Goal: Task Accomplishment & Management: Manage account settings

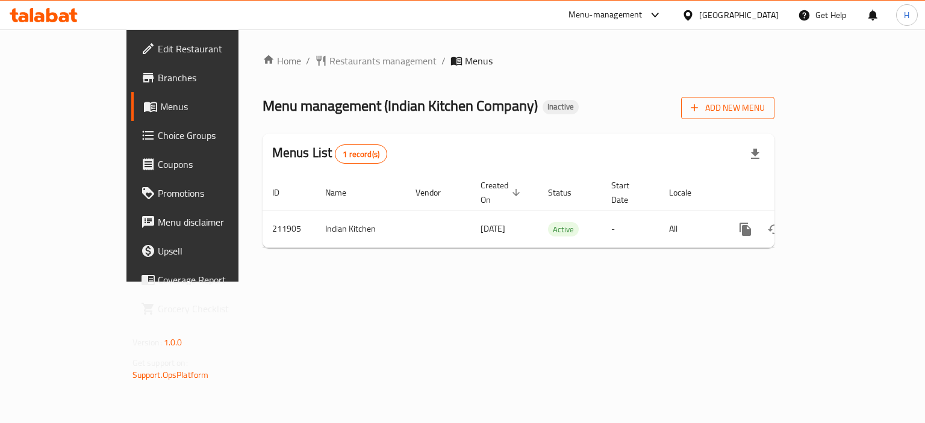
click at [765, 104] on span "Add New Menu" at bounding box center [728, 108] width 74 height 15
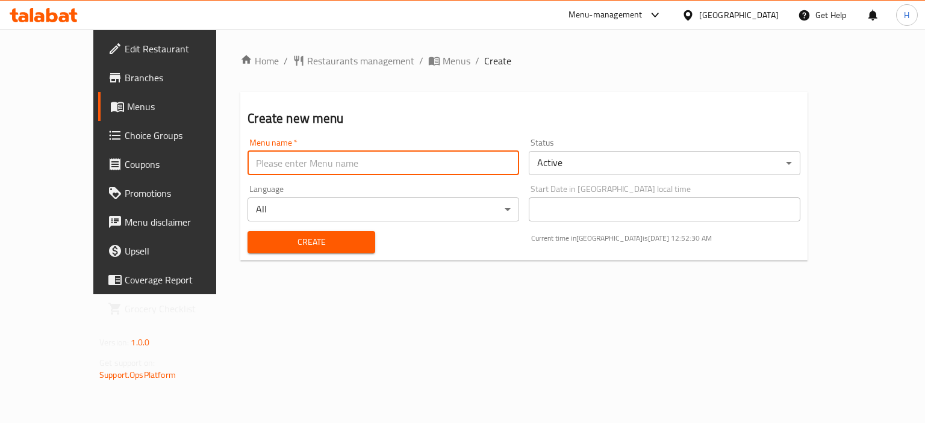
click at [461, 160] on input "text" at bounding box center [383, 163] width 272 height 24
type input "Menu"
click at [258, 228] on div "Create" at bounding box center [310, 242] width 141 height 37
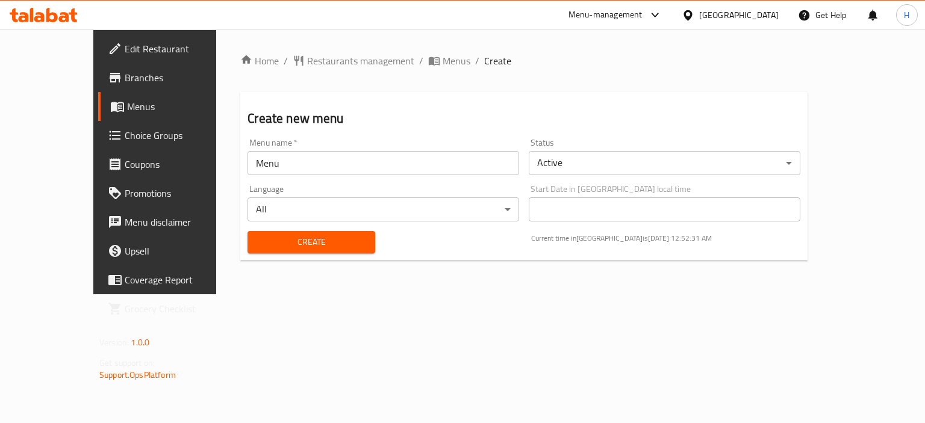
click at [258, 240] on span "Create" at bounding box center [311, 242] width 108 height 15
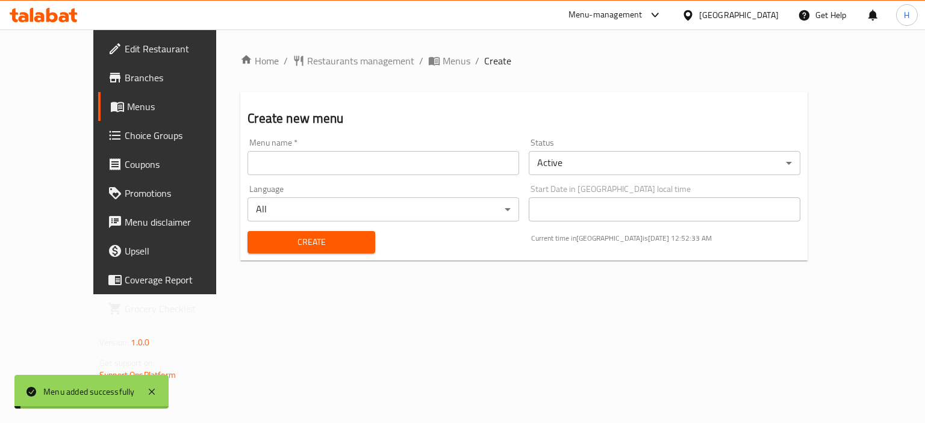
click at [443, 62] on span "Menus" at bounding box center [457, 61] width 28 height 14
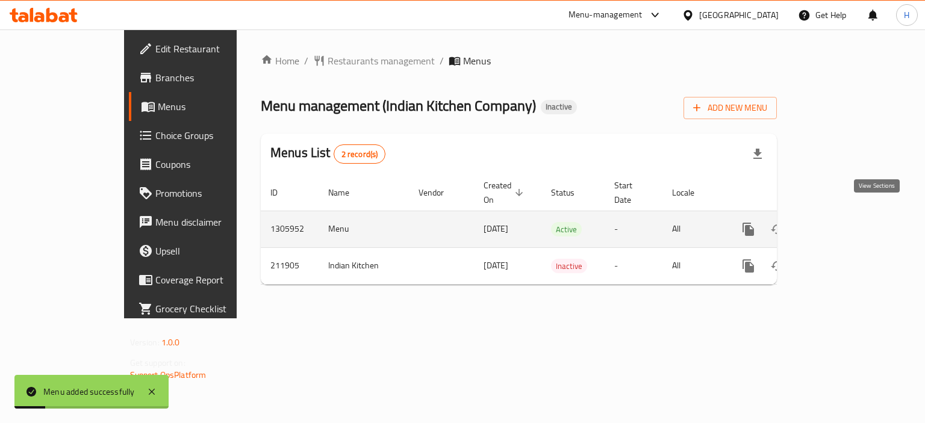
click at [850, 219] on link "enhanced table" at bounding box center [835, 229] width 29 height 29
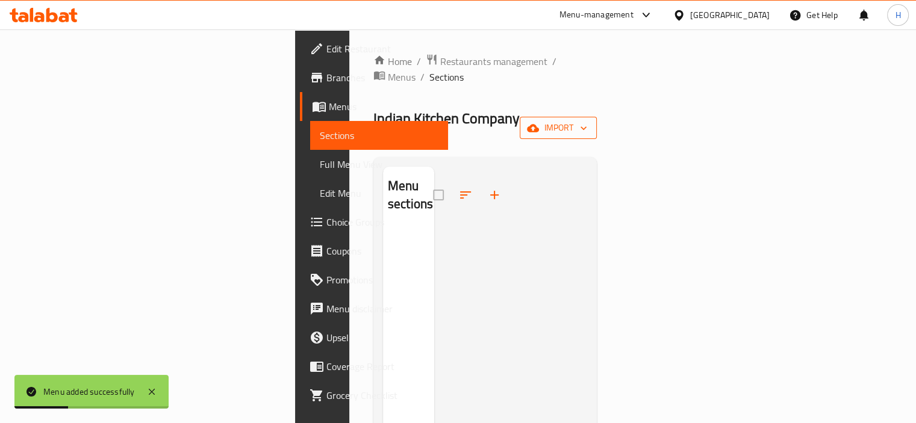
click at [587, 120] on span "import" at bounding box center [558, 127] width 58 height 15
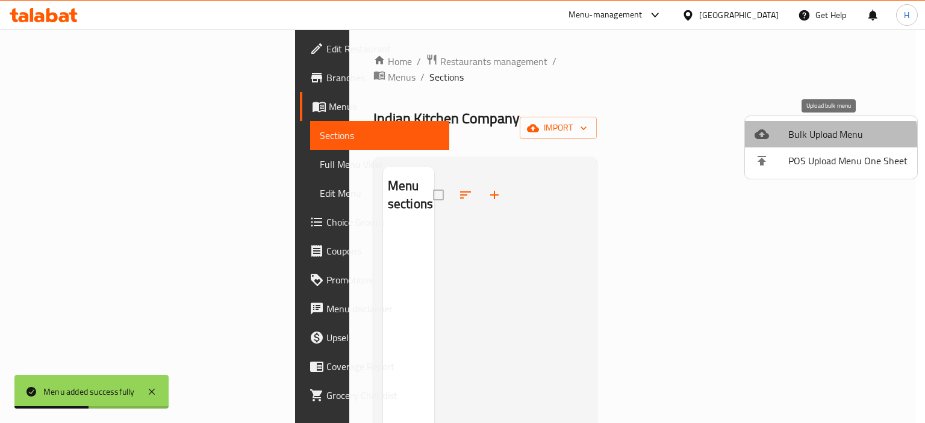
click at [799, 140] on span "Bulk Upload Menu" at bounding box center [847, 134] width 119 height 14
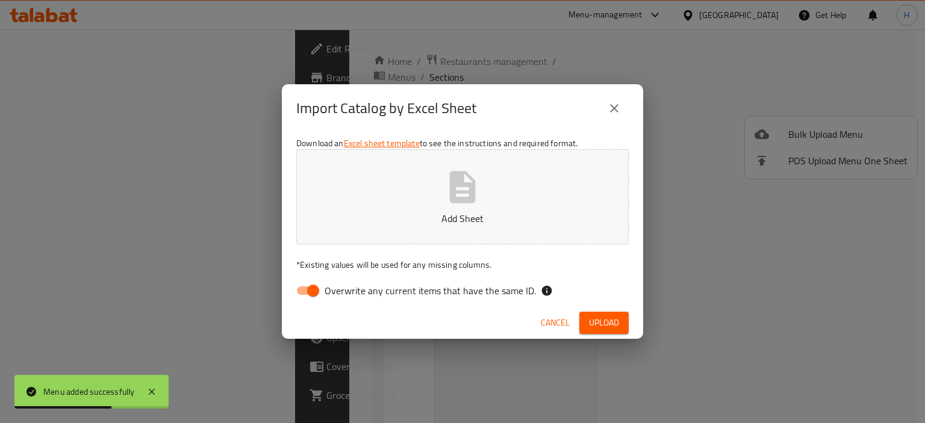
click at [400, 300] on label "Overwrite any current items that have the same ID." at bounding box center [413, 290] width 246 height 23
click at [347, 300] on input "Overwrite any current items that have the same ID." at bounding box center [313, 290] width 69 height 23
checkbox input "false"
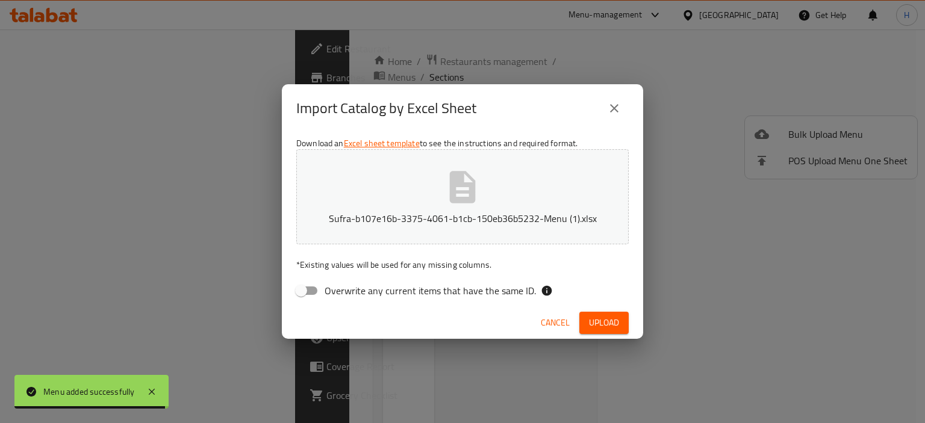
click at [603, 320] on span "Upload" at bounding box center [604, 322] width 30 height 15
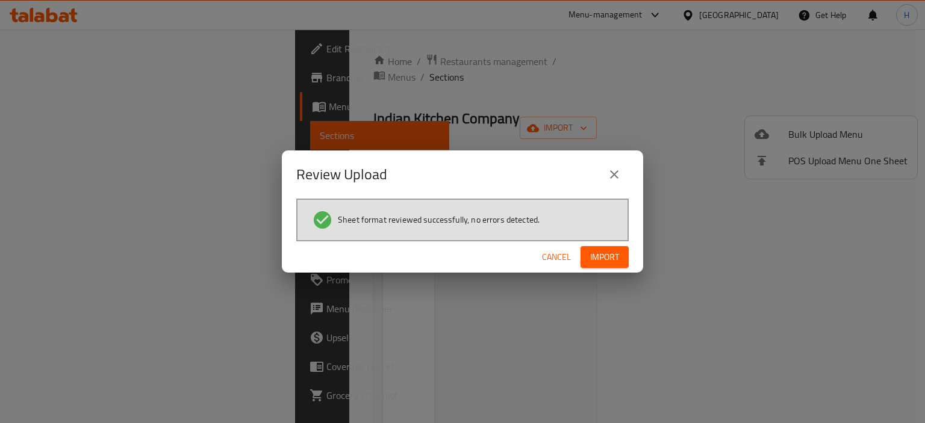
click at [609, 252] on span "Import" at bounding box center [604, 257] width 29 height 15
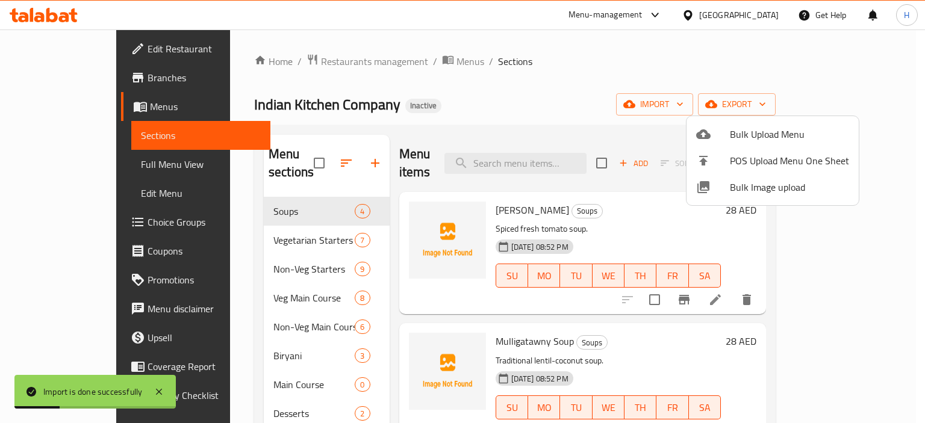
click at [368, 105] on div at bounding box center [462, 211] width 925 height 423
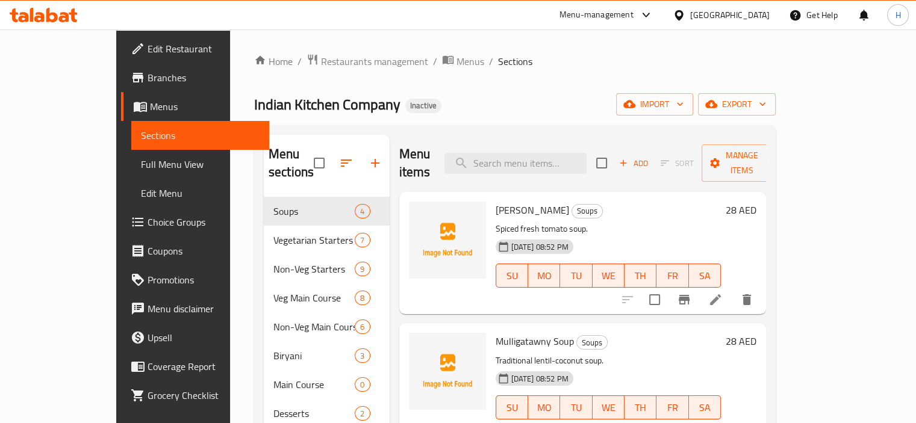
click at [141, 168] on span "Full Menu View" at bounding box center [200, 164] width 119 height 14
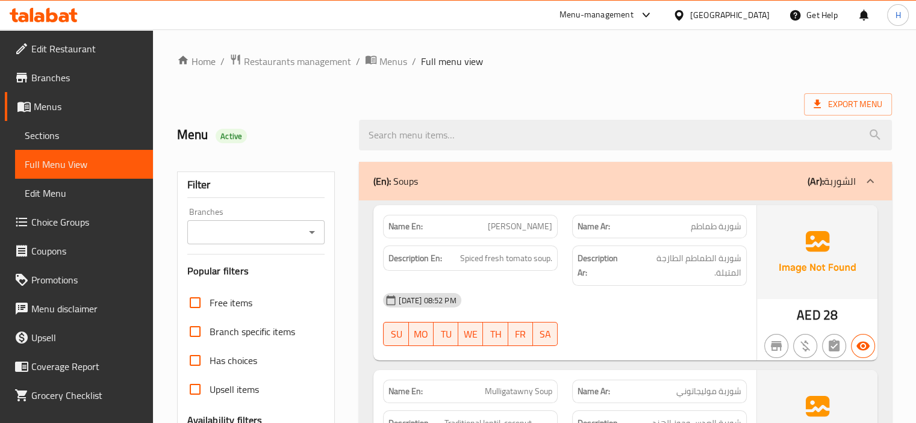
click at [515, 295] on div "15-08-2025 08:52 PM" at bounding box center [565, 300] width 378 height 29
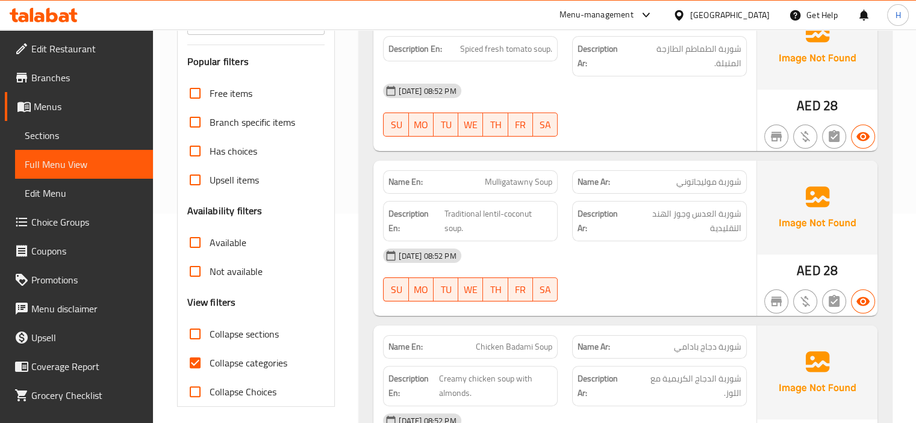
scroll to position [311, 0]
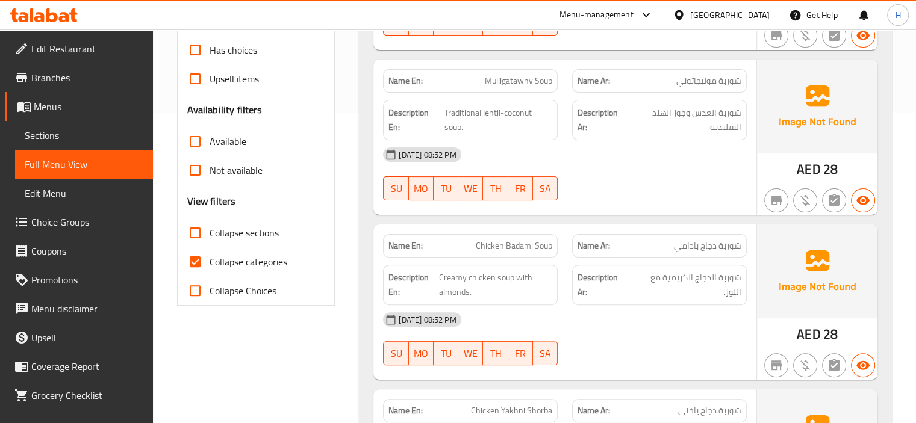
click at [195, 233] on input "Collapse sections" at bounding box center [195, 233] width 29 height 29
checkbox input "true"
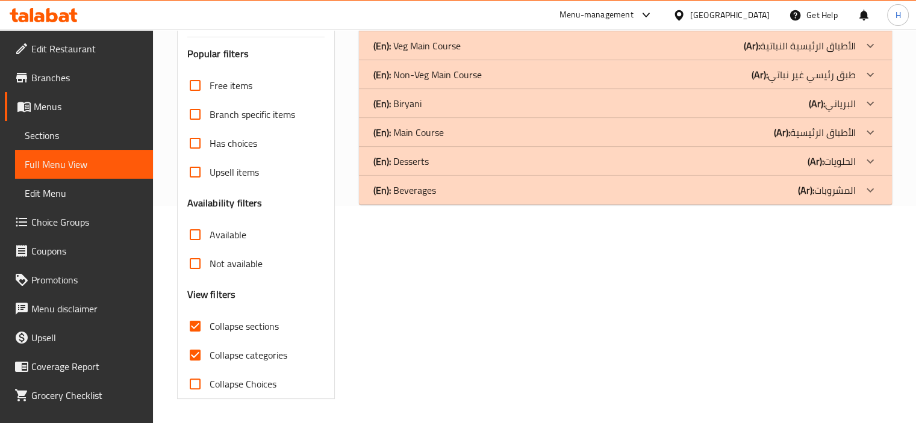
scroll to position [217, 0]
click at [193, 261] on input "Not available" at bounding box center [195, 264] width 29 height 29
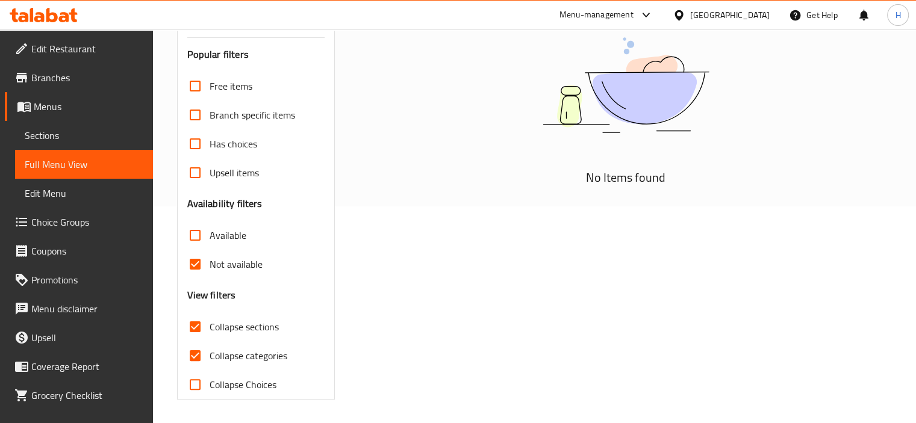
drag, startPoint x: 188, startPoint y: 266, endPoint x: 312, endPoint y: 277, distance: 124.6
click at [188, 265] on input "Not available" at bounding box center [195, 264] width 29 height 29
checkbox input "false"
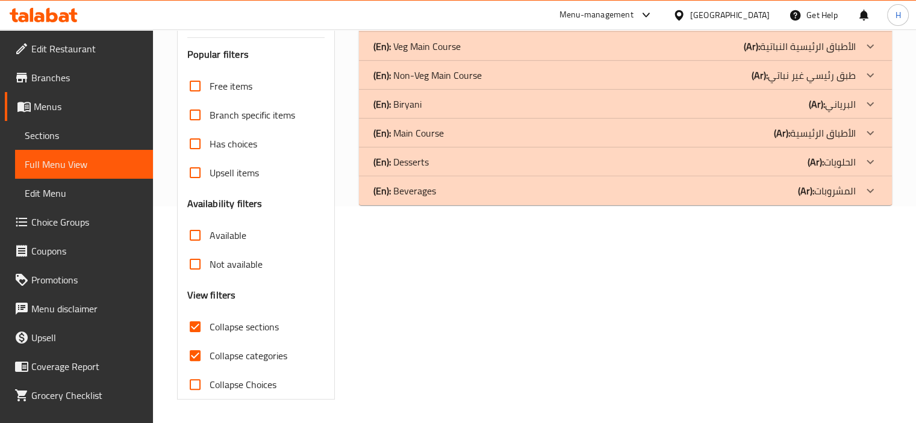
click at [188, 234] on input "Available" at bounding box center [195, 235] width 29 height 29
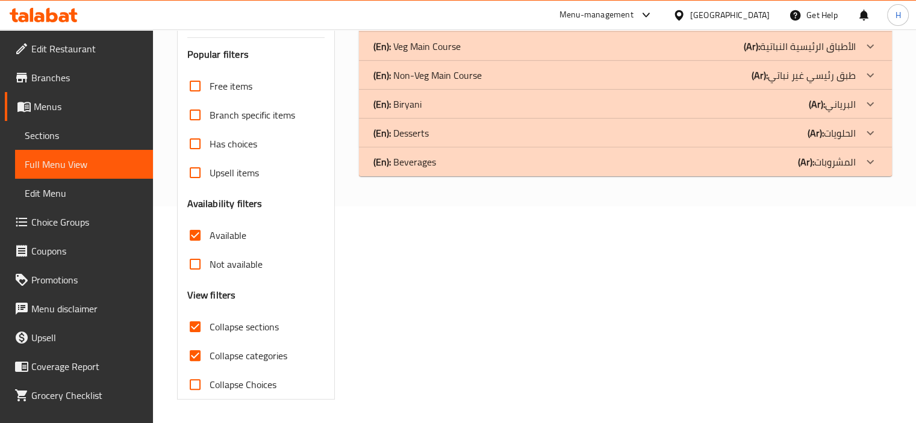
click at [192, 235] on input "Available" at bounding box center [195, 235] width 29 height 29
checkbox input "false"
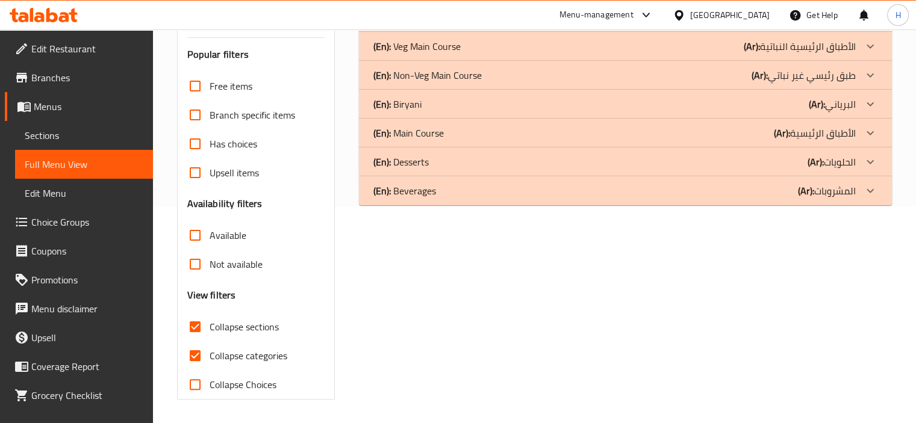
click at [195, 356] on input "Collapse categories" at bounding box center [195, 355] width 29 height 29
checkbox input "false"
click at [197, 329] on input "Collapse sections" at bounding box center [195, 326] width 29 height 29
checkbox input "false"
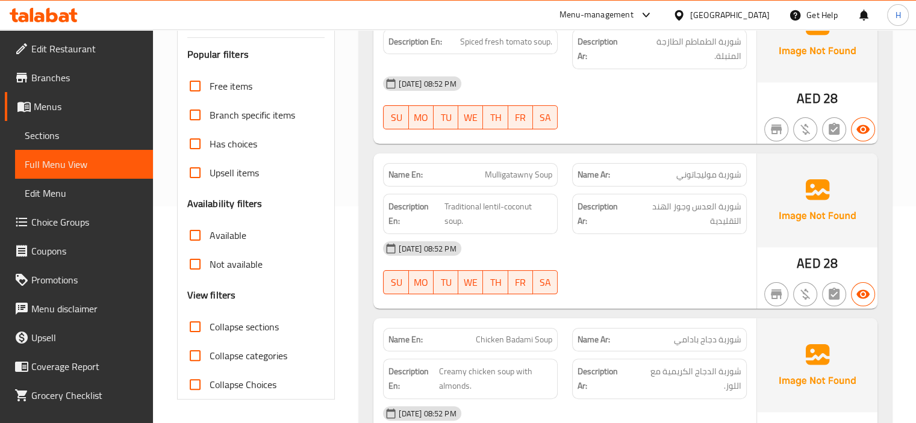
click at [606, 249] on div "15-08-2025 08:52 PM" at bounding box center [565, 248] width 378 height 29
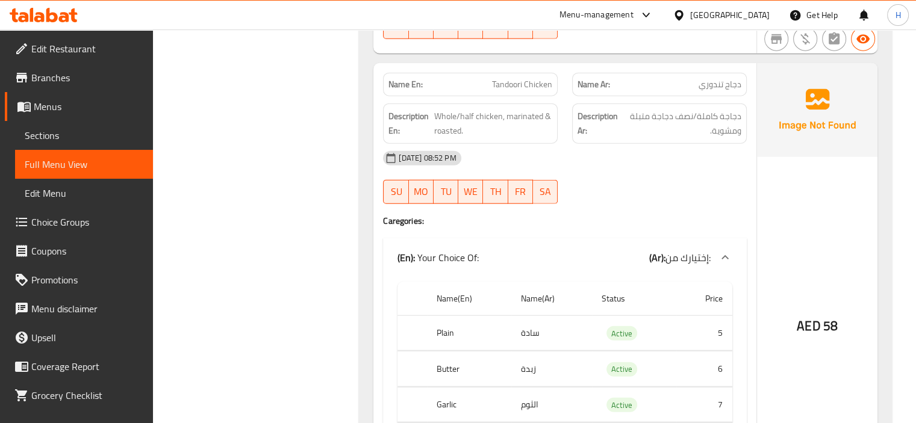
scroll to position [2829, 0]
copy span "Tandoori Chicken"
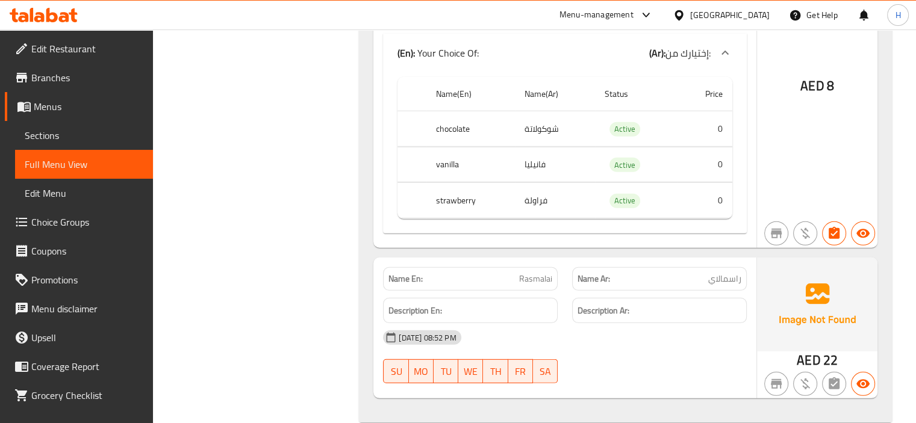
scroll to position [7849, 0]
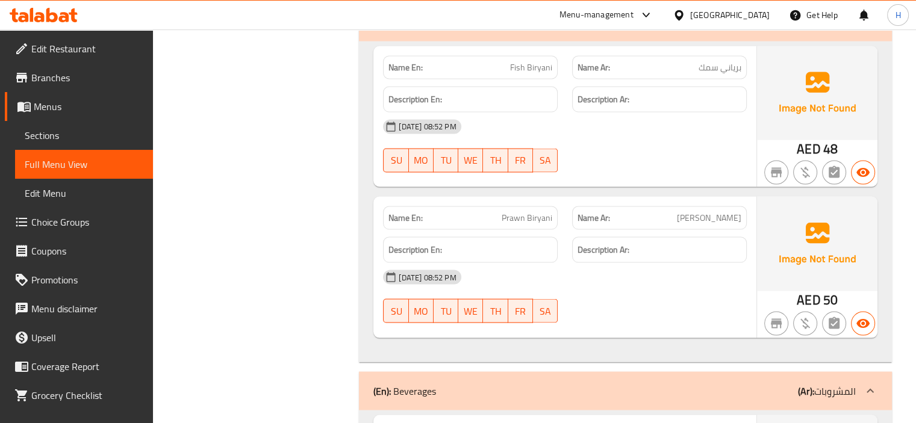
scroll to position [6922, 0]
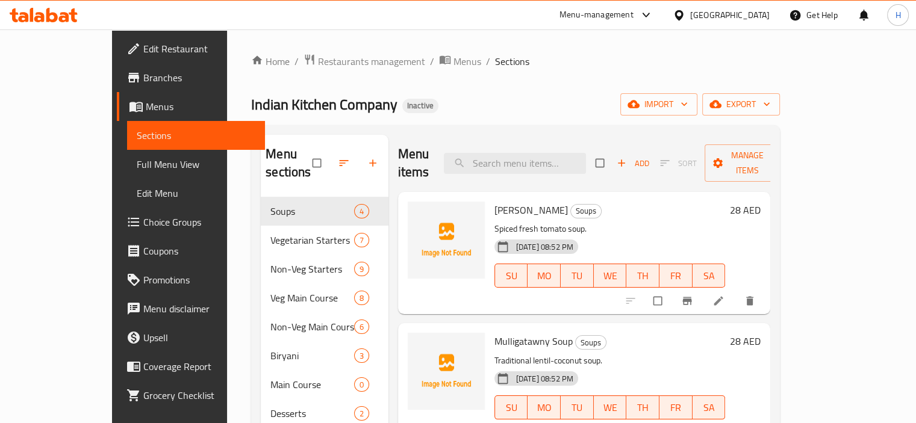
click at [391, 70] on div "Home / Restaurants management / Menus / Sections Indian Kitchen Company Inactiv…" at bounding box center [515, 311] width 529 height 514
click at [453, 67] on span "Menus" at bounding box center [467, 61] width 28 height 14
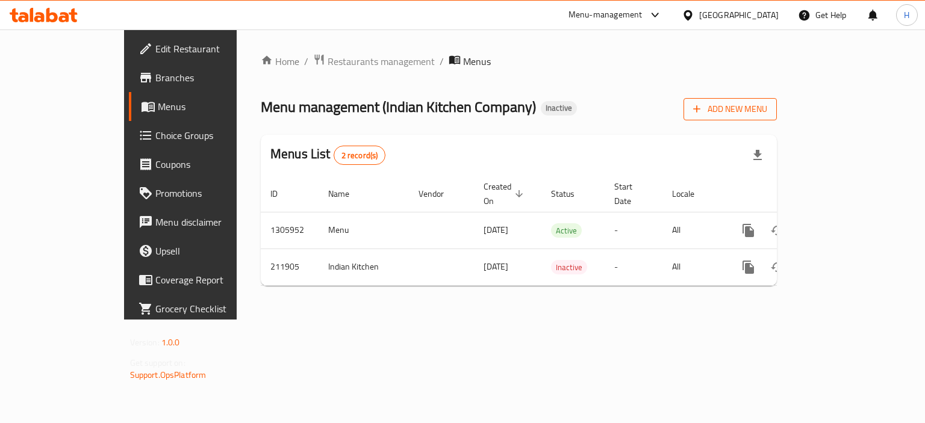
click at [767, 103] on span "Add New Menu" at bounding box center [730, 109] width 74 height 15
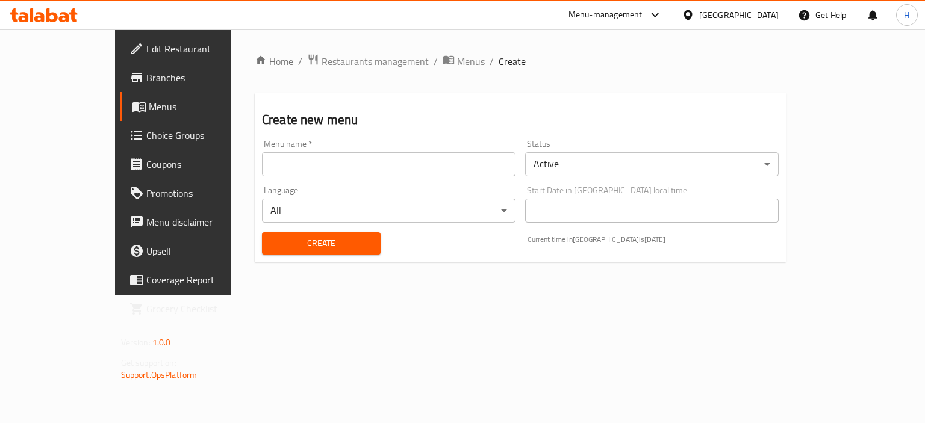
click at [341, 172] on input "text" at bounding box center [388, 164] width 253 height 24
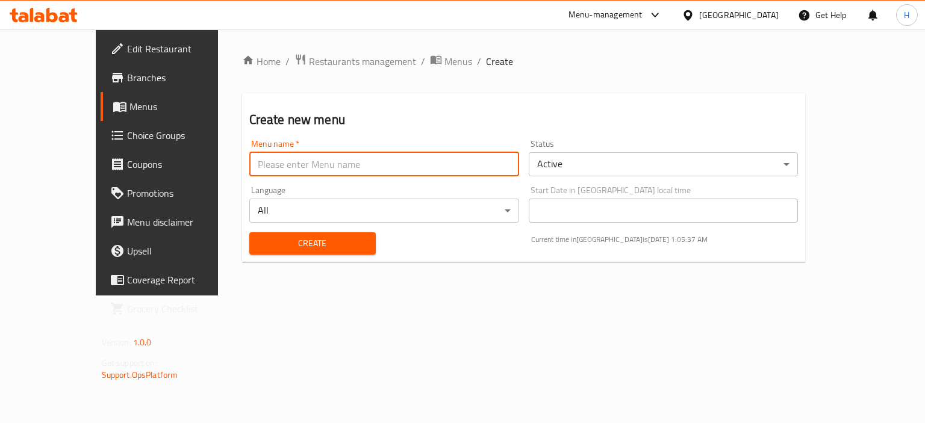
type input "Menu"
click at [277, 239] on span "Create" at bounding box center [312, 243] width 107 height 15
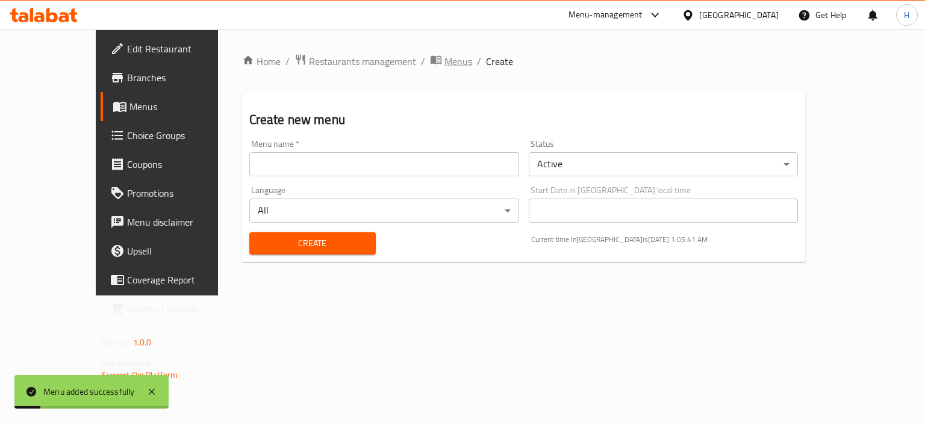
click at [444, 59] on span "Menus" at bounding box center [458, 61] width 28 height 14
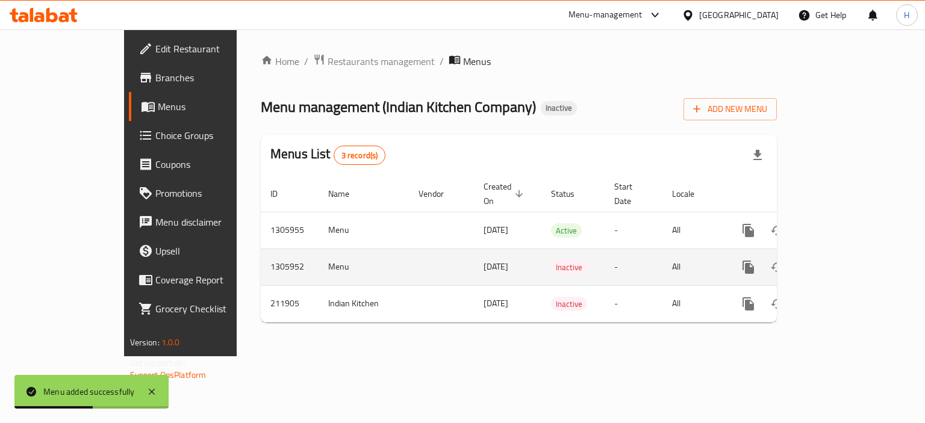
click at [842, 260] on icon "enhanced table" at bounding box center [835, 267] width 14 height 14
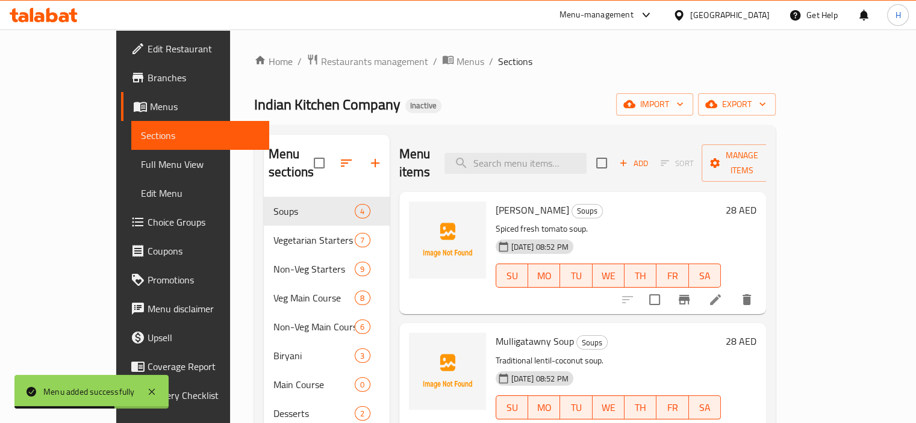
scroll to position [169, 0]
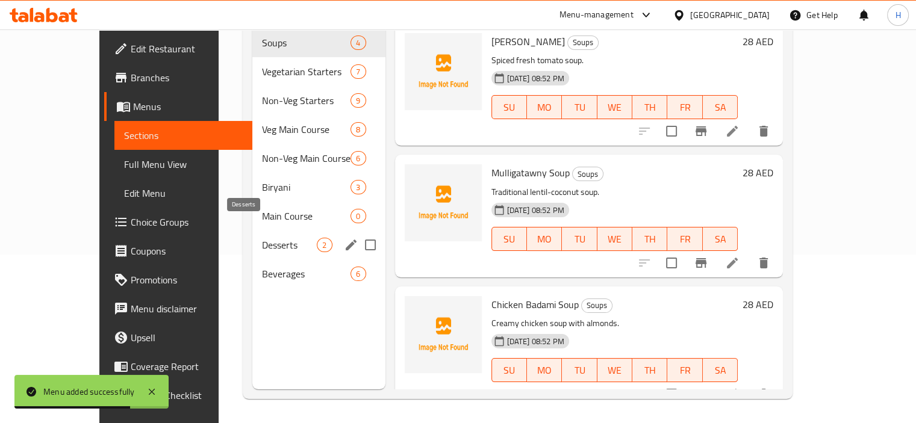
click at [262, 238] on span "Desserts" at bounding box center [289, 245] width 55 height 14
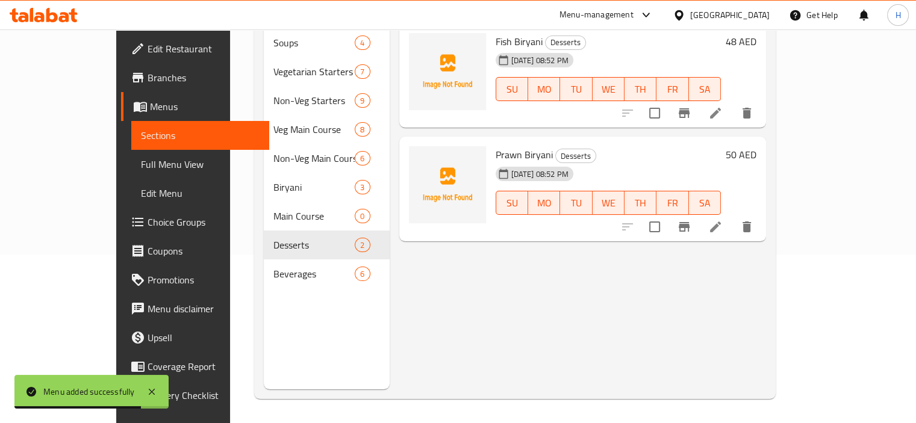
scroll to position [81, 0]
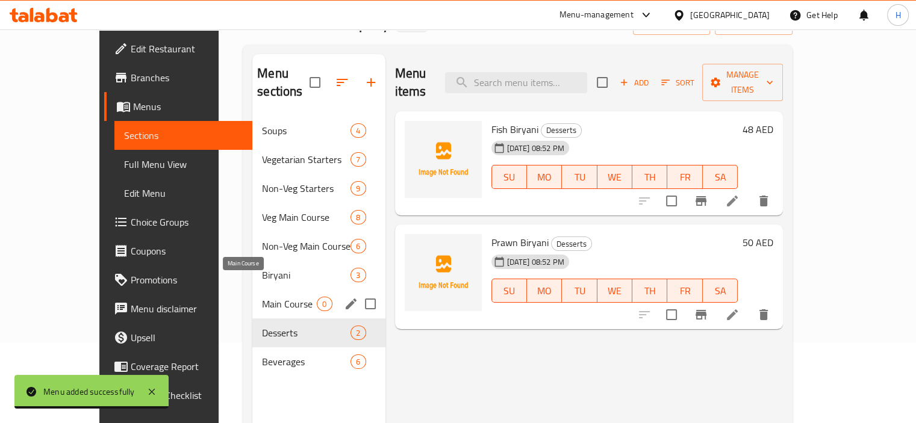
click at [262, 297] on span "Main Course" at bounding box center [289, 304] width 55 height 14
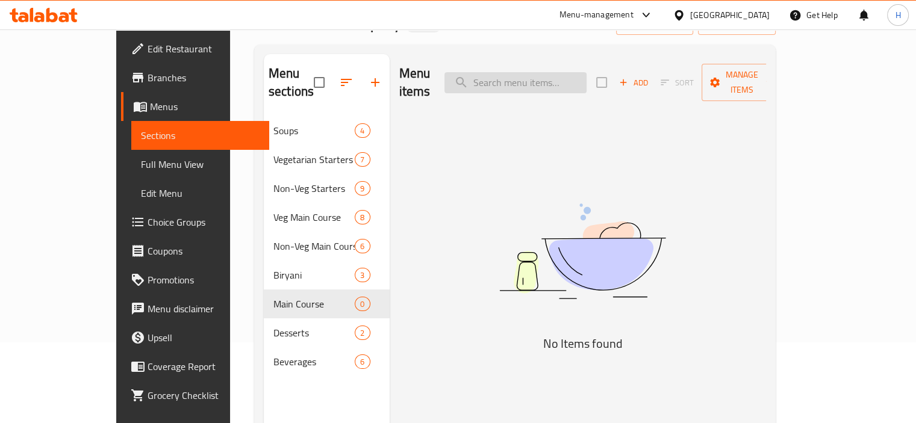
click at [551, 72] on input "search" at bounding box center [515, 82] width 142 height 21
type input "ه"
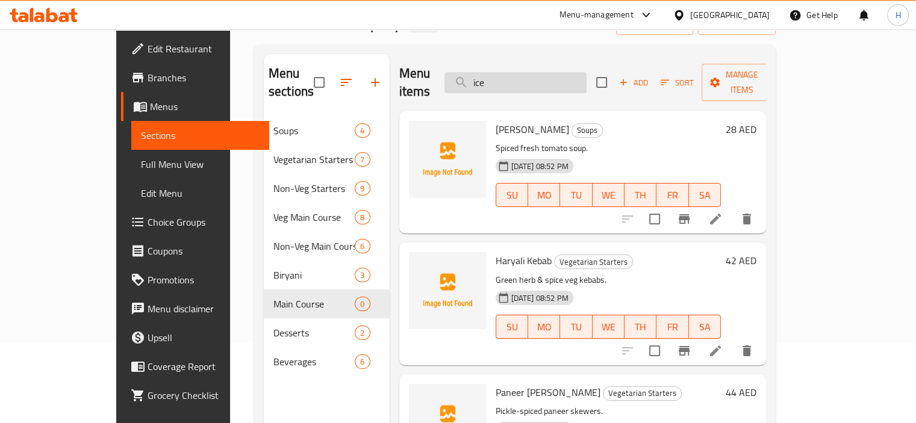
click at [551, 72] on input "ice" at bounding box center [515, 82] width 142 height 21
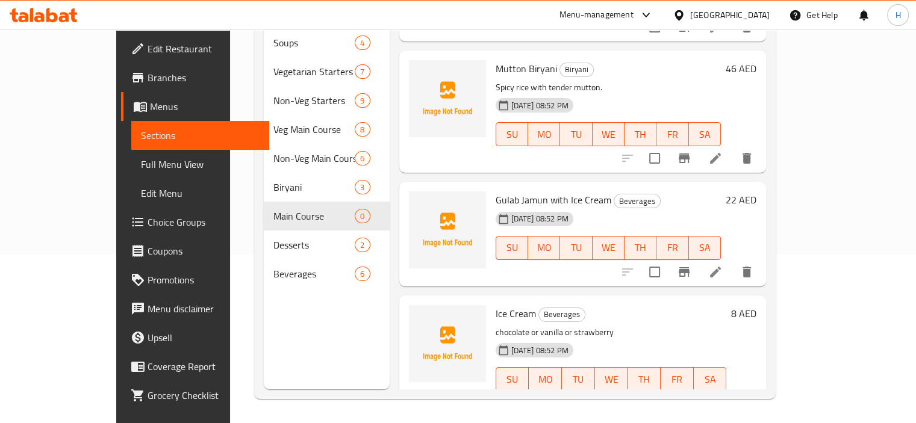
scroll to position [1298, 0]
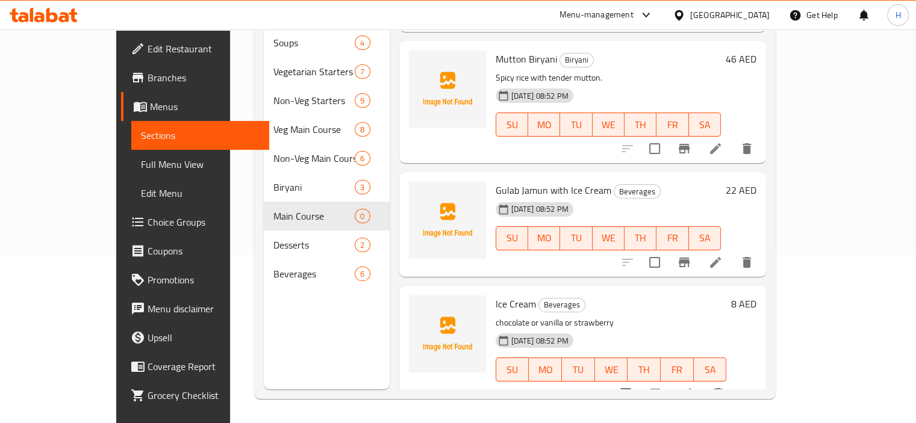
type input "ice"
click at [754, 387] on icon "show more" at bounding box center [746, 394] width 14 height 14
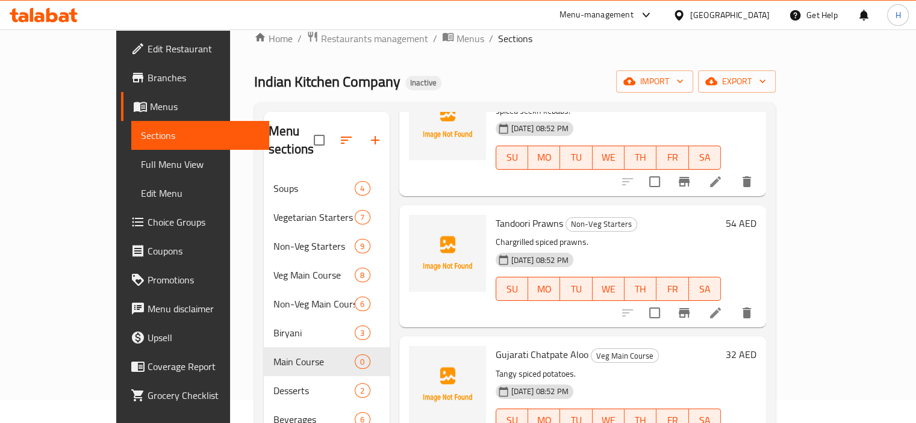
scroll to position [0, 0]
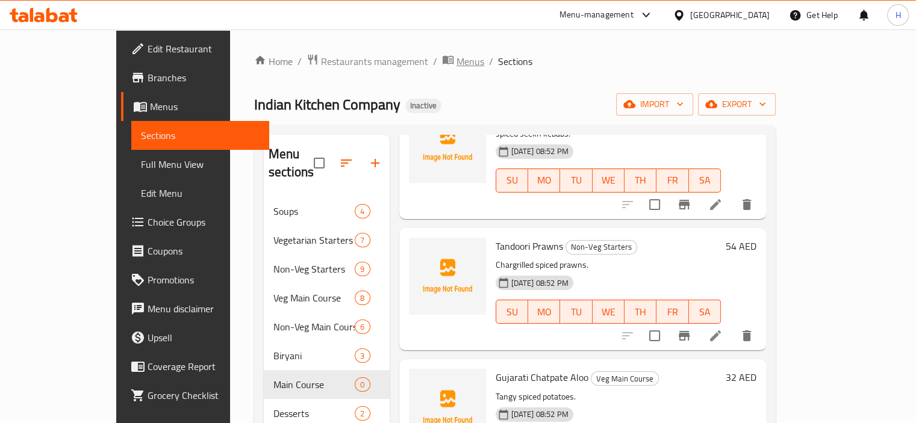
click at [456, 68] on span "Menus" at bounding box center [470, 61] width 28 height 14
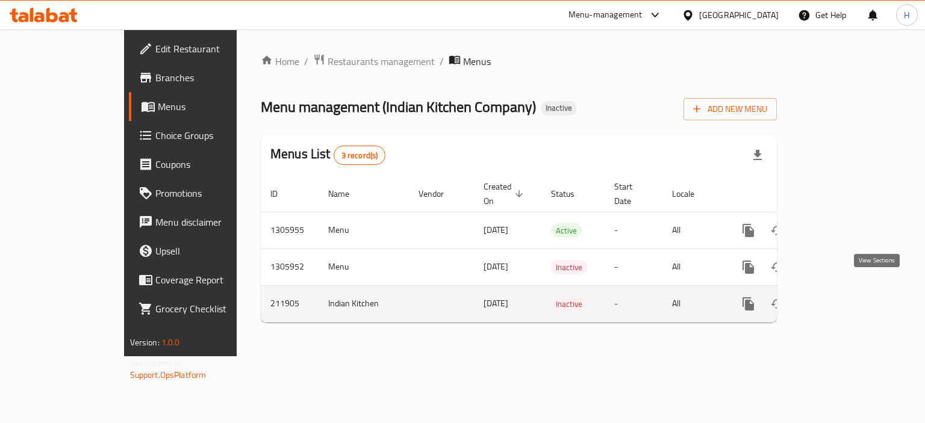
click at [842, 297] on icon "enhanced table" at bounding box center [835, 304] width 14 height 14
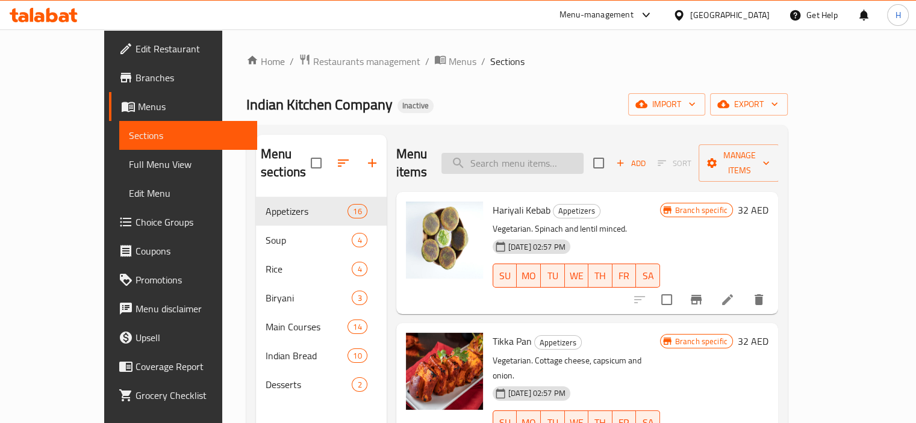
click at [541, 153] on input "search" at bounding box center [512, 163] width 142 height 21
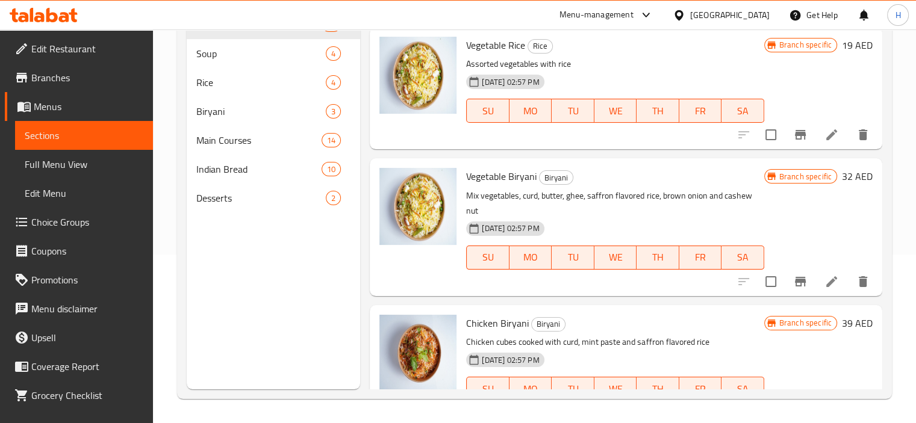
scroll to position [783, 0]
type input "ice"
click at [220, 197] on span "Desserts" at bounding box center [261, 198] width 130 height 14
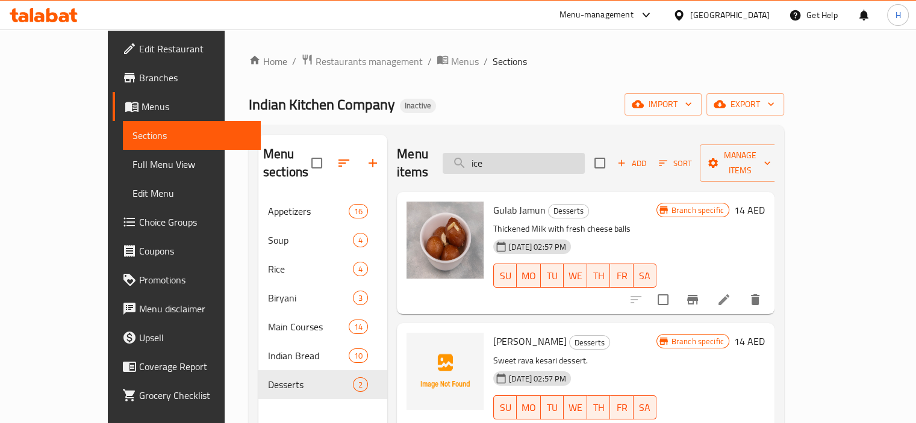
click at [573, 153] on input "ice" at bounding box center [514, 163] width 142 height 21
click at [451, 55] on span "Menus" at bounding box center [465, 61] width 28 height 14
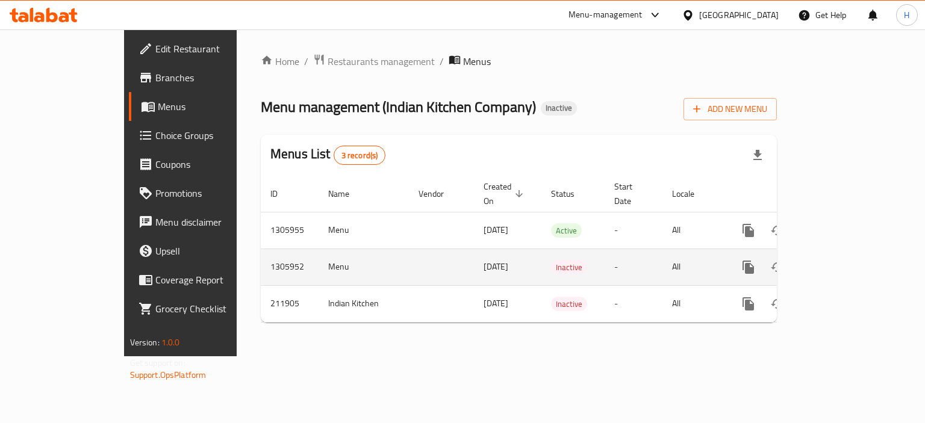
click at [319, 253] on td "Menu" at bounding box center [364, 267] width 90 height 37
copy td "Menu"
click at [810, 262] on icon "enhanced table" at bounding box center [806, 267] width 8 height 11
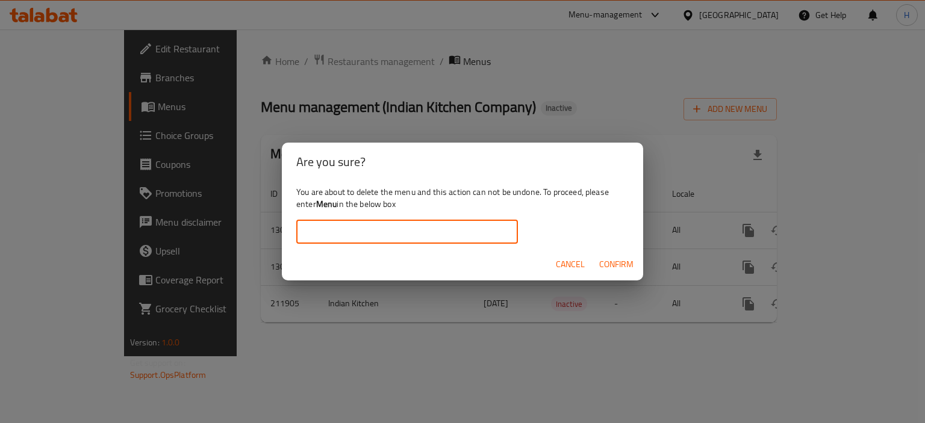
click at [378, 240] on input "text" at bounding box center [407, 232] width 222 height 24
paste input "Menu"
type input "Menu"
click at [627, 264] on span "Confirm" at bounding box center [616, 264] width 34 height 15
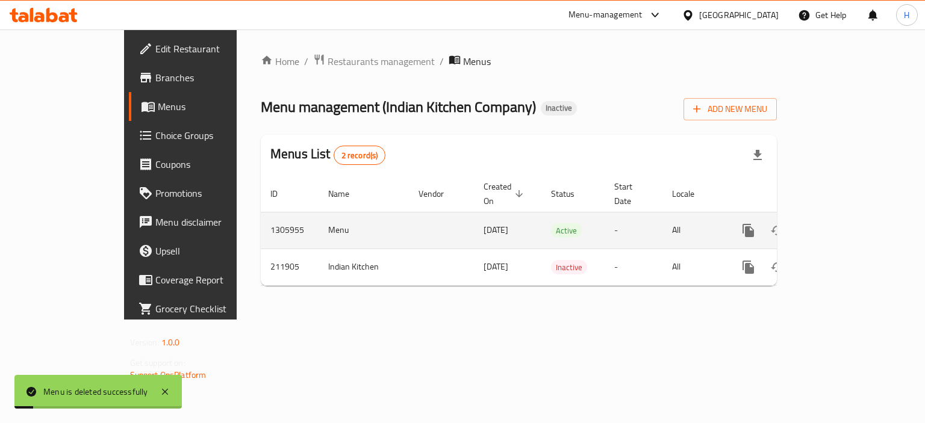
click at [842, 223] on icon "enhanced table" at bounding box center [835, 230] width 14 height 14
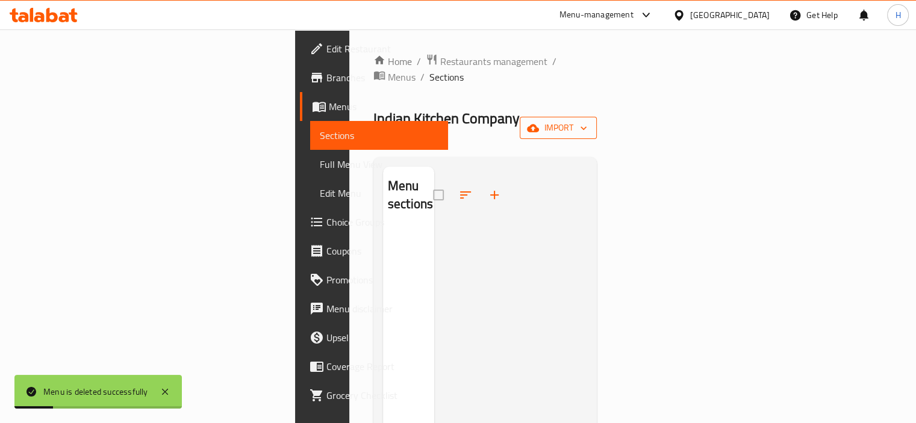
click at [589, 122] on icon "button" at bounding box center [583, 128] width 12 height 12
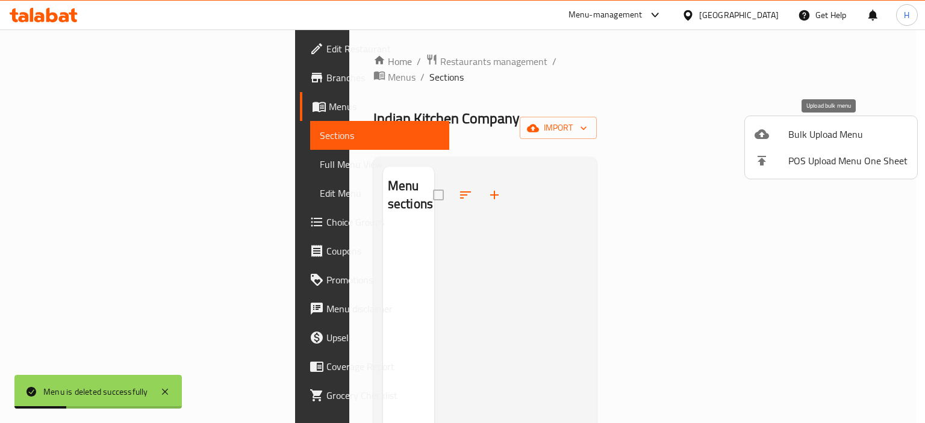
click at [802, 129] on span "Bulk Upload Menu" at bounding box center [847, 134] width 119 height 14
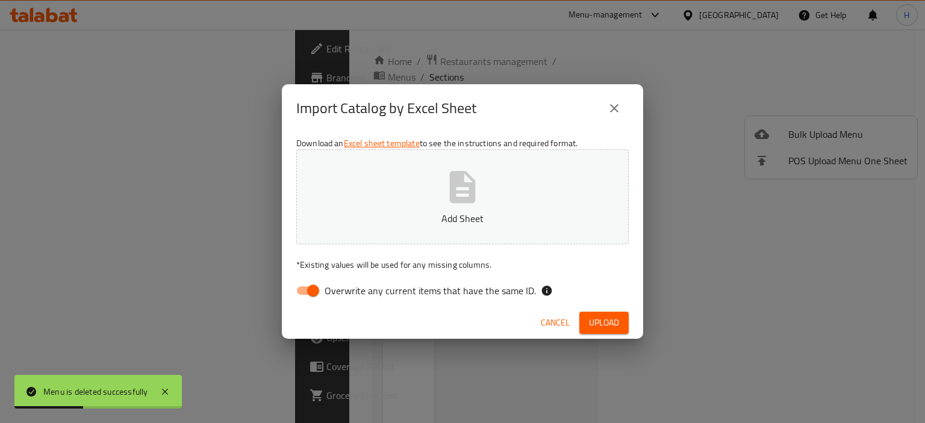
click at [399, 296] on span "Overwrite any current items that have the same ID." at bounding box center [430, 291] width 211 height 14
click at [347, 296] on input "Overwrite any current items that have the same ID." at bounding box center [313, 290] width 69 height 23
checkbox input "false"
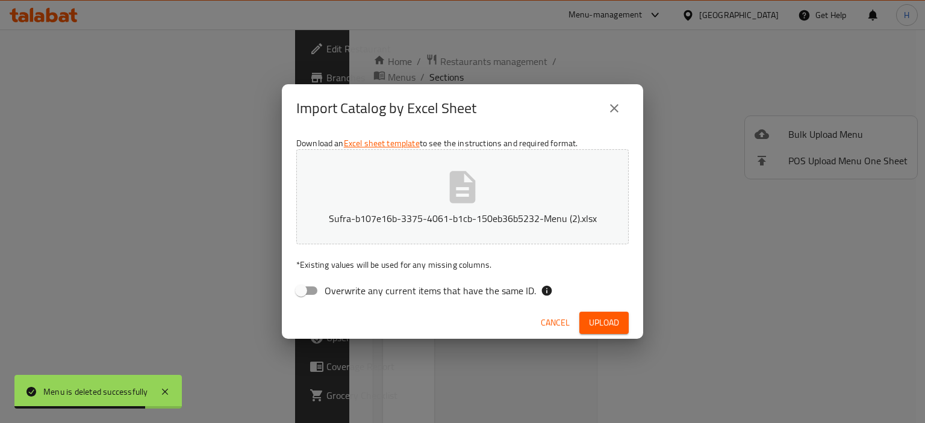
drag, startPoint x: 609, startPoint y: 315, endPoint x: 607, endPoint y: 291, distance: 23.6
click at [609, 315] on span "Upload" at bounding box center [604, 322] width 30 height 15
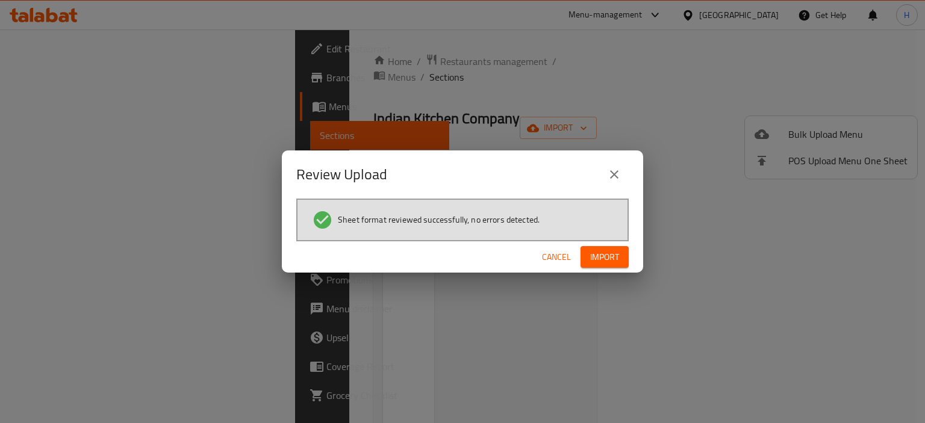
click at [605, 257] on span "Import" at bounding box center [604, 257] width 29 height 15
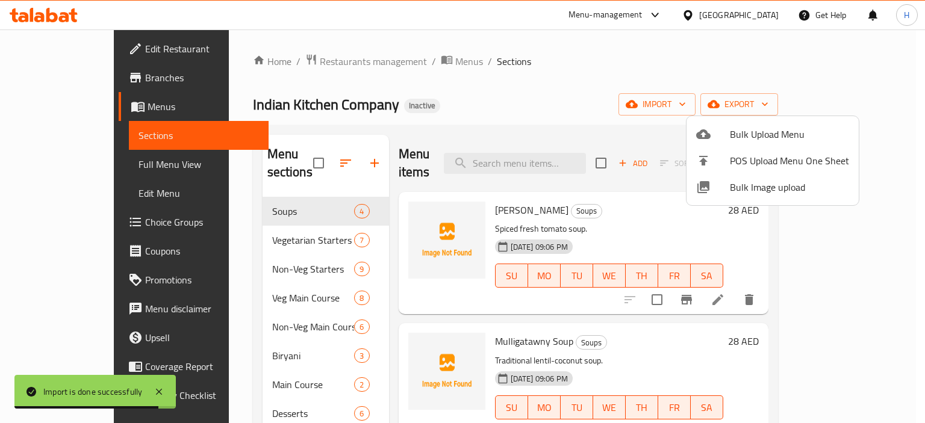
click at [205, 293] on div at bounding box center [462, 211] width 925 height 423
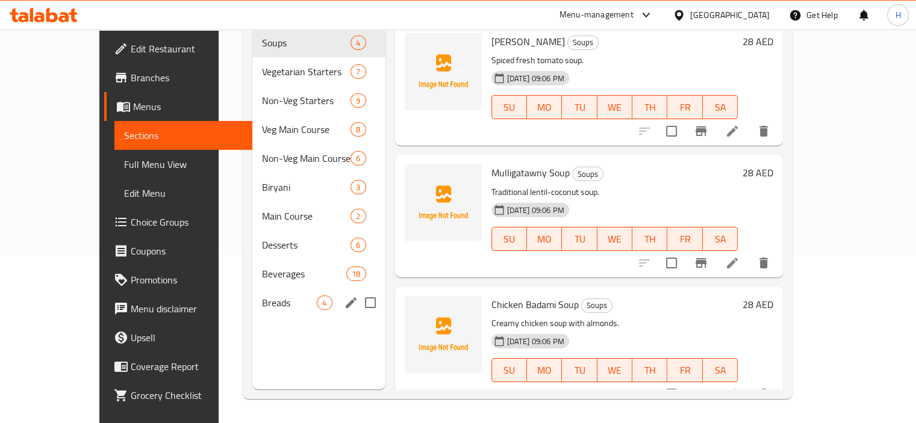
scroll to position [77, 0]
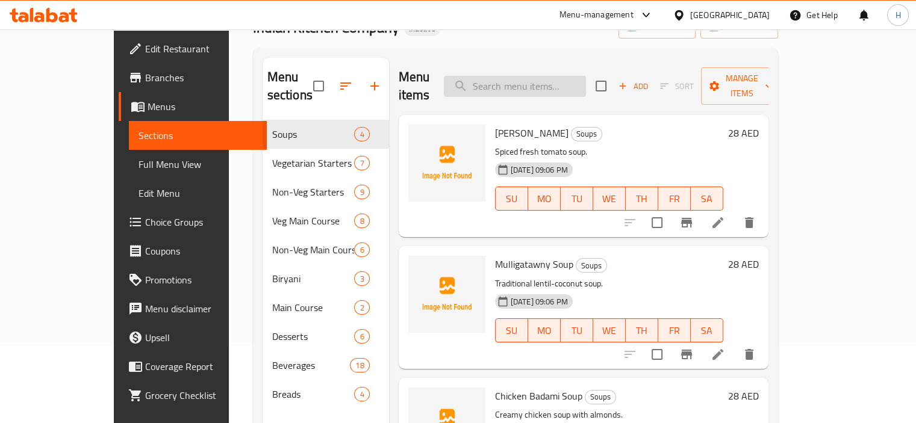
click at [537, 79] on input "search" at bounding box center [515, 86] width 142 height 21
paste input "Tandoori Chicken"
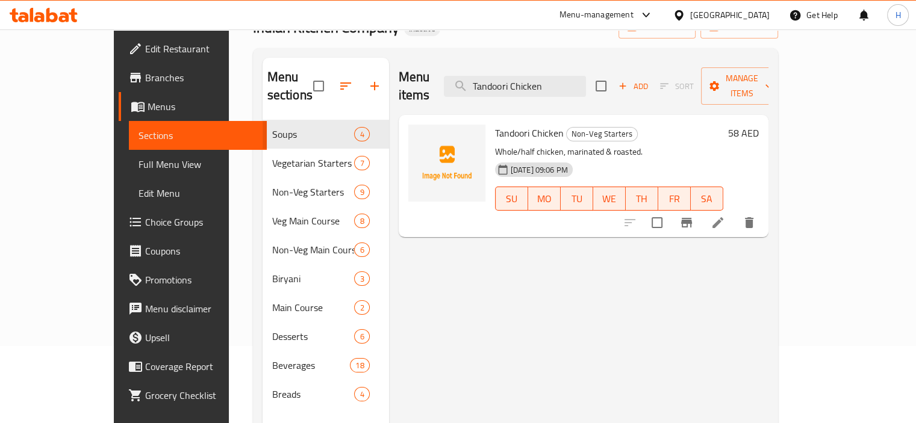
type input "Tandoori Chicken"
click at [495, 124] on span "Tandoori Chicken" at bounding box center [529, 133] width 69 height 18
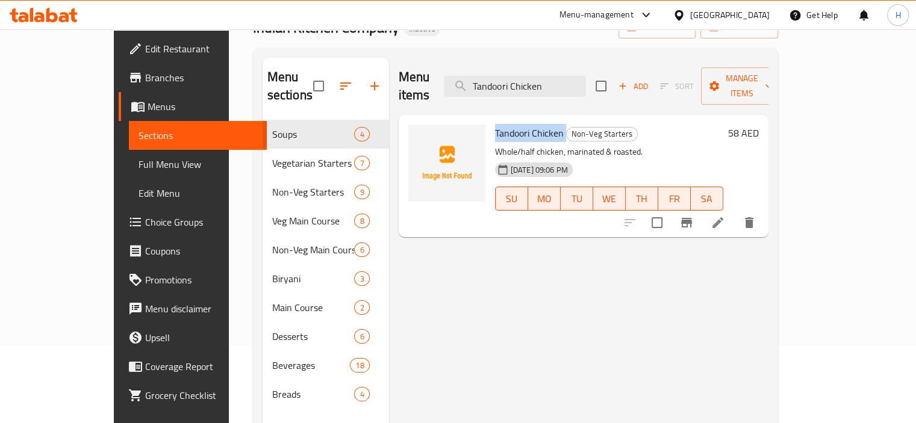
click at [495, 124] on span "Tandoori Chicken" at bounding box center [529, 133] width 69 height 18
click at [494, 282] on div "Menu items Tandoori Chicken Add Sort Manage items Tandoori Chicken Non-Veg Star…" at bounding box center [578, 269] width 379 height 423
click at [495, 124] on span "Tandoori Chicken" at bounding box center [529, 133] width 69 height 18
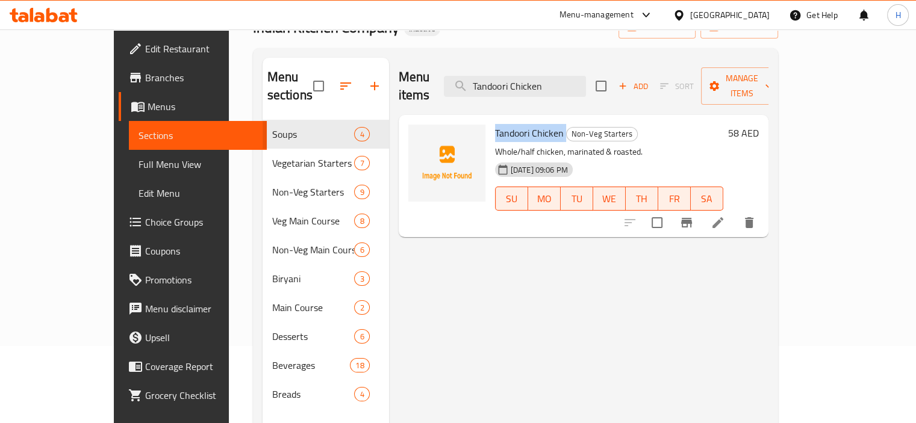
copy h6 "Tandoori Chicken"
click at [753, 217] on icon "delete" at bounding box center [749, 222] width 8 height 11
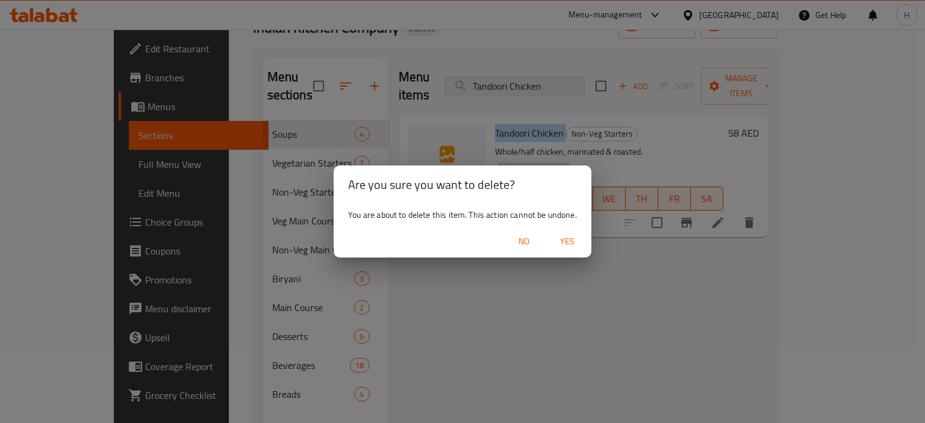
click at [568, 244] on span "Yes" at bounding box center [567, 241] width 29 height 15
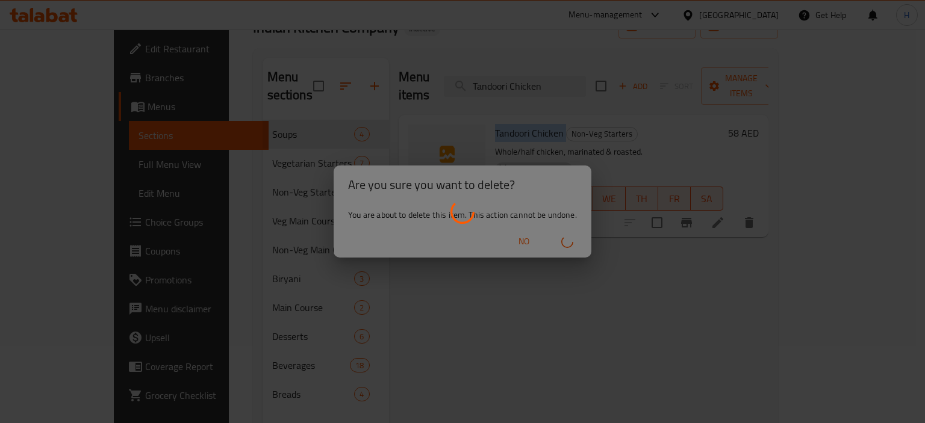
click at [561, 302] on div at bounding box center [462, 211] width 925 height 423
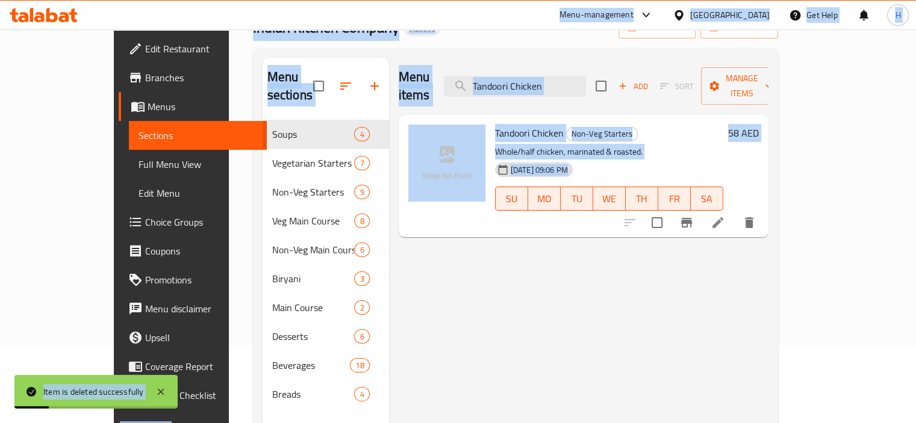
click at [561, 302] on div "Menu items Tandoori Chicken Add Sort Manage items Tandoori Chicken Non-Veg Star…" at bounding box center [578, 269] width 379 height 423
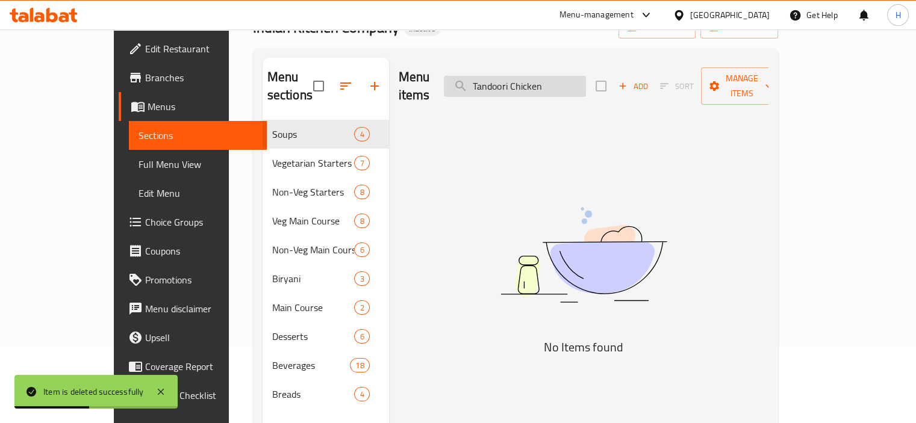
click at [557, 81] on input "Tandoori Chicken" at bounding box center [515, 86] width 142 height 21
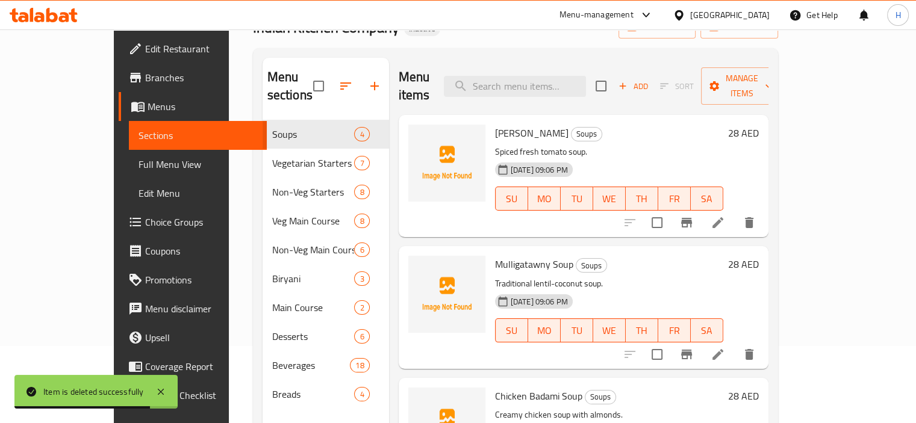
click at [138, 157] on span "Full Menu View" at bounding box center [197, 164] width 119 height 14
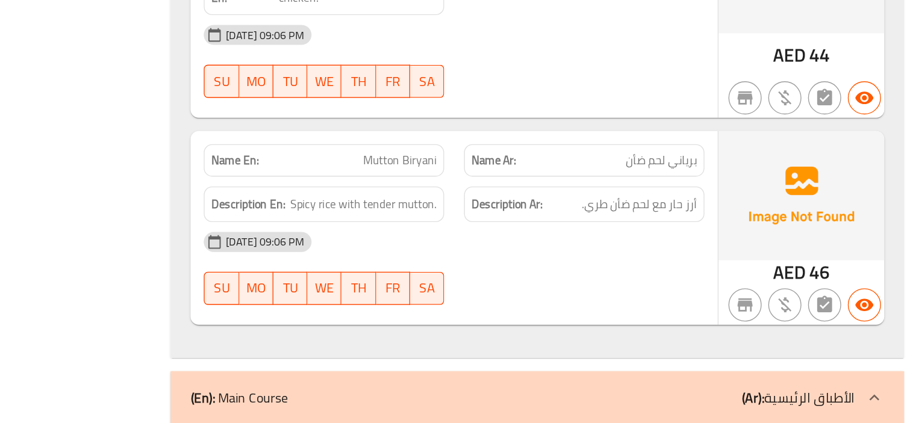
scroll to position [6046, 0]
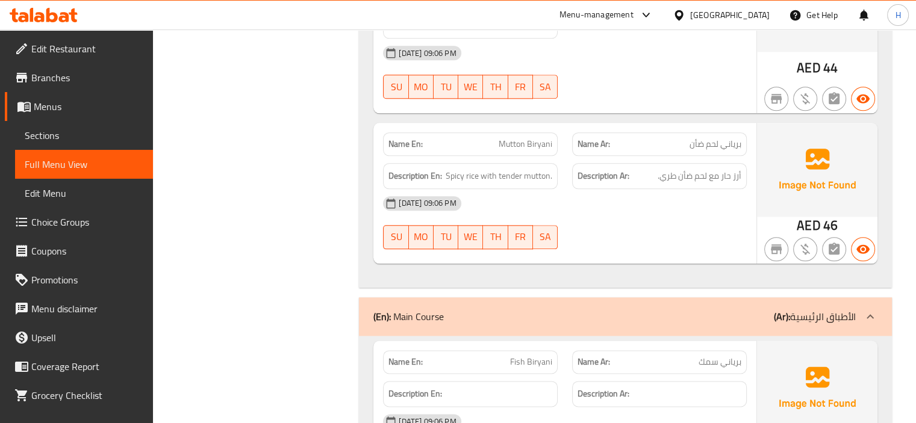
scroll to position [5984, 0]
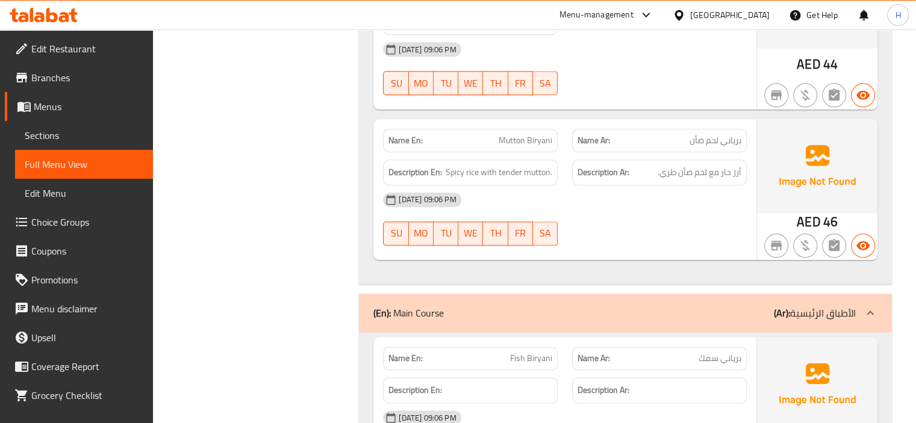
copy span "Biryani"
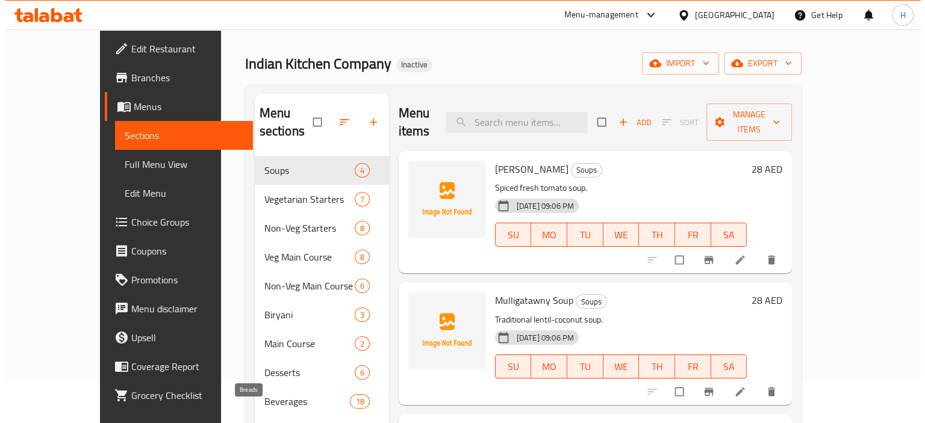
scroll to position [51, 0]
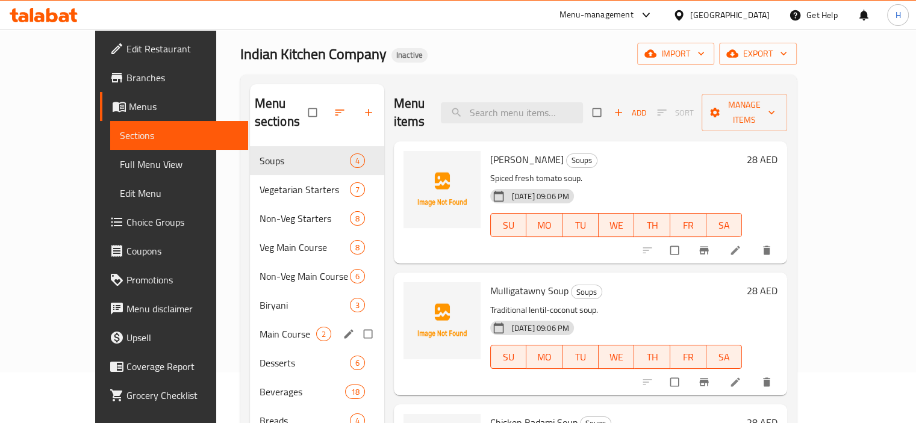
click at [250, 320] on div "Main Course 2" at bounding box center [317, 334] width 134 height 29
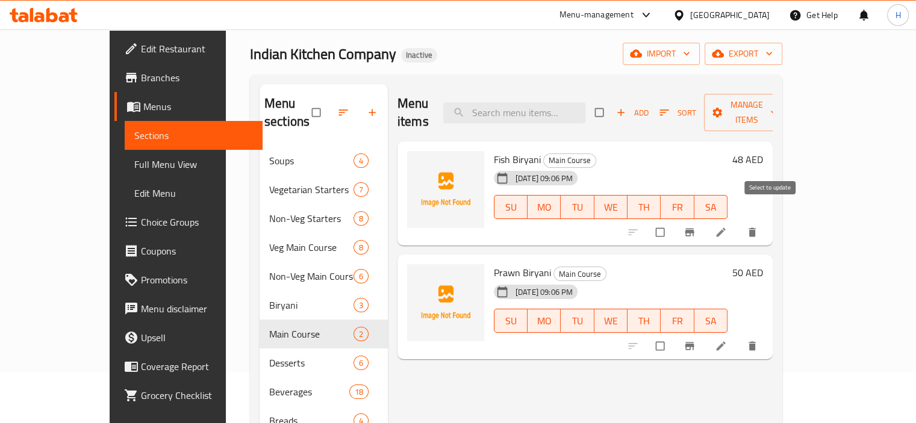
click at [674, 221] on input "checkbox" at bounding box center [660, 232] width 25 height 23
checkbox input "true"
click at [674, 335] on input "checkbox" at bounding box center [660, 346] width 25 height 23
checkbox input "true"
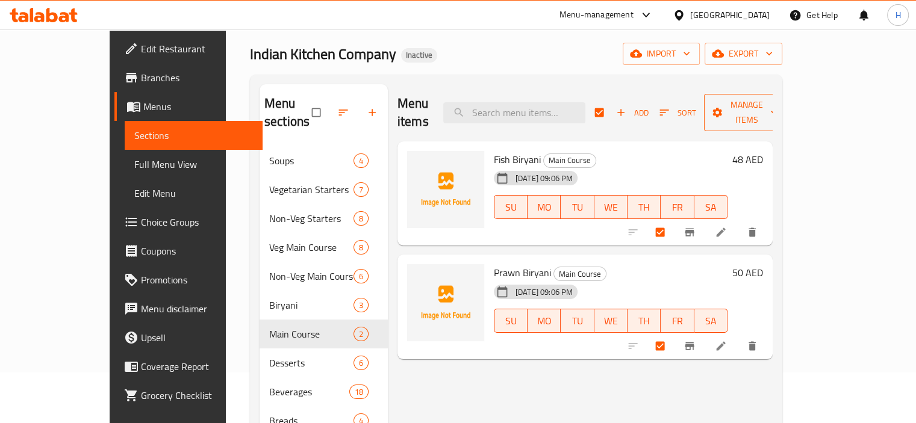
click at [780, 104] on span "Manage items" at bounding box center [746, 113] width 66 height 30
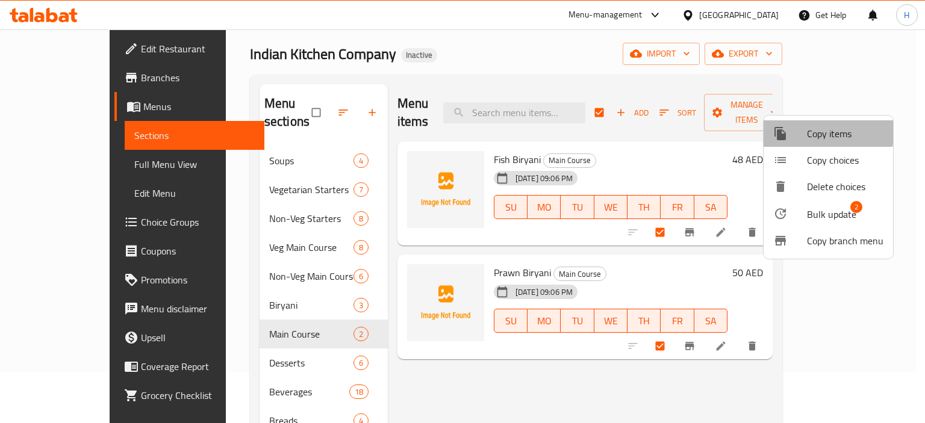
click at [815, 130] on span "Copy items" at bounding box center [845, 133] width 76 height 14
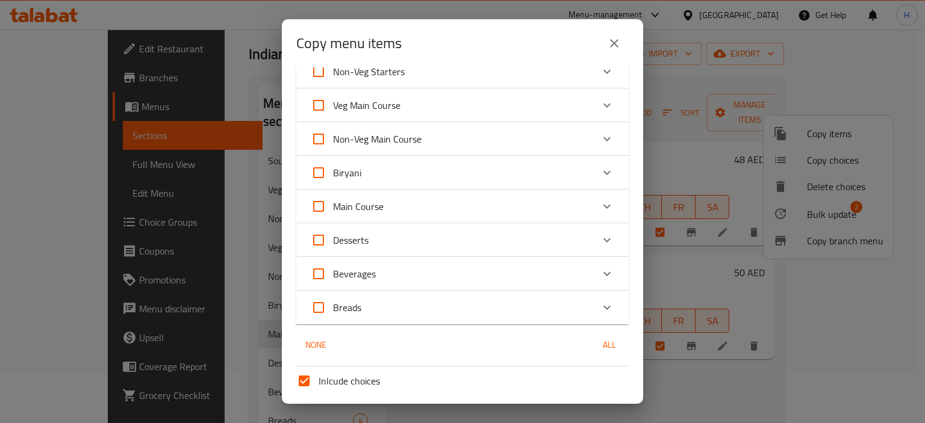
scroll to position [118, 0]
click at [384, 205] on div "Main Course" at bounding box center [452, 206] width 282 height 29
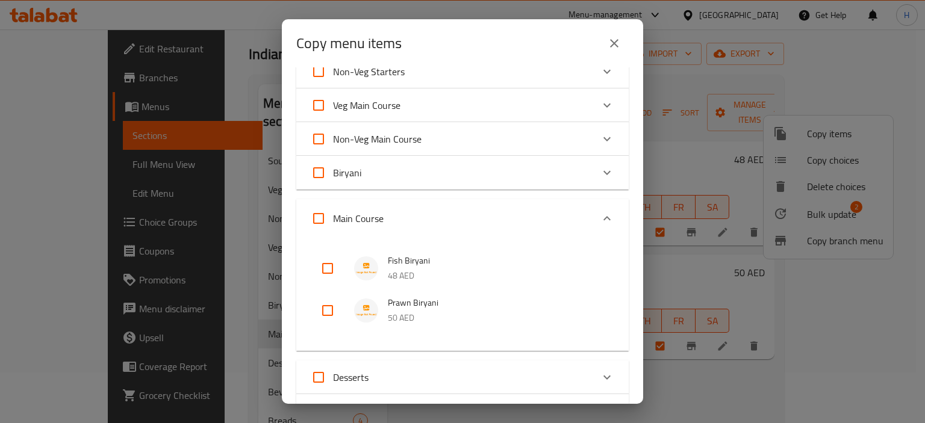
click at [326, 269] on input "checkbox" at bounding box center [327, 268] width 29 height 29
checkbox input "true"
click at [326, 313] on input "checkbox" at bounding box center [327, 310] width 29 height 29
checkbox input "true"
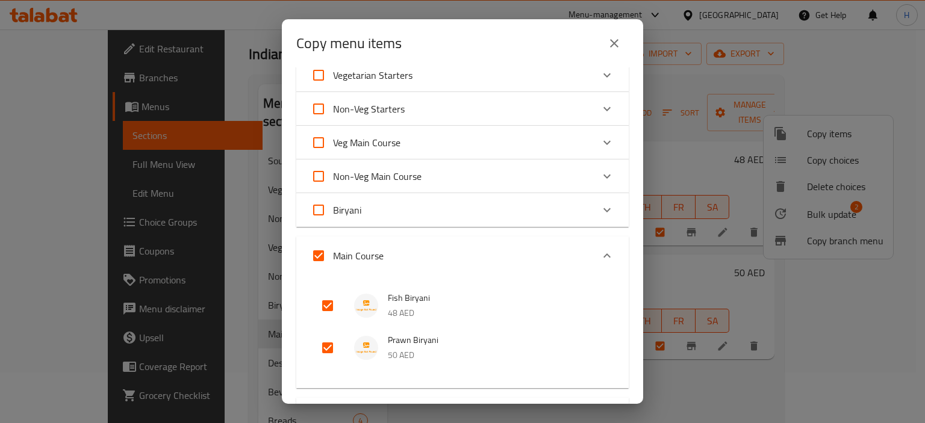
scroll to position [79, 0]
click at [378, 210] on div "Biryani" at bounding box center [452, 211] width 282 height 29
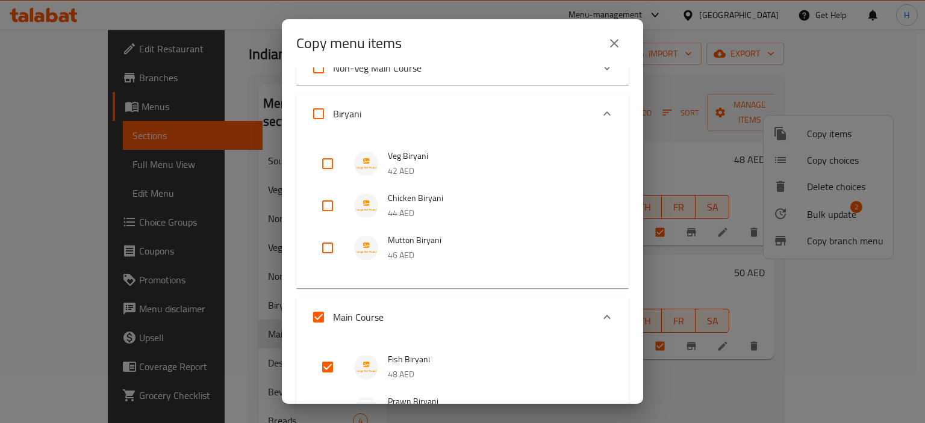
scroll to position [191, 0]
click at [356, 105] on span "Biryani" at bounding box center [347, 111] width 28 height 18
click at [333, 105] on input "Biryani" at bounding box center [318, 111] width 29 height 29
checkbox input "true"
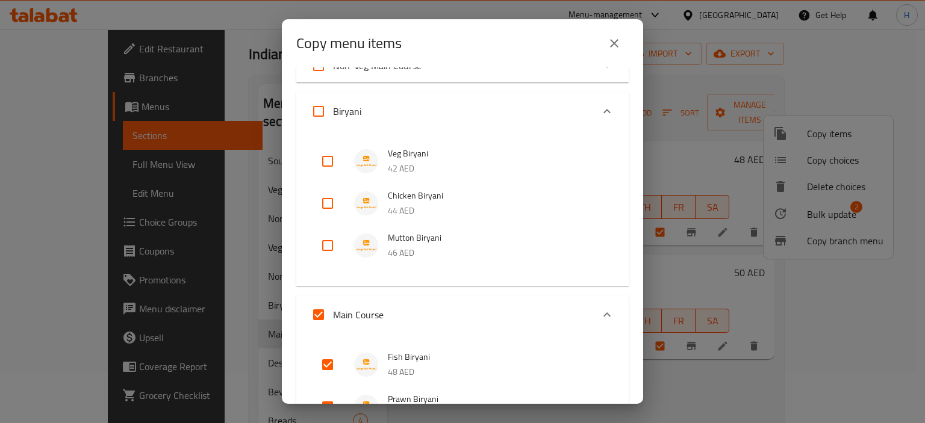
checkbox input "true"
click at [359, 107] on span "Biryani" at bounding box center [347, 111] width 28 height 18
click at [333, 107] on input "Biryani" at bounding box center [318, 111] width 29 height 29
checkbox input "false"
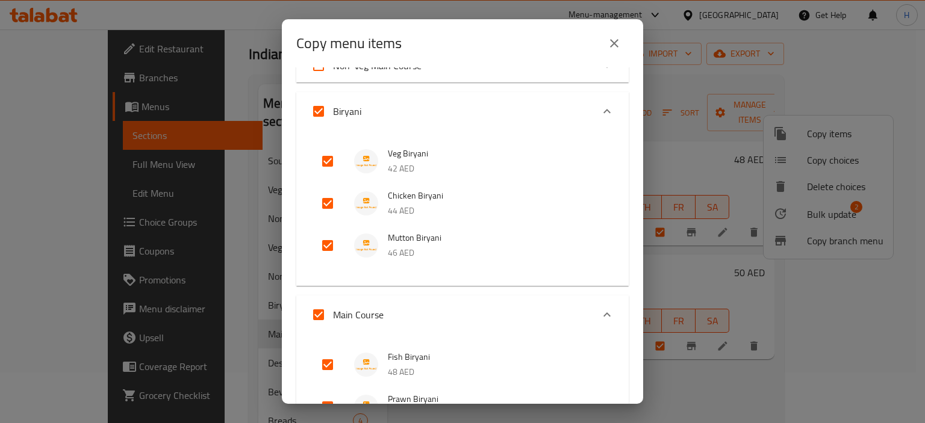
checkbox input "false"
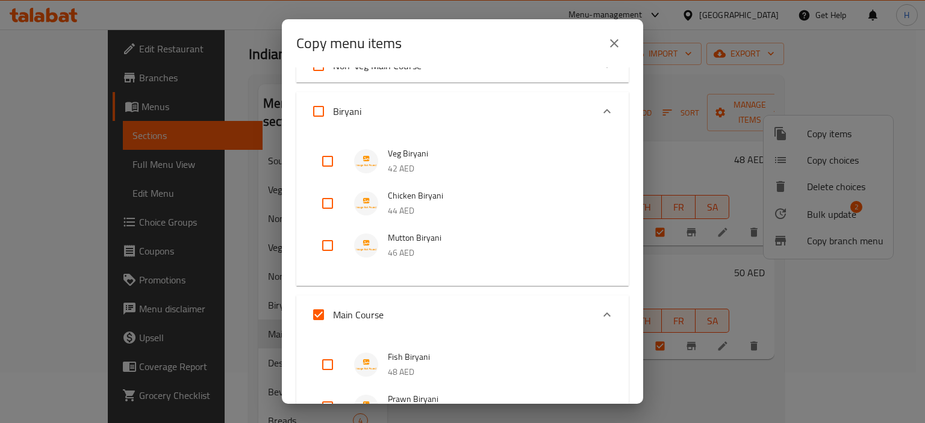
click at [600, 110] on icon "Expand" at bounding box center [607, 111] width 14 height 14
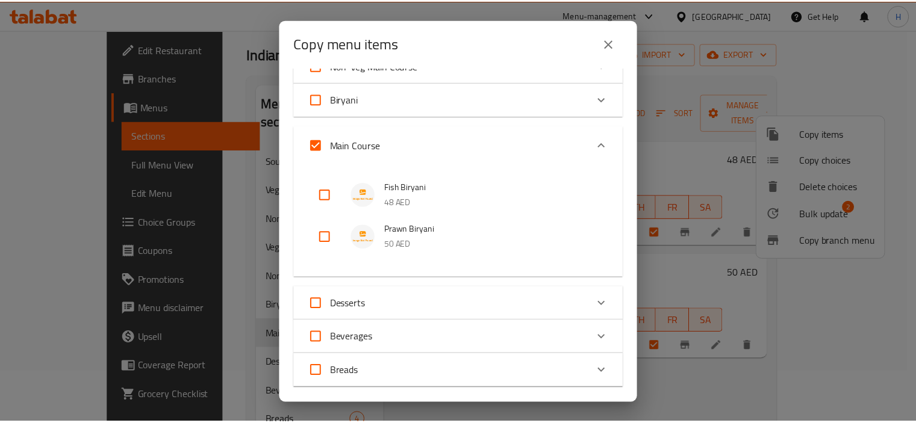
scroll to position [349, 0]
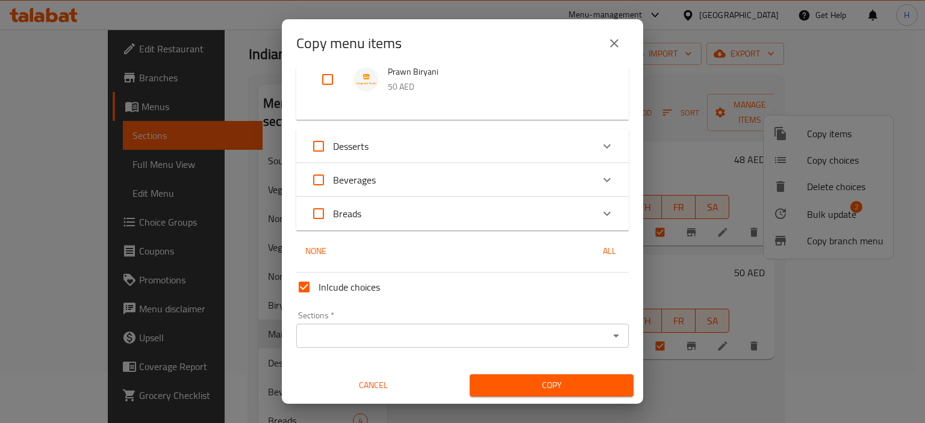
click at [431, 332] on input "Sections   *" at bounding box center [452, 336] width 305 height 17
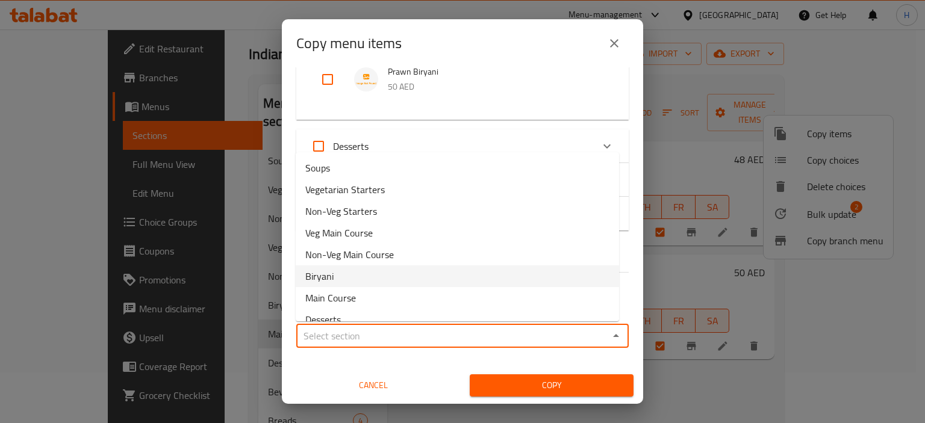
click at [326, 279] on span "Biryani" at bounding box center [319, 276] width 28 height 14
type input "Biryani"
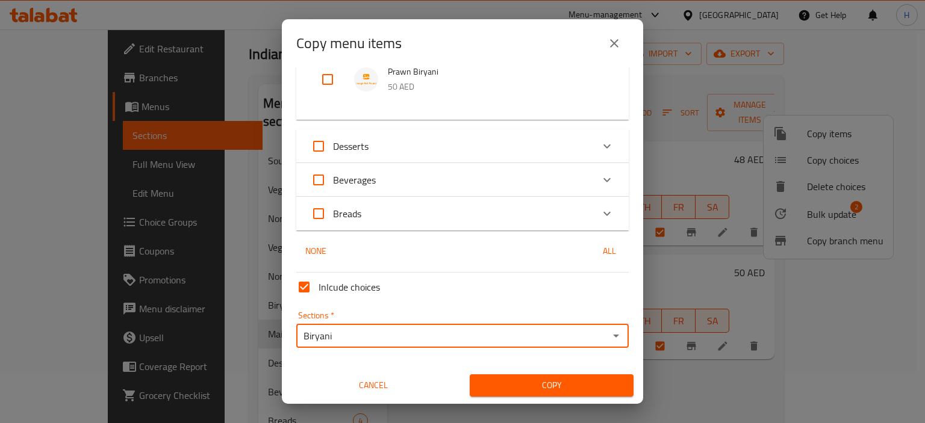
click at [560, 387] on span "Copy" at bounding box center [551, 385] width 145 height 15
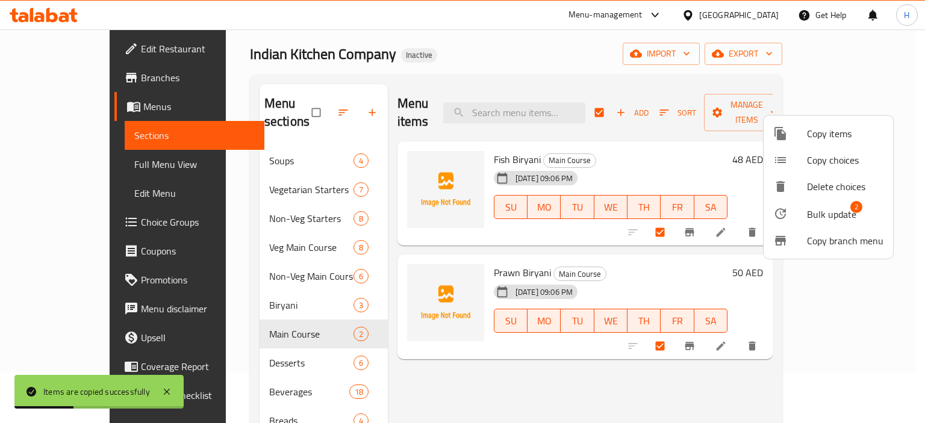
click at [567, 385] on div at bounding box center [462, 211] width 925 height 423
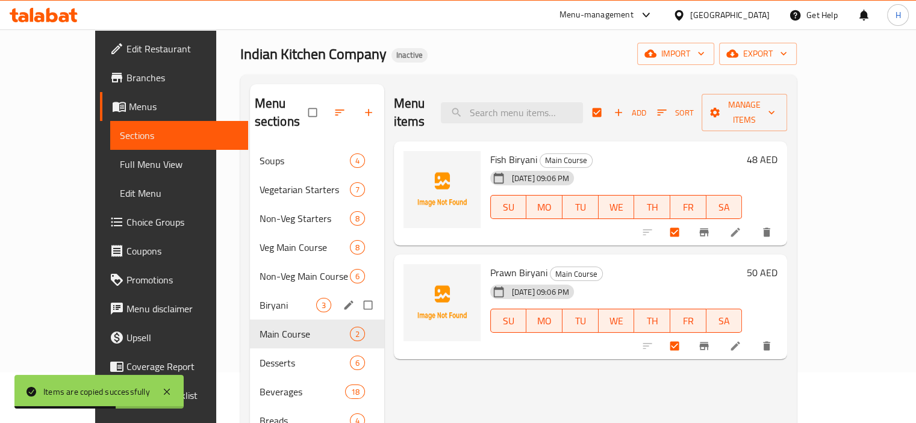
click at [259, 298] on span "Biryani" at bounding box center [287, 305] width 57 height 14
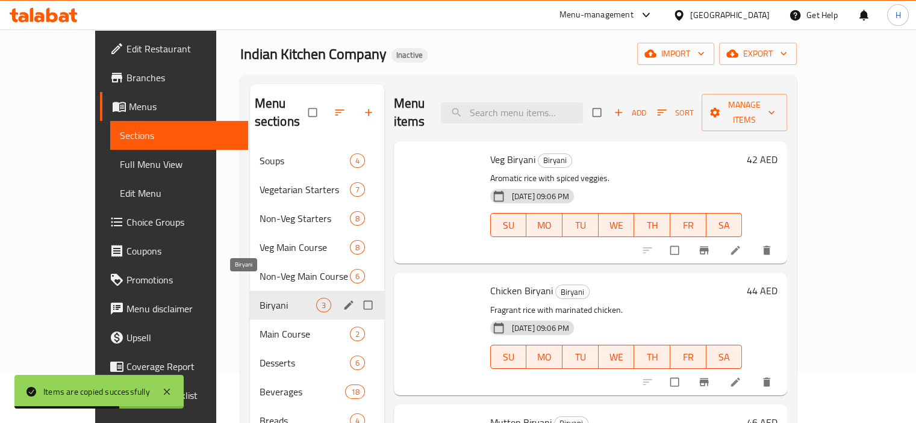
checkbox input "false"
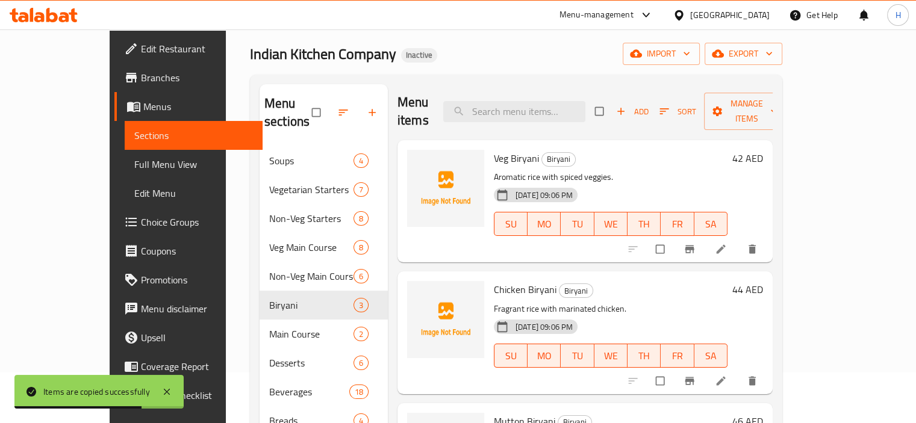
scroll to position [169, 0]
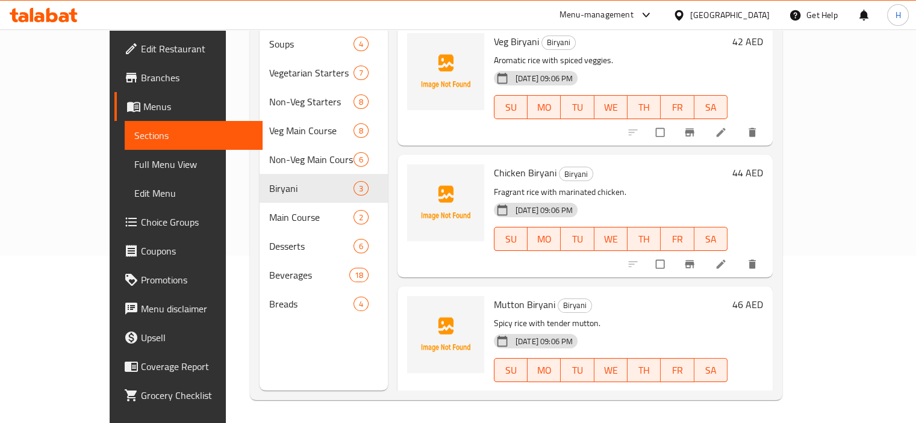
scroll to position [169, 0]
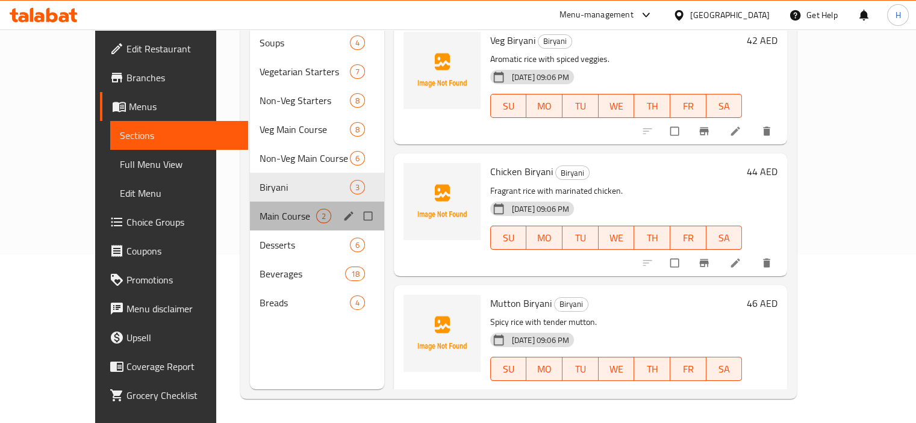
click at [259, 209] on span "Main Course" at bounding box center [287, 216] width 57 height 14
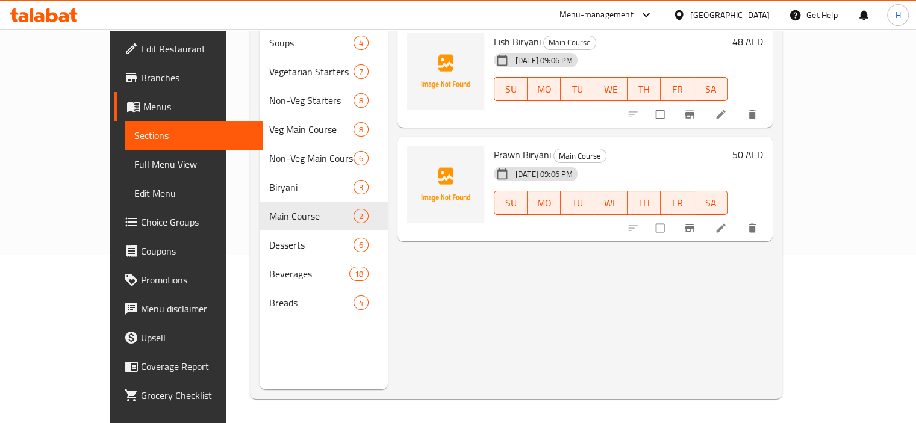
scroll to position [84, 0]
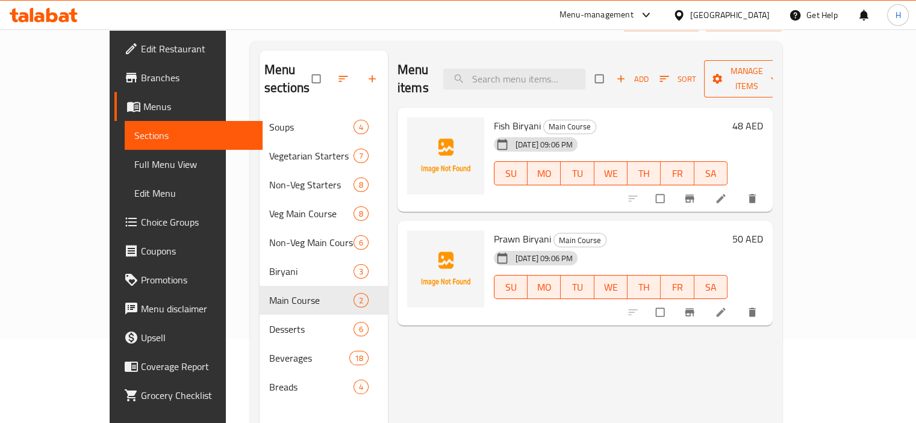
click at [780, 76] on span "Manage items" at bounding box center [746, 79] width 66 height 30
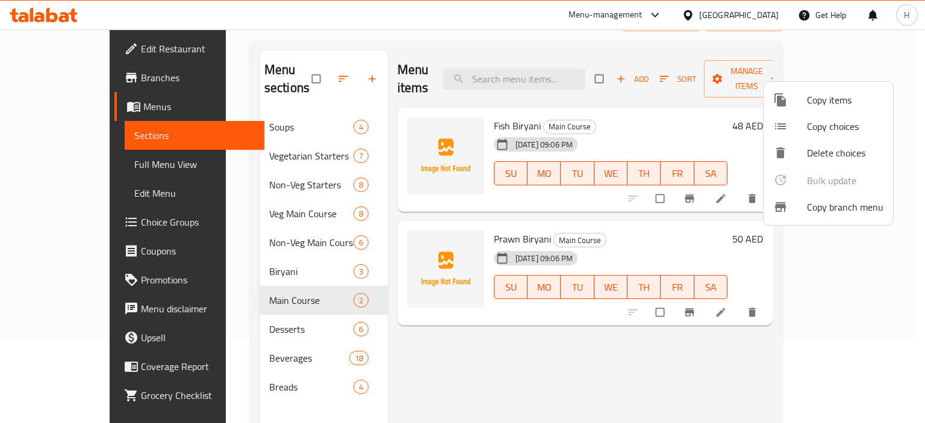
click at [238, 241] on div at bounding box center [462, 211] width 925 height 423
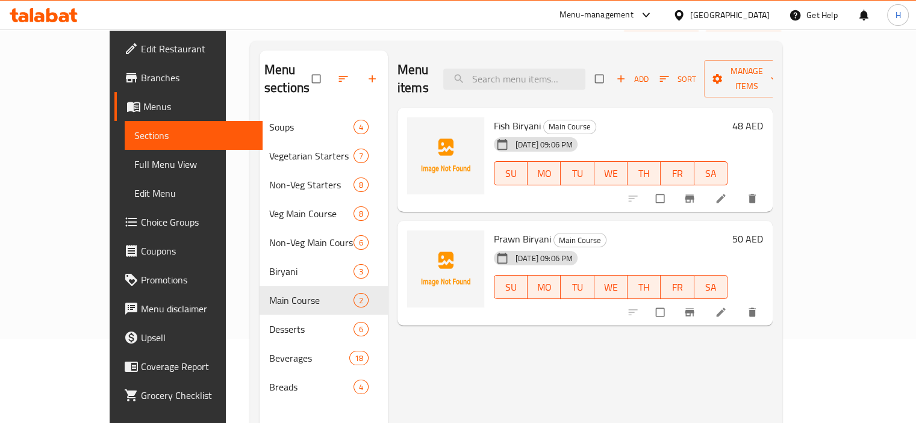
click at [259, 257] on div "Biryani 3" at bounding box center [323, 271] width 128 height 29
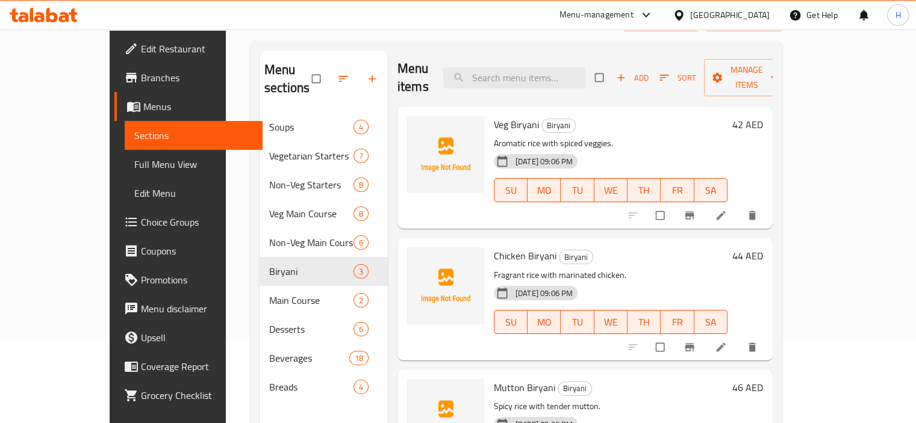
scroll to position [169, 0]
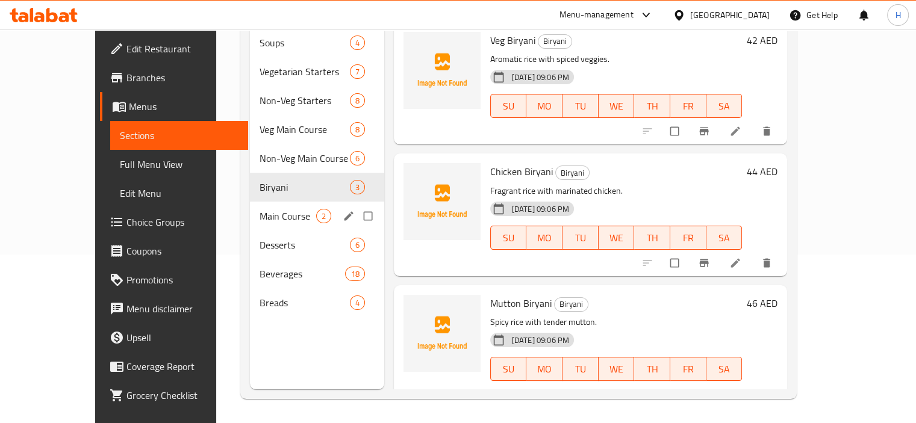
click at [259, 209] on span "Main Course" at bounding box center [287, 216] width 57 height 14
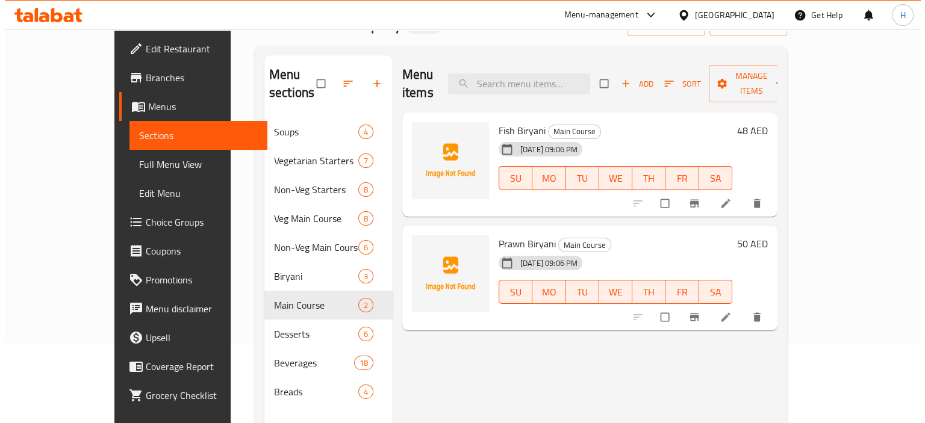
scroll to position [76, 0]
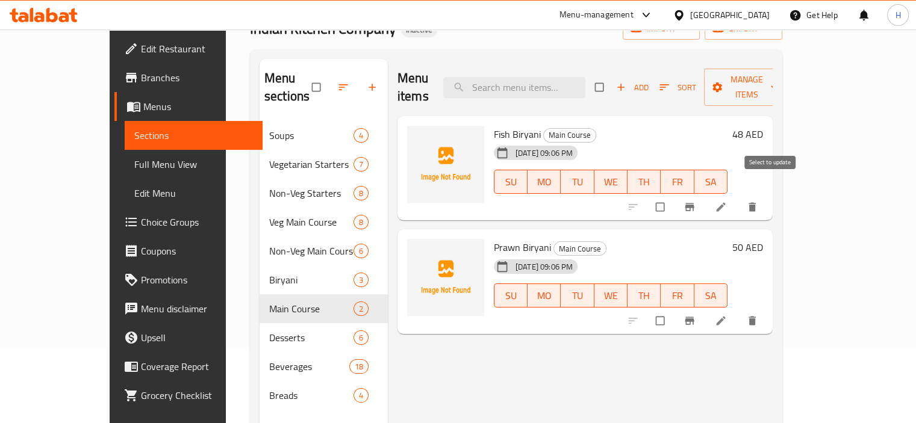
click at [674, 196] on input "checkbox" at bounding box center [660, 207] width 25 height 23
checkbox input "true"
click at [674, 309] on input "checkbox" at bounding box center [660, 320] width 25 height 23
checkbox input "true"
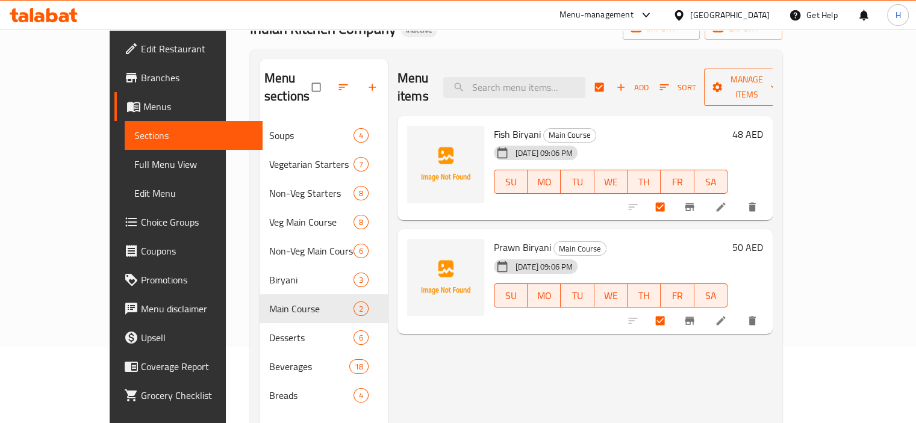
click at [780, 84] on span "Manage items" at bounding box center [746, 87] width 66 height 30
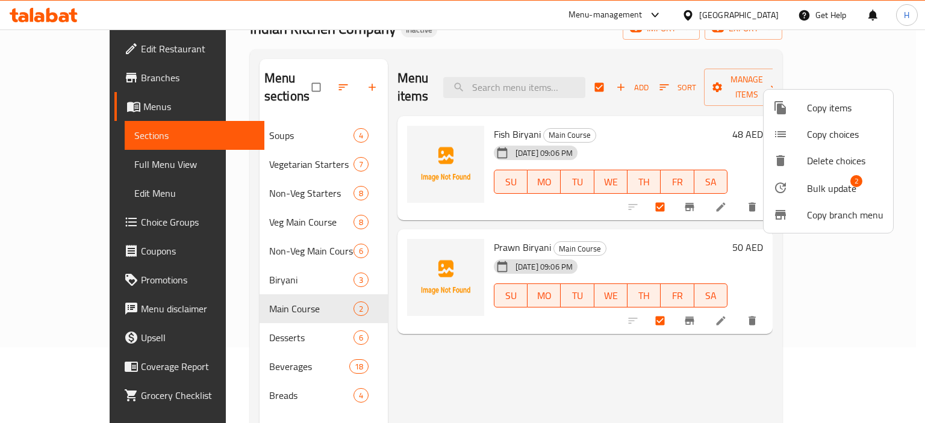
click at [845, 119] on li "Copy items" at bounding box center [827, 108] width 129 height 26
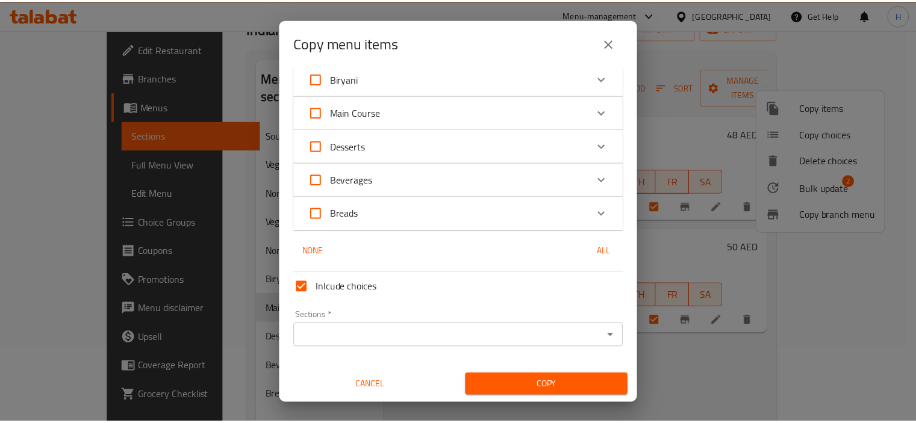
scroll to position [211, 0]
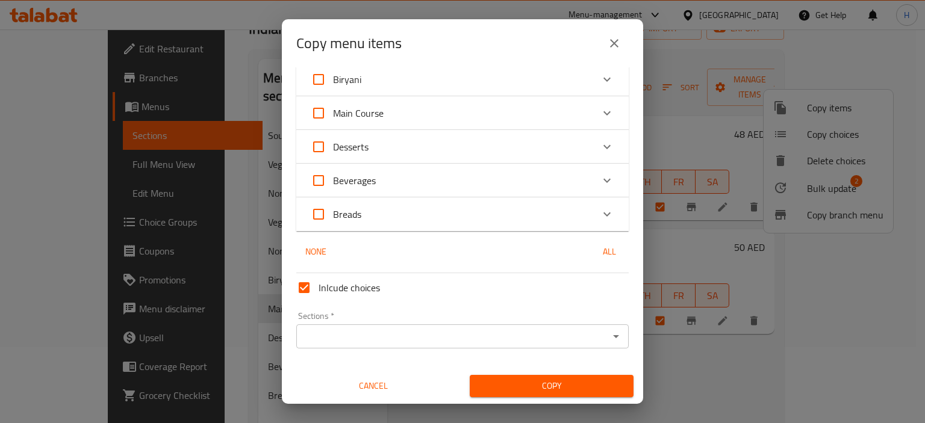
click at [361, 117] on span "Main Course" at bounding box center [358, 113] width 51 height 18
click at [333, 117] on input "Main Course" at bounding box center [318, 113] width 29 height 29
checkbox input "true"
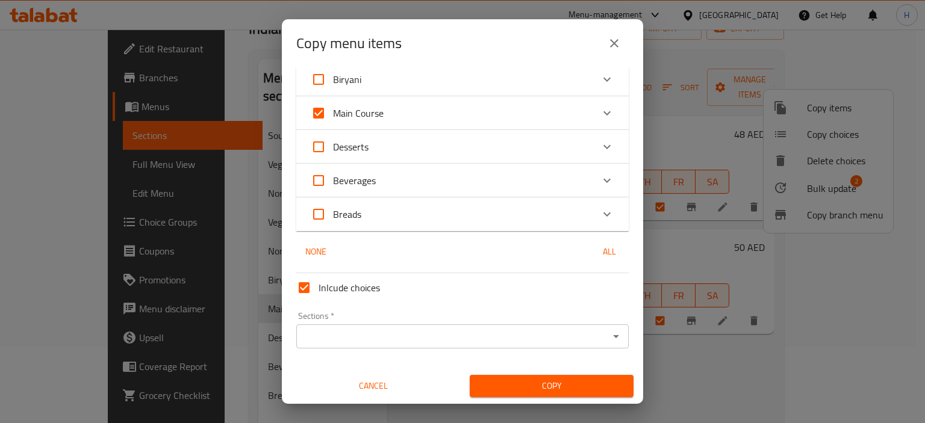
click at [347, 331] on input "Sections   *" at bounding box center [452, 336] width 305 height 17
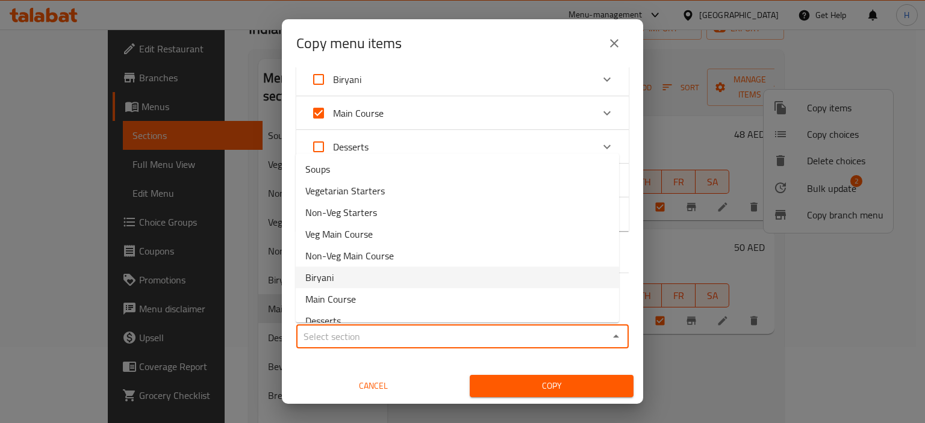
click at [315, 278] on span "Biryani" at bounding box center [319, 277] width 28 height 14
type input "Biryani"
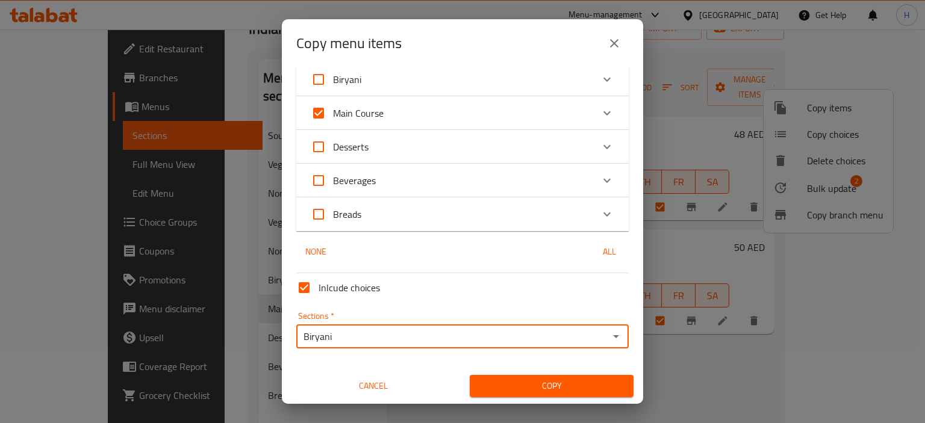
click at [567, 386] on span "Copy" at bounding box center [551, 386] width 145 height 15
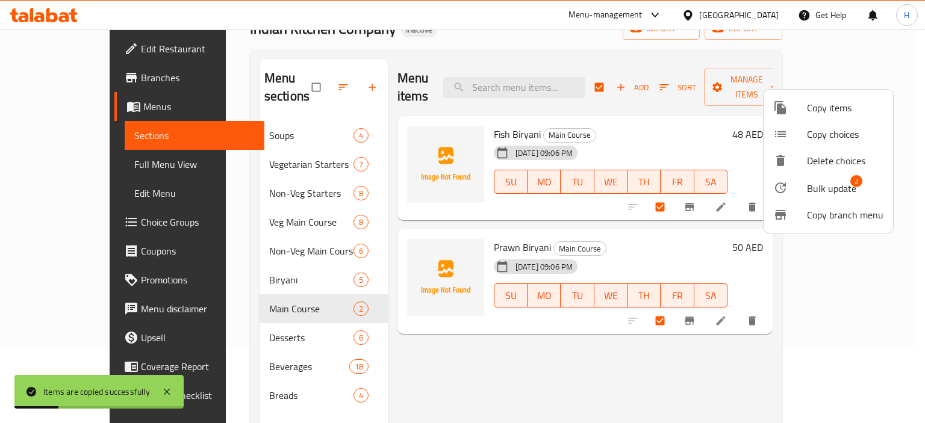
click at [733, 360] on div at bounding box center [462, 211] width 925 height 423
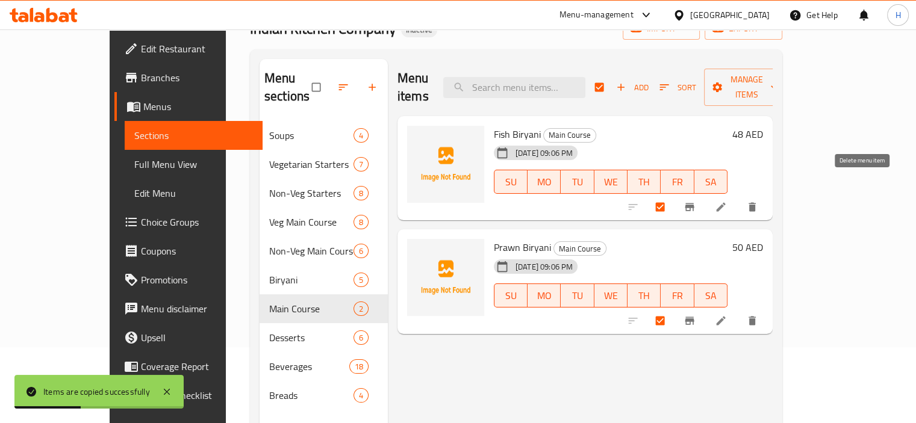
click at [756, 203] on icon "delete" at bounding box center [751, 207] width 7 height 9
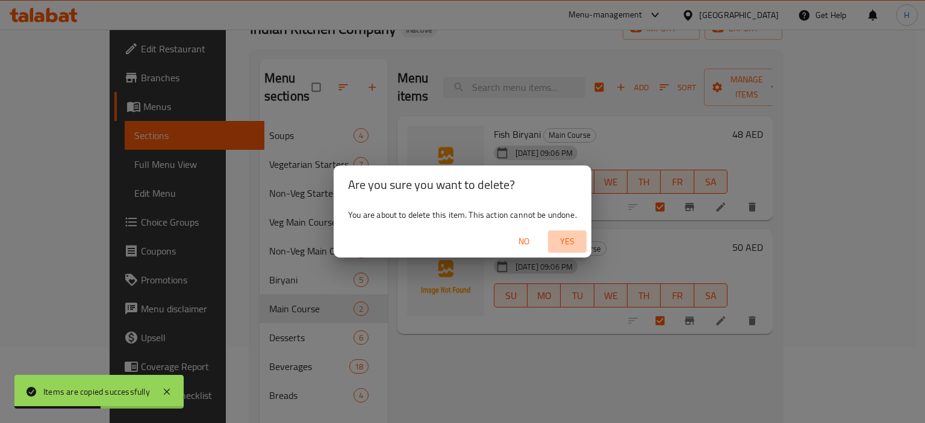
click at [556, 246] on span "Yes" at bounding box center [567, 241] width 29 height 15
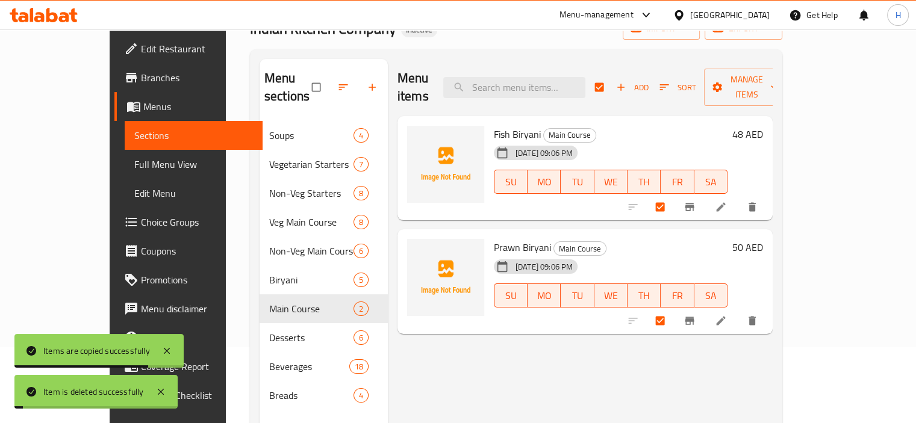
checkbox input "false"
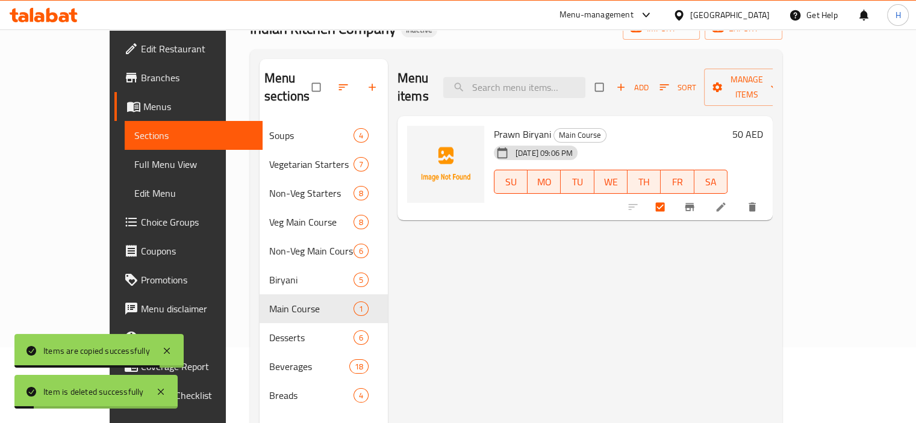
click at [756, 203] on icon "delete" at bounding box center [751, 207] width 7 height 9
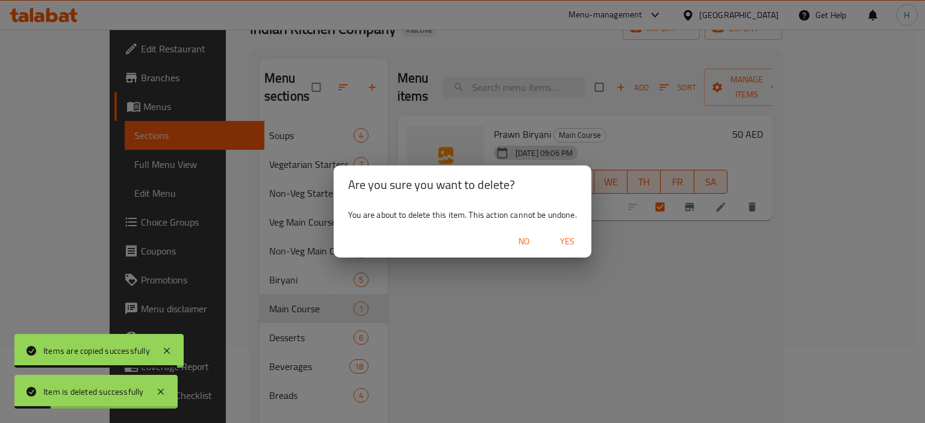
click at [562, 240] on span "Yes" at bounding box center [567, 241] width 29 height 15
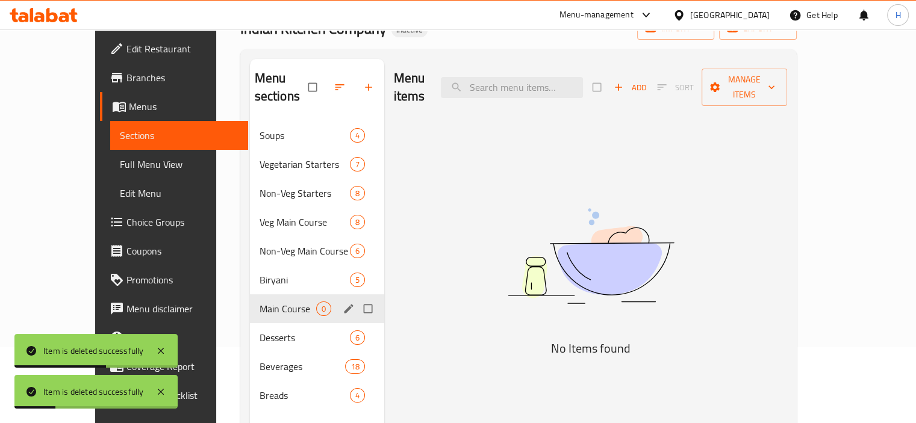
click at [356, 297] on input "Menu sections" at bounding box center [368, 308] width 25 height 23
checkbox input "true"
click at [326, 85] on icon "button" at bounding box center [330, 87] width 9 height 9
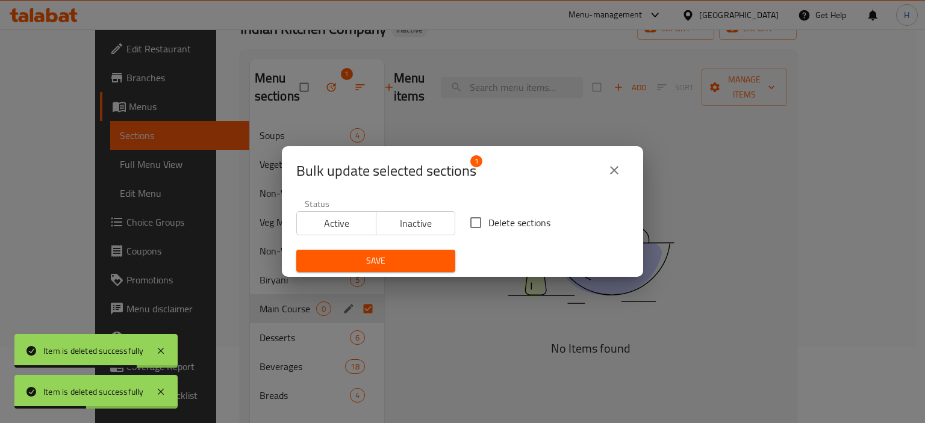
click at [476, 226] on input "Delete sections" at bounding box center [475, 222] width 25 height 25
checkbox input "true"
click at [390, 262] on span "Save" at bounding box center [376, 260] width 140 height 15
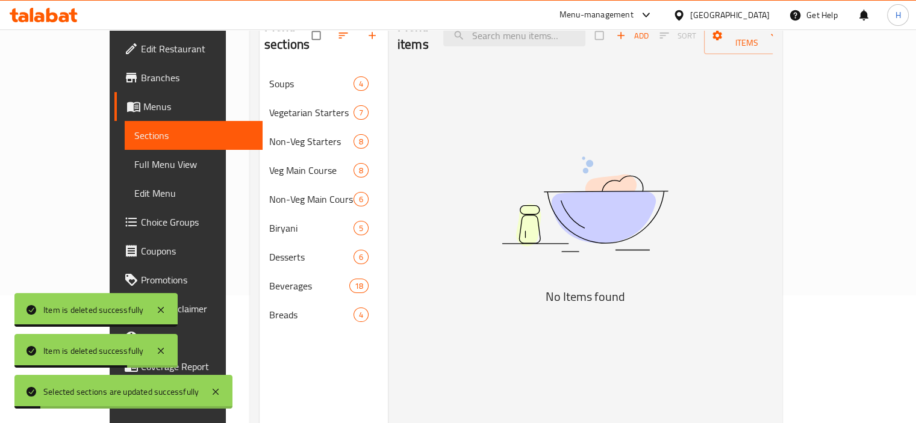
scroll to position [128, 0]
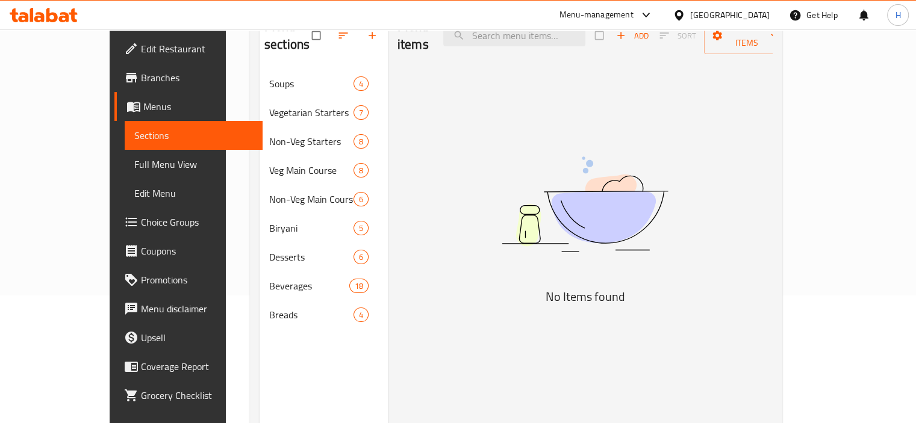
click at [441, 194] on div "Menu items Add Sort Manage items No Items found" at bounding box center [580, 218] width 385 height 423
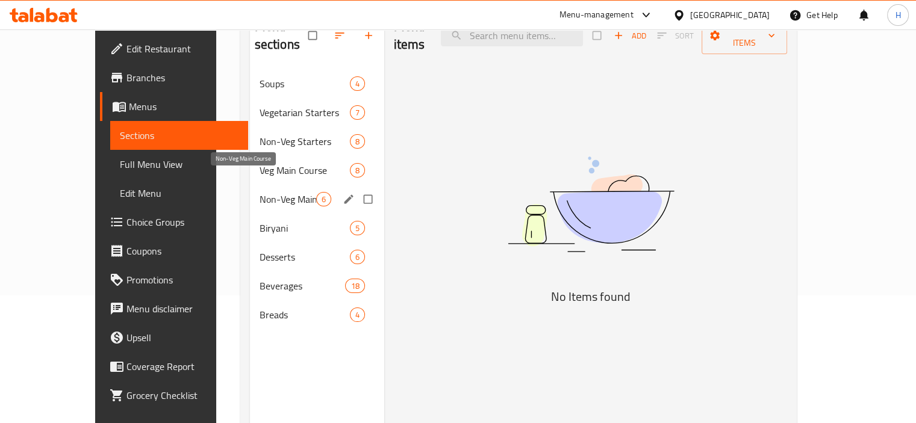
click at [259, 192] on span "Non-Veg Main Course" at bounding box center [287, 199] width 57 height 14
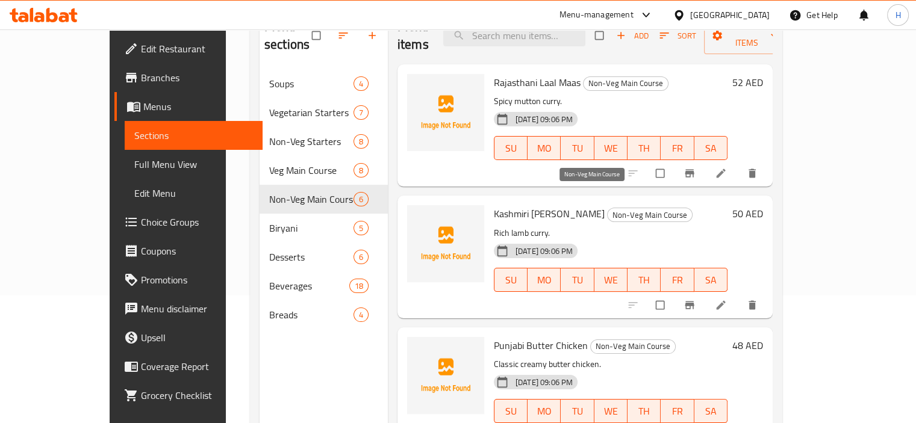
scroll to position [396, 0]
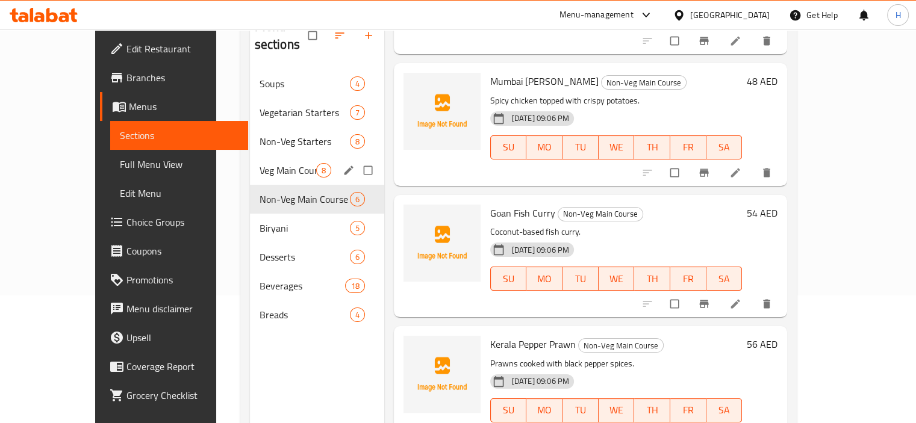
click at [259, 163] on span "Veg Main Course" at bounding box center [287, 170] width 57 height 14
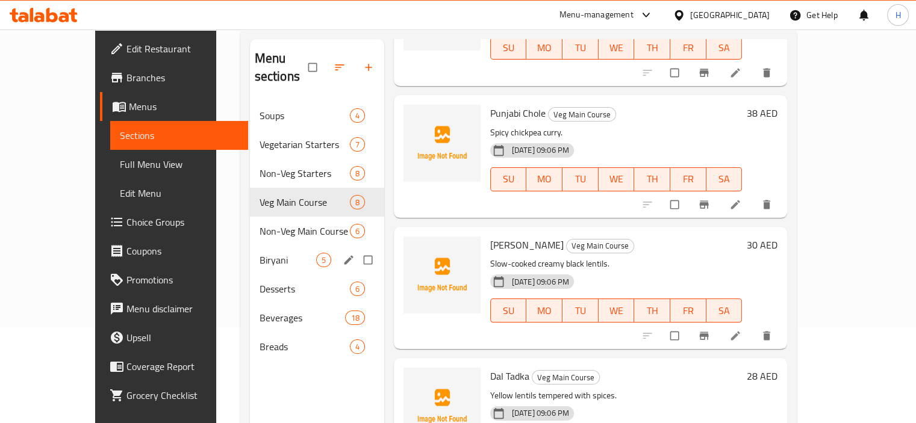
scroll to position [93, 0]
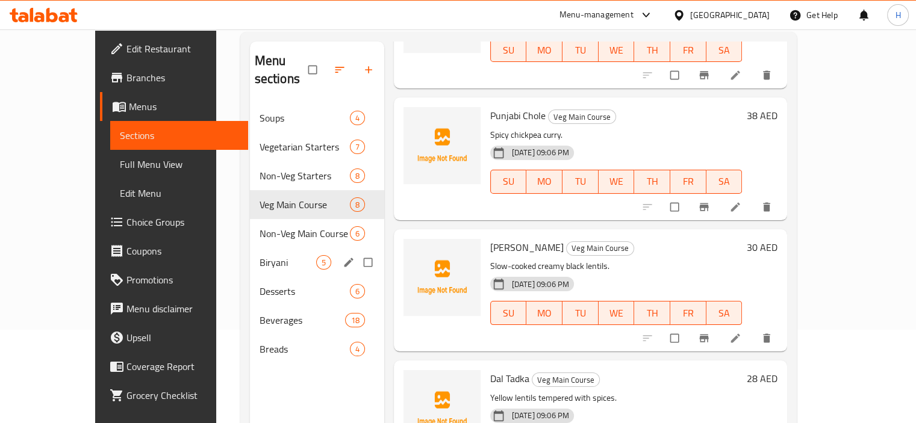
click at [259, 255] on span "Biryani" at bounding box center [287, 262] width 57 height 14
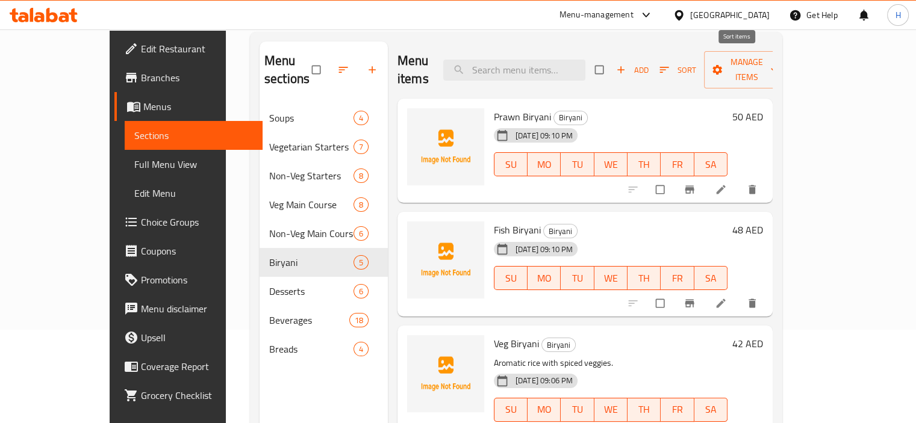
click at [670, 64] on icon "button" at bounding box center [664, 70] width 12 height 12
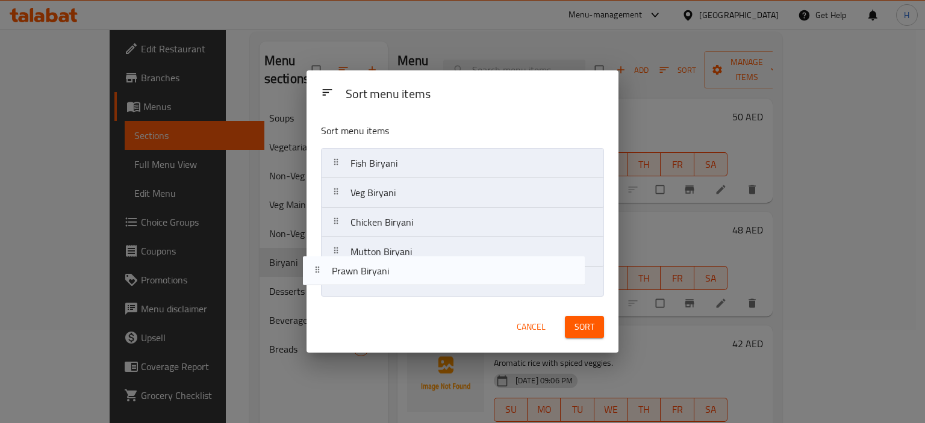
drag, startPoint x: 407, startPoint y: 170, endPoint x: 388, endPoint y: 294, distance: 124.9
click at [387, 294] on nav "Prawn Biryani Fish Biryani Veg Biryani Chicken Biryani Mutton Biryani" at bounding box center [462, 222] width 282 height 149
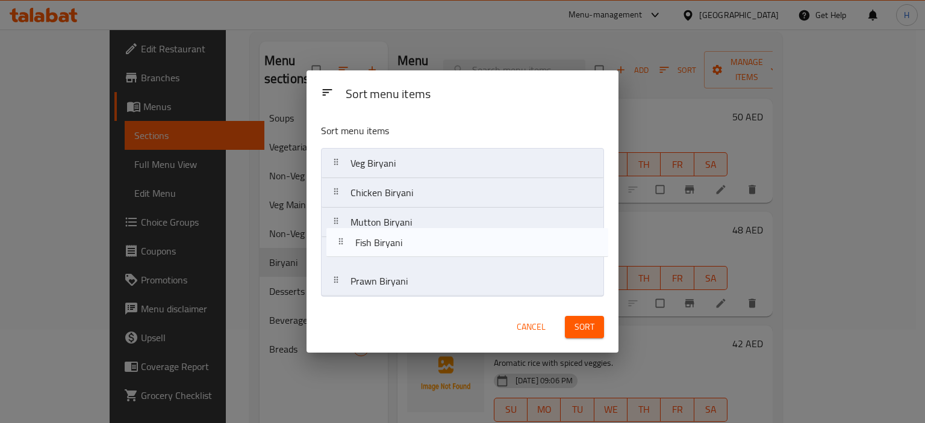
drag, startPoint x: 388, startPoint y: 172, endPoint x: 393, endPoint y: 256, distance: 84.4
click at [393, 256] on nav "Fish Biryani Veg Biryani Chicken Biryani Mutton Biryani Prawn Biryani" at bounding box center [462, 222] width 282 height 149
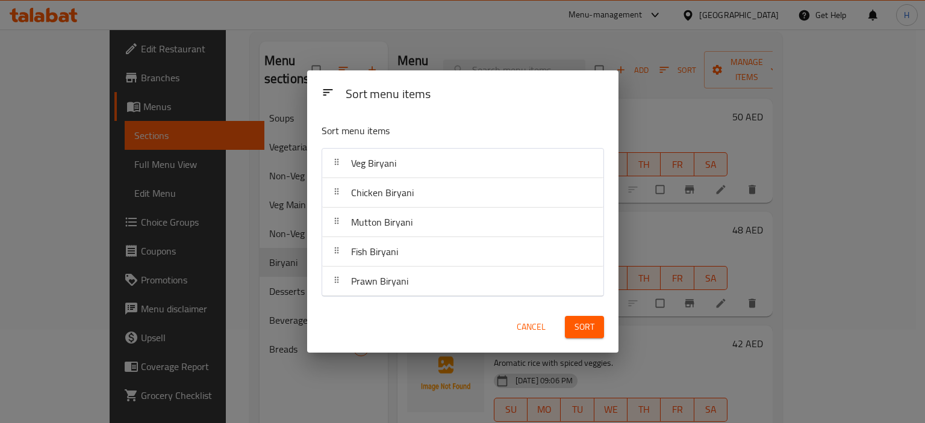
click at [576, 322] on span "Sort" at bounding box center [584, 327] width 20 height 15
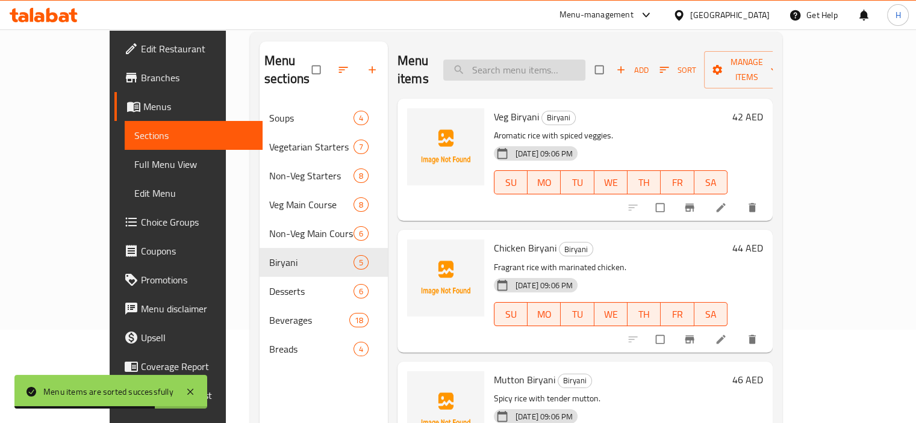
click at [542, 64] on input "search" at bounding box center [514, 70] width 142 height 21
paste input "Haryali Kebab"
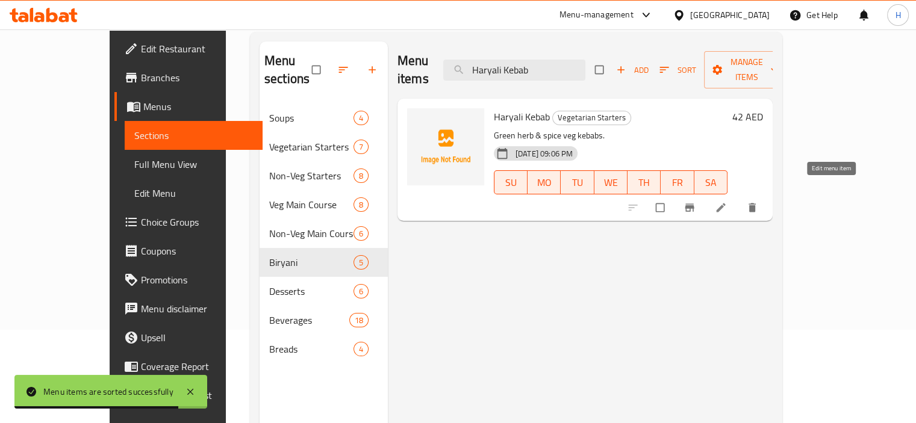
type input "Haryali Kebab"
click at [725, 204] on icon at bounding box center [720, 208] width 9 height 9
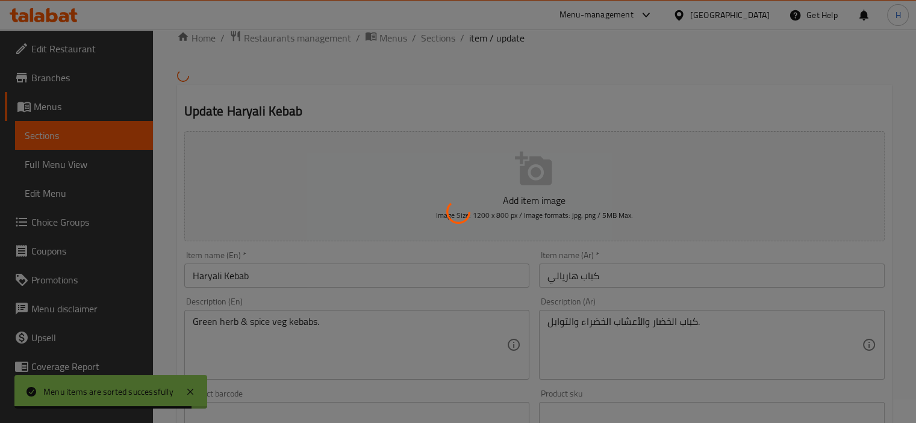
scroll to position [55, 0]
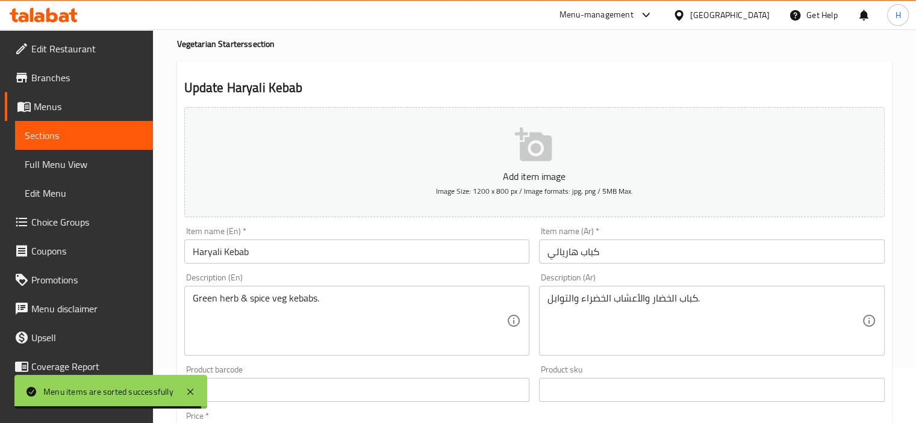
click at [609, 297] on textarea "كباب الخضار والأعشاب الخضراء والتوابل." at bounding box center [704, 321] width 314 height 57
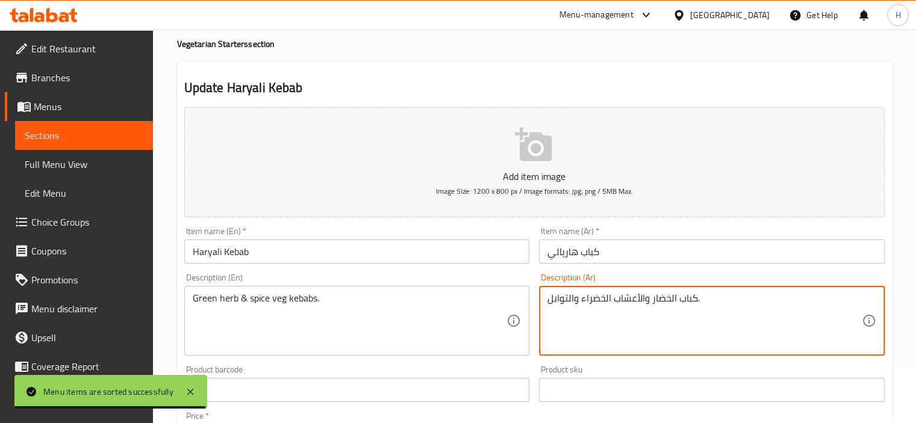
click at [609, 297] on textarea "كباب الخضار والأعشاب الخضراء والتوابل." at bounding box center [704, 321] width 314 height 57
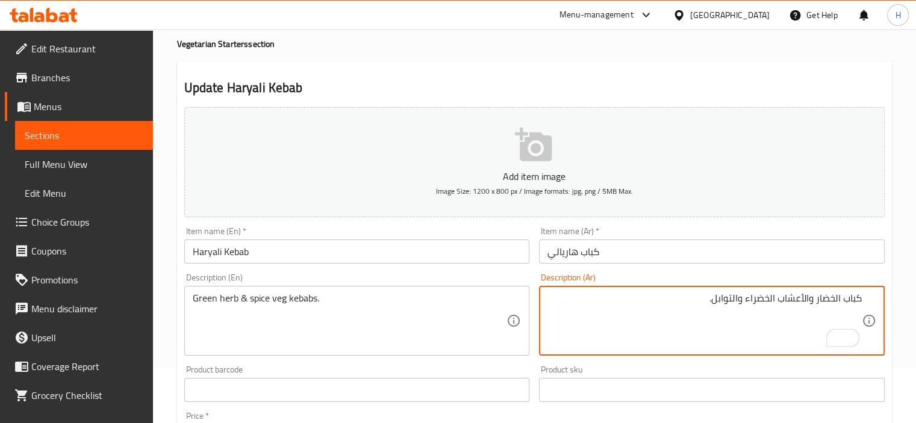
click at [727, 302] on textarea "كباب الخضار والأعشاب الخضراء والتوابل." at bounding box center [704, 321] width 314 height 57
click at [460, 268] on div "Item name (En)   * Haryali Kebab Item name (En) *" at bounding box center [356, 245] width 355 height 46
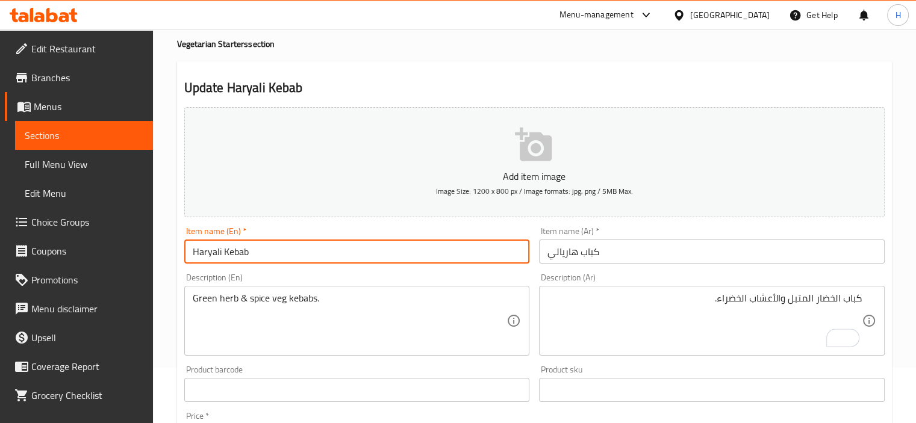
click at [303, 246] on input "Haryali Kebab" at bounding box center [357, 252] width 346 height 24
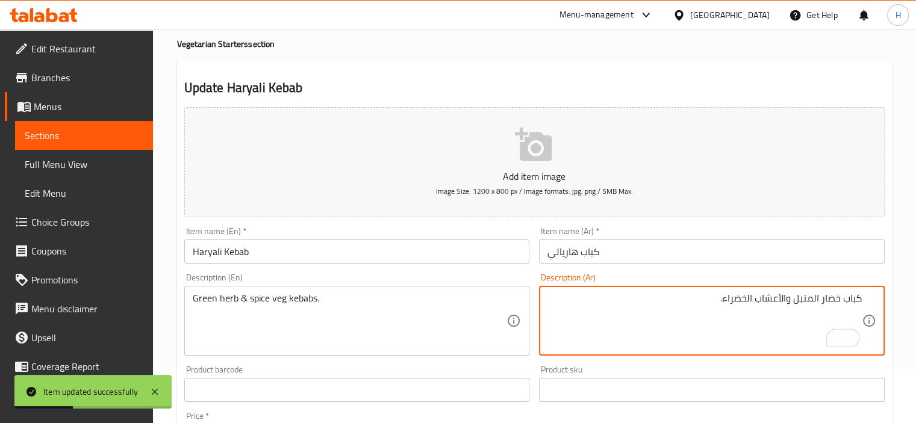
drag, startPoint x: 812, startPoint y: 293, endPoint x: 847, endPoint y: 358, distance: 73.3
click at [813, 294] on textarea "كباب خضار المتبل والأعشاب الخضراء." at bounding box center [704, 321] width 314 height 57
type textarea "كباب خضار متبل والأعشاب الخضراء."
click at [430, 250] on input "Haryali Kebab" at bounding box center [357, 252] width 346 height 24
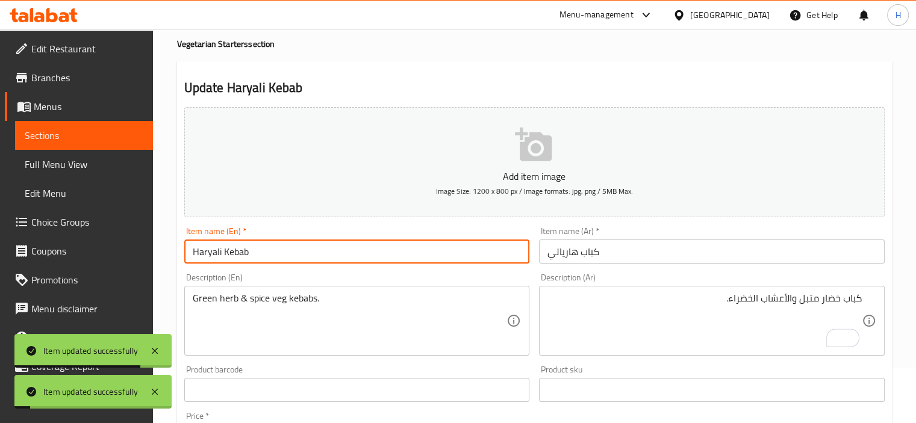
scroll to position [0, 0]
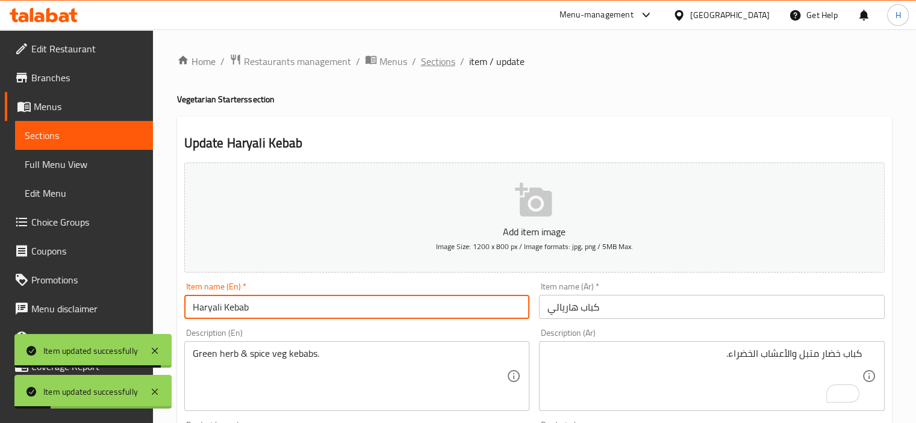
click at [434, 60] on span "Sections" at bounding box center [438, 61] width 34 height 14
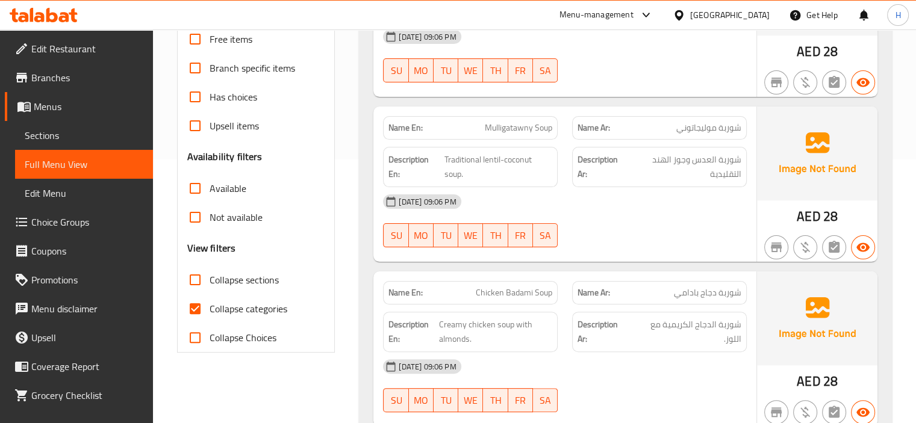
scroll to position [283, 0]
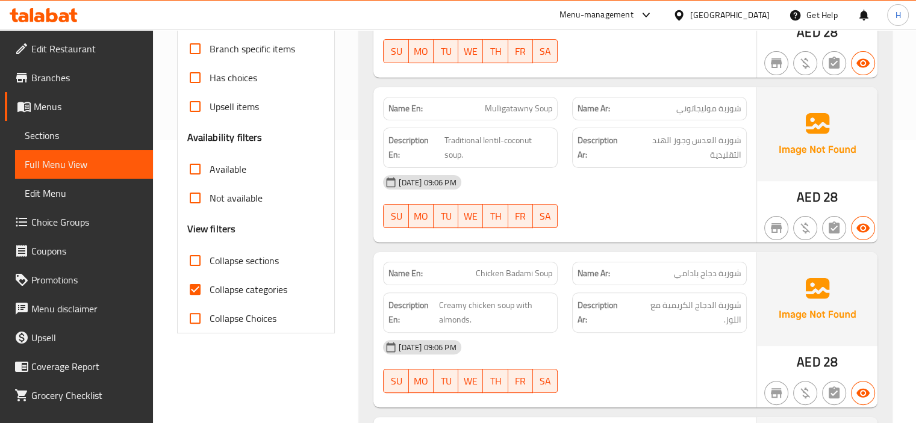
click at [190, 288] on input "Collapse categories" at bounding box center [195, 289] width 29 height 29
checkbox input "false"
click at [590, 178] on div "[DATE] 09:06 PM" at bounding box center [565, 182] width 378 height 29
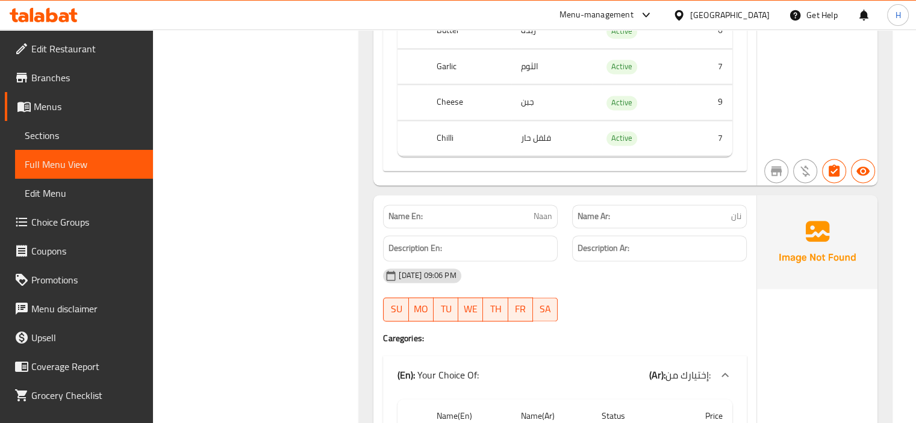
scroll to position [10773, 0]
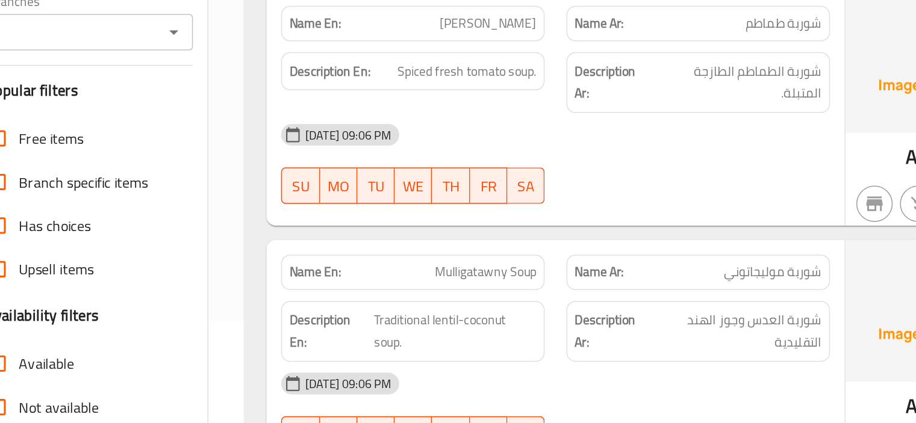
scroll to position [158, 0]
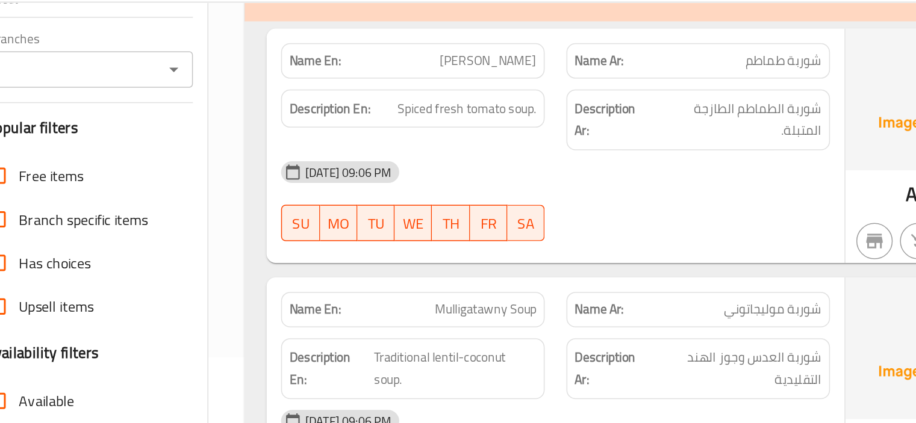
click at [561, 147] on div "[DATE] 09:06 PM" at bounding box center [565, 142] width 378 height 29
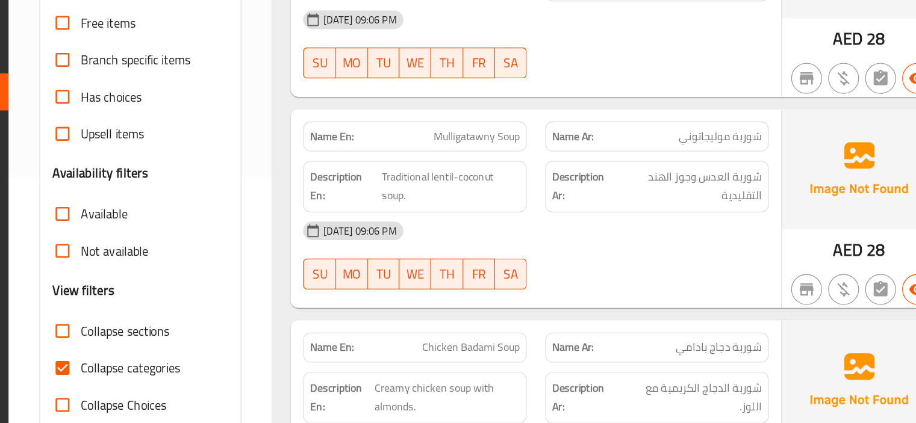
scroll to position [193, 0]
drag, startPoint x: 195, startPoint y: 375, endPoint x: 562, endPoint y: 205, distance: 404.1
click at [195, 374] on input "Collapse categories" at bounding box center [195, 379] width 29 height 29
checkbox input "false"
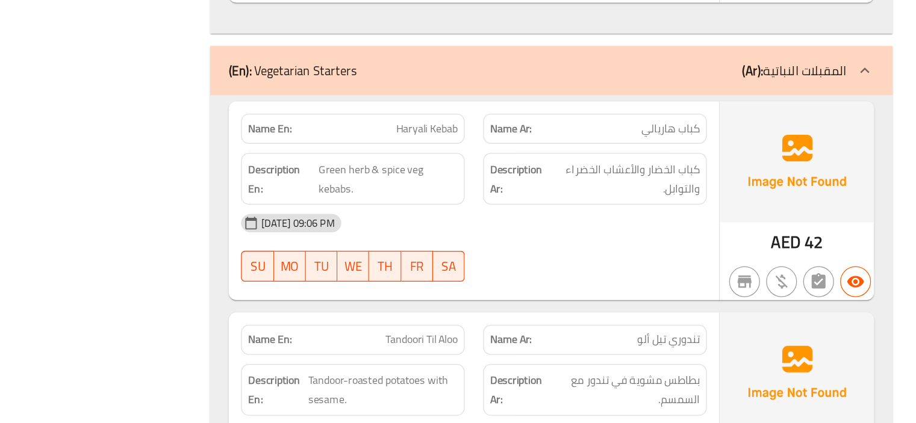
scroll to position [780, 0]
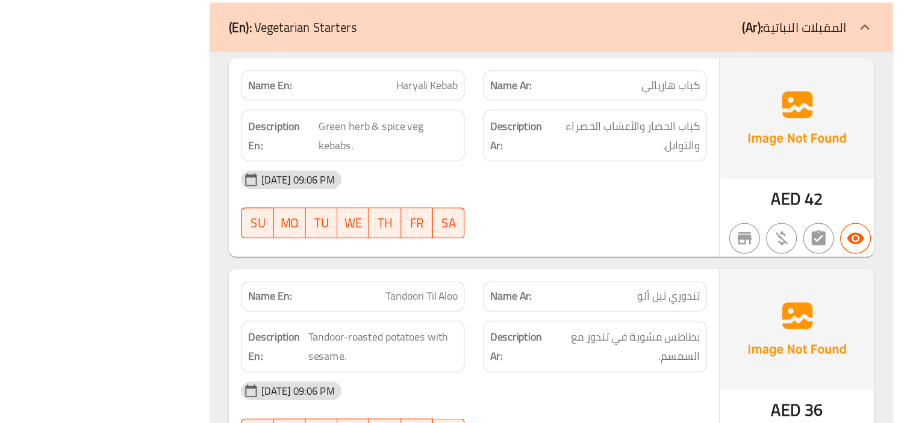
copy span "Haryali Kebab"
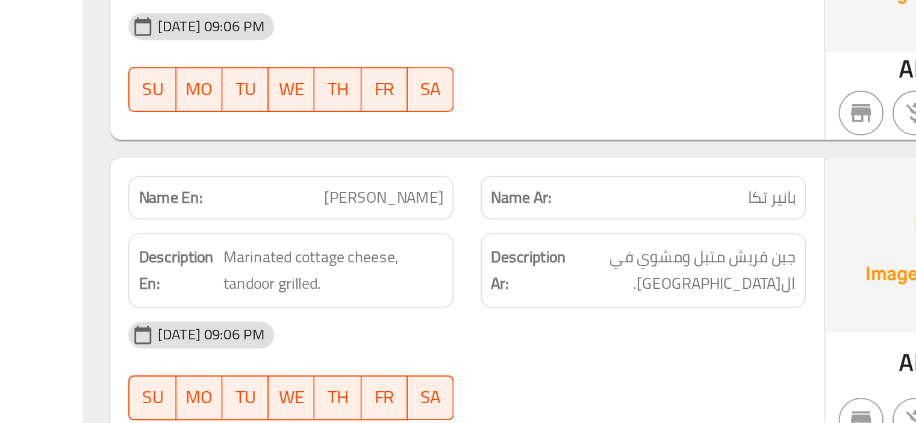
scroll to position [1173, 0]
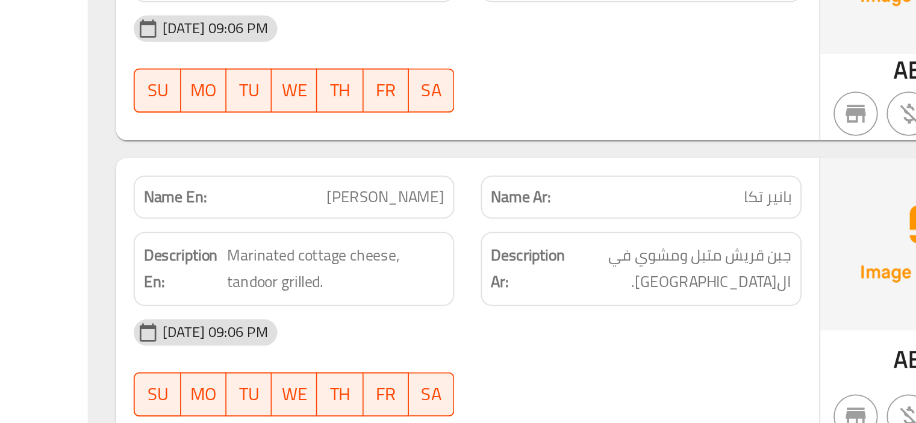
copy span "Paneer Tikka"
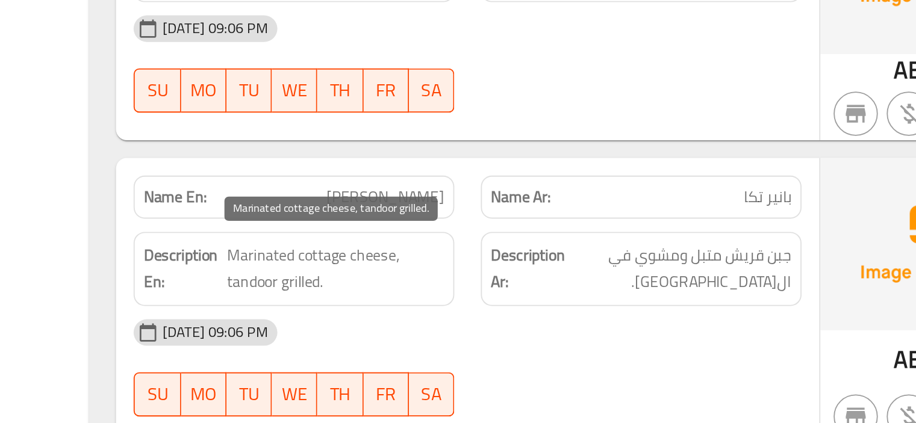
click at [480, 282] on span "Marinated cottage cheese, tandoor grilled." at bounding box center [493, 287] width 119 height 30
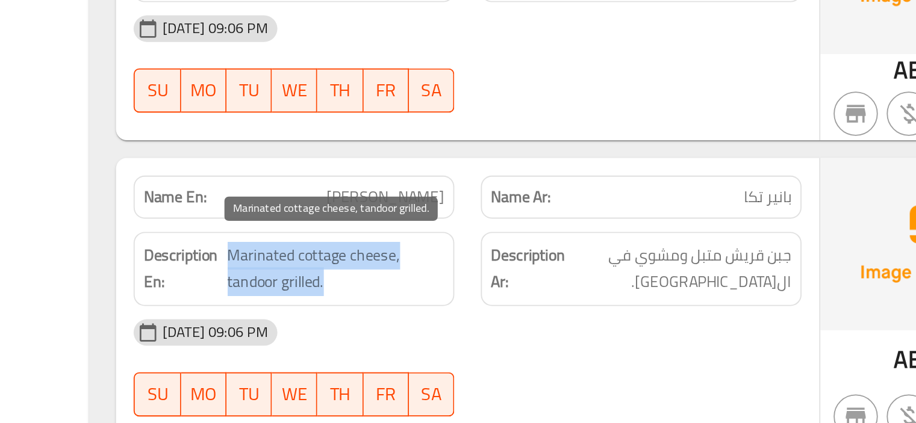
click at [480, 282] on span "Marinated cottage cheese, tandoor grilled." at bounding box center [493, 287] width 119 height 30
copy span "Marinated cottage cheese, tandoor grilled."
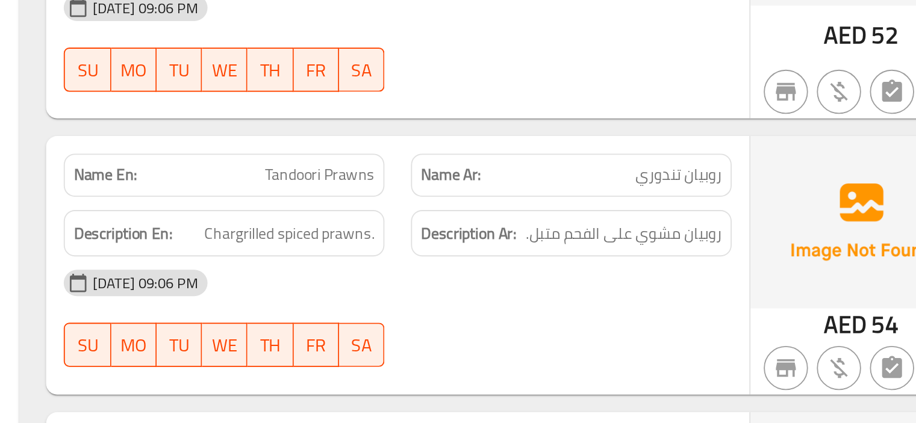
scroll to position [2793, 0]
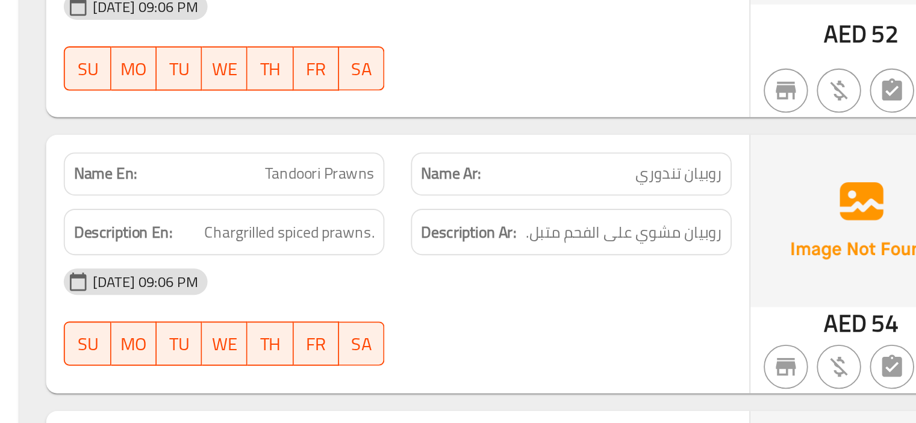
copy span "Prawns"
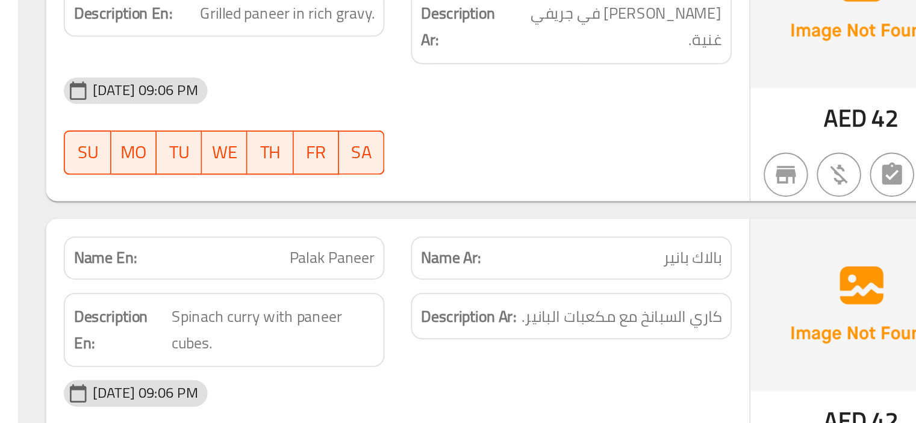
scroll to position [3318, 0]
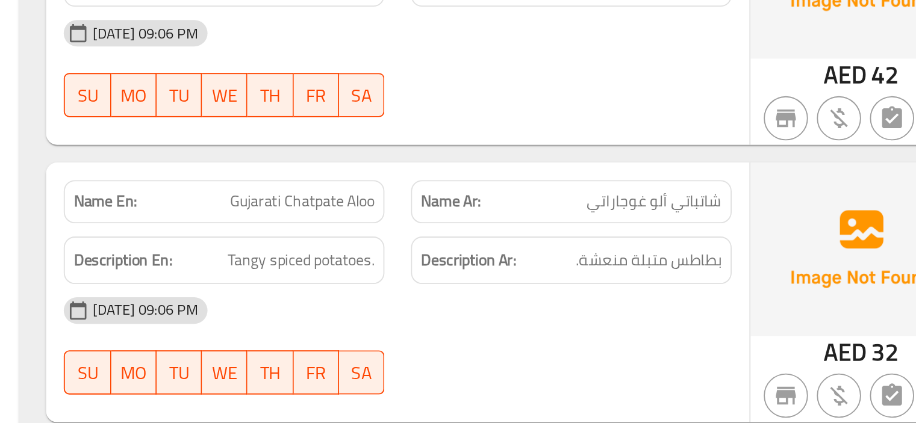
scroll to position [3780, 0]
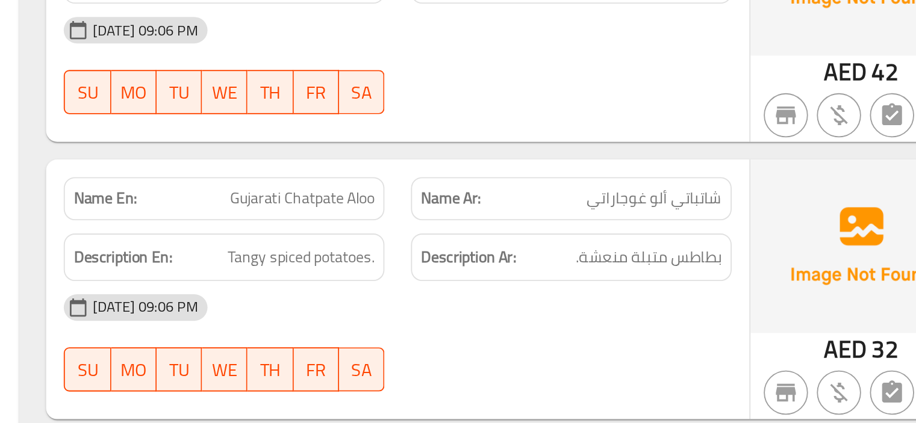
copy span "Gujarati Chatpate Aloo"
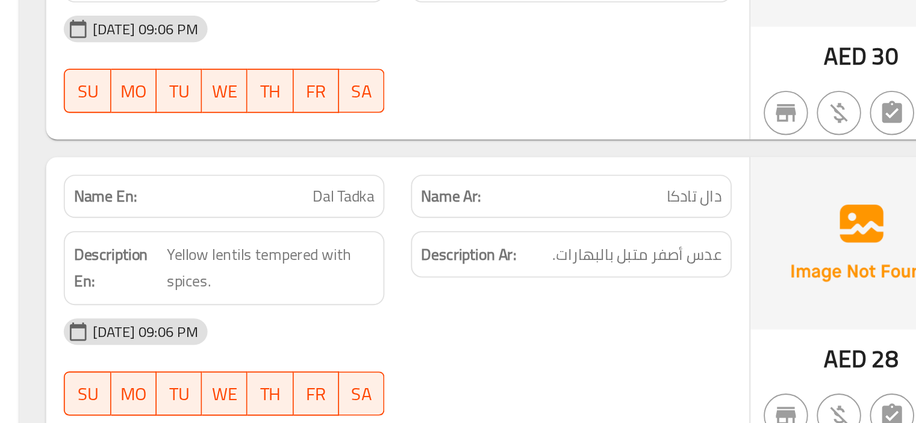
scroll to position [4248, 0]
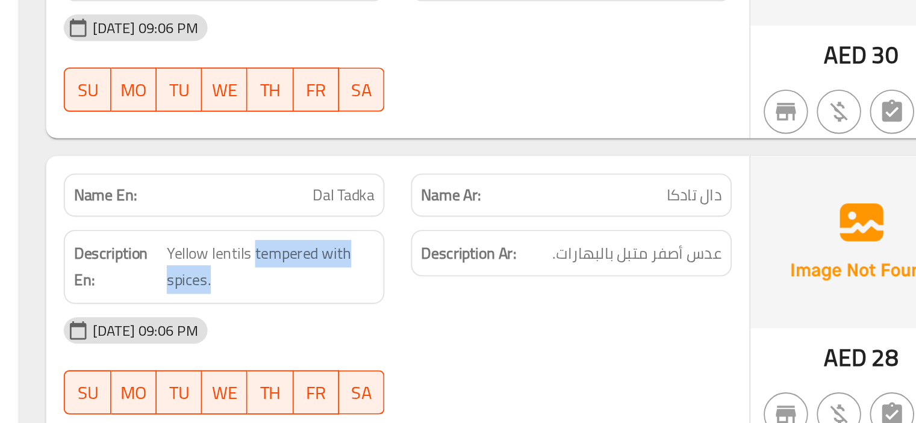
drag, startPoint x: 487, startPoint y: 308, endPoint x: 555, endPoint y: 323, distance: 69.7
copy span "tempered with spices."
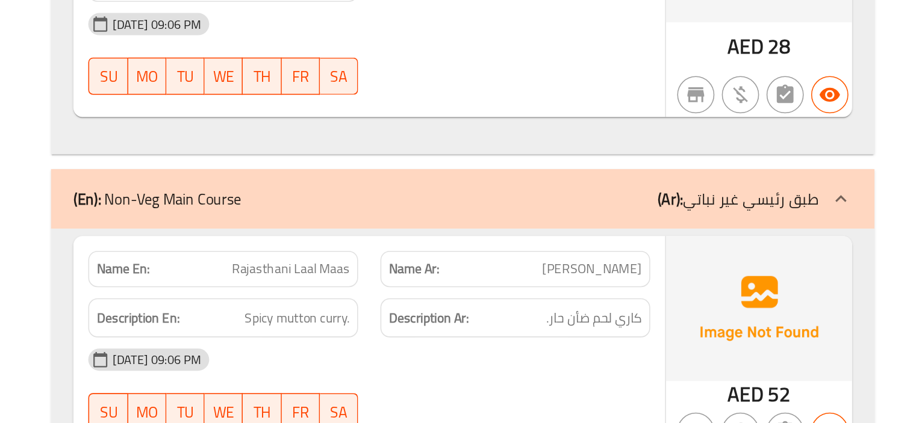
scroll to position [4489, 0]
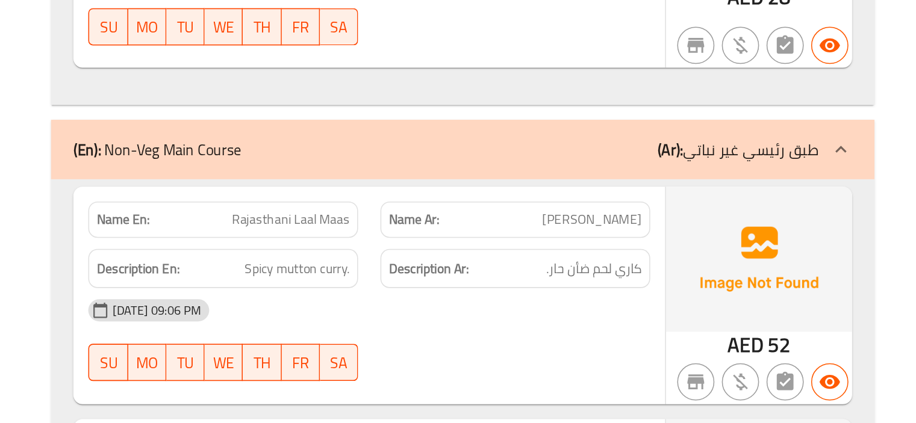
copy span "Laal"
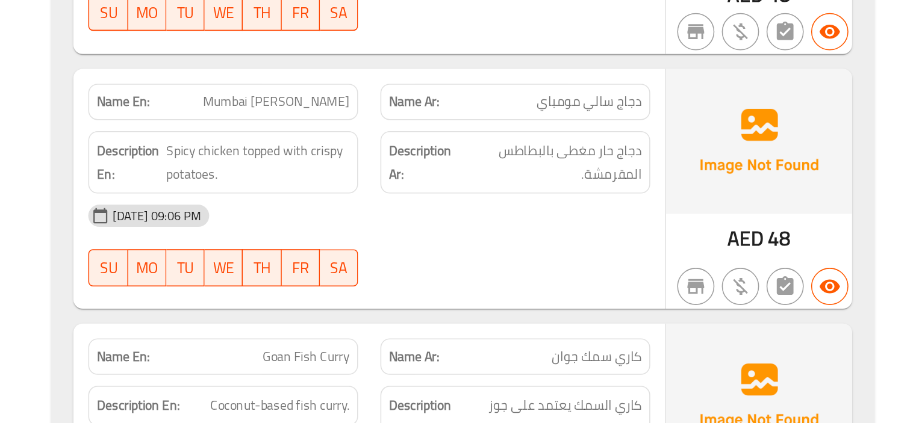
scroll to position [5026, 0]
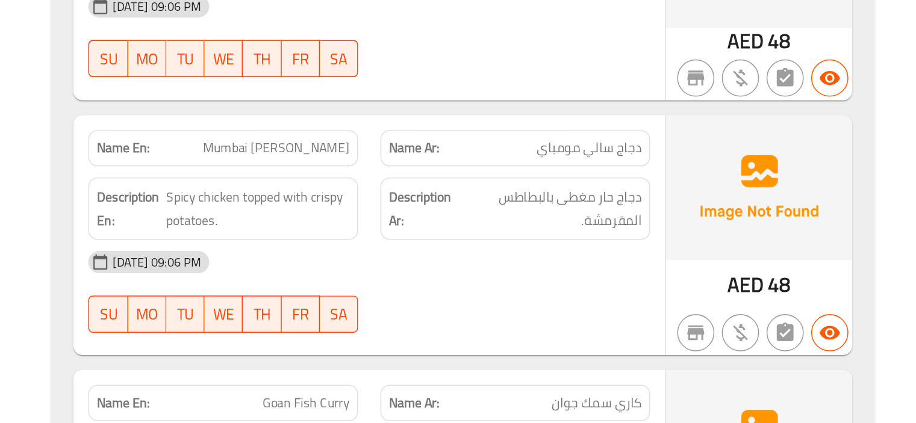
copy span "Mumbai Salli Murgh"
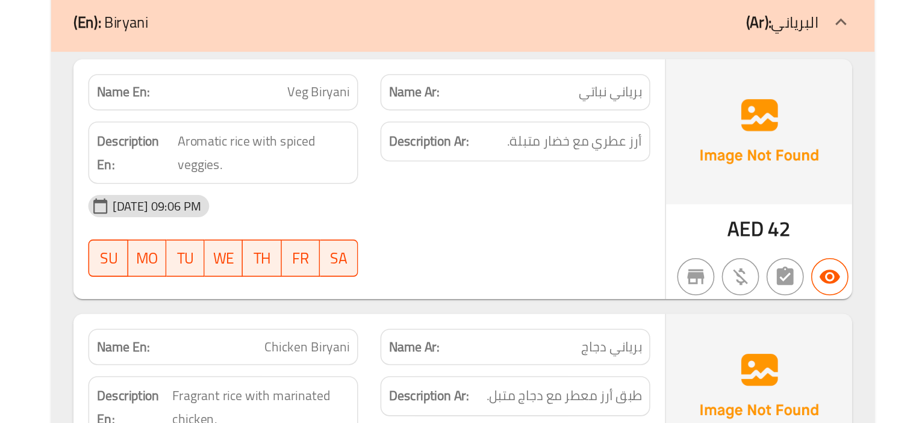
scroll to position [5695, 0]
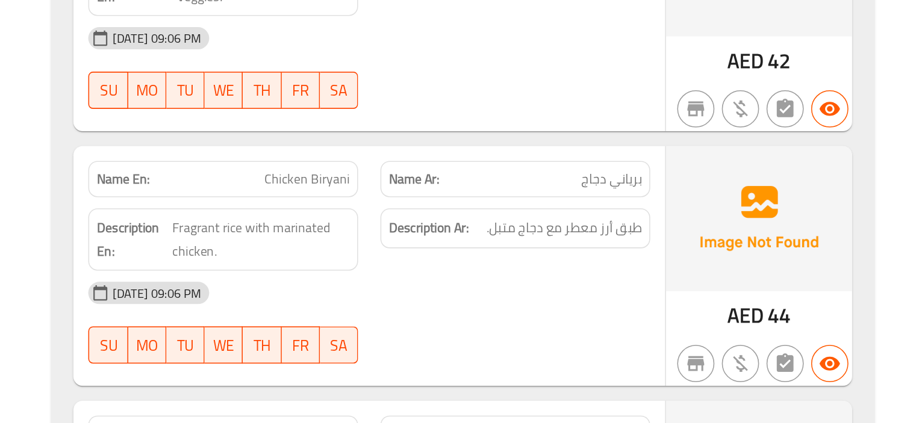
copy span "Chicken Biryani"
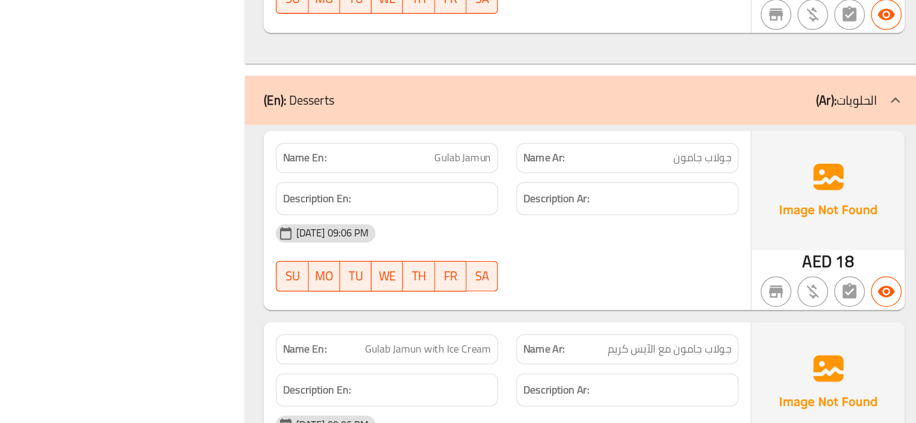
scroll to position [6514, 0]
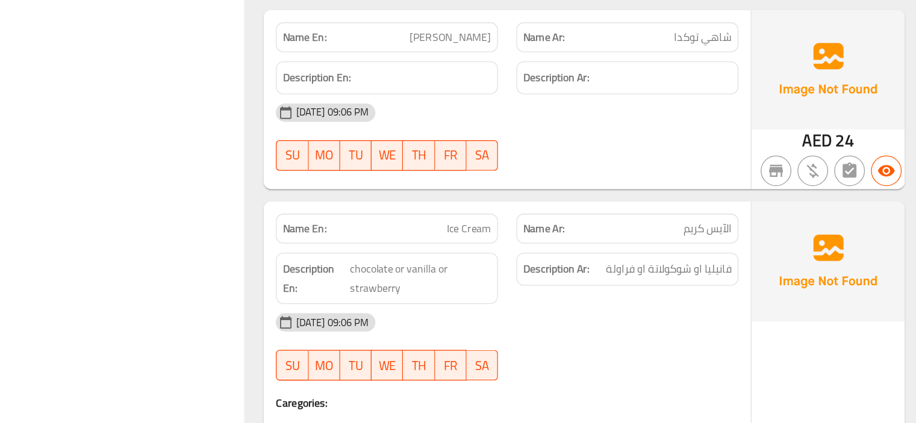
scroll to position [7046, 0]
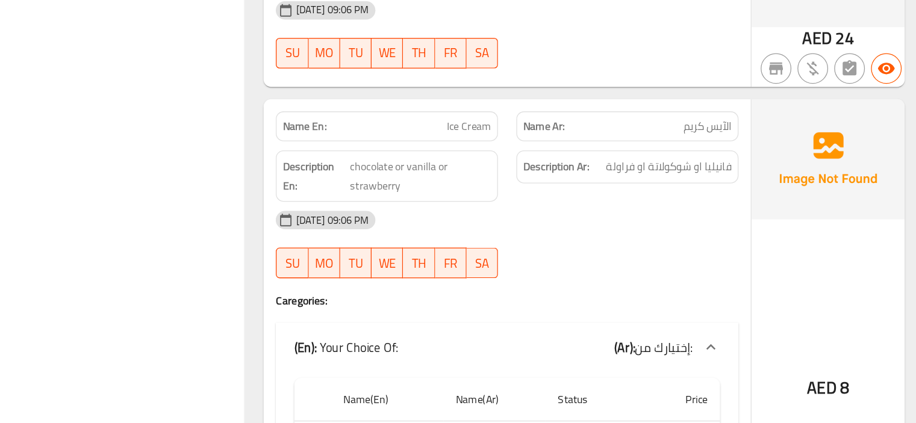
copy span "Ice Cream"
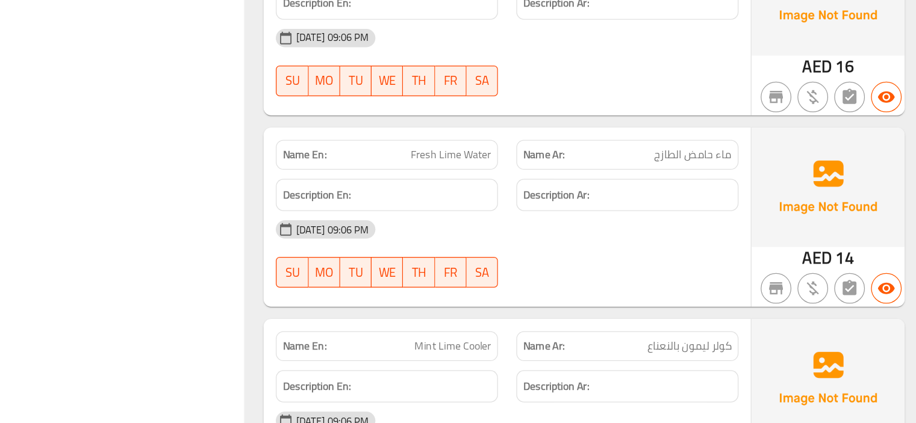
scroll to position [8211, 0]
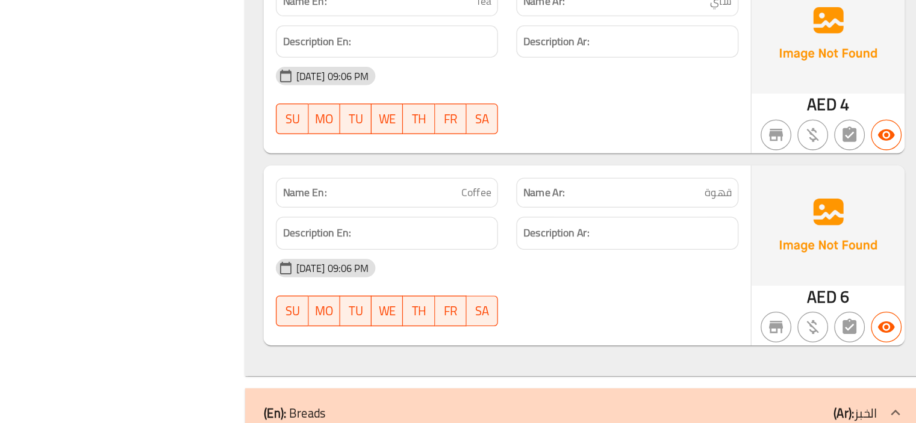
scroll to position [10184, 0]
click at [535, 235] on span "Coffee" at bounding box center [540, 241] width 23 height 13
click at [585, 286] on div "[DATE] 09:06 PM" at bounding box center [565, 300] width 378 height 29
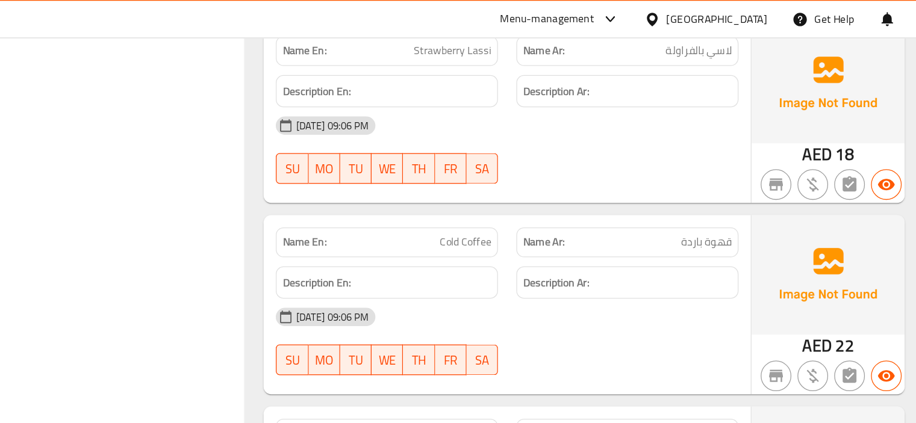
scroll to position [10146, 0]
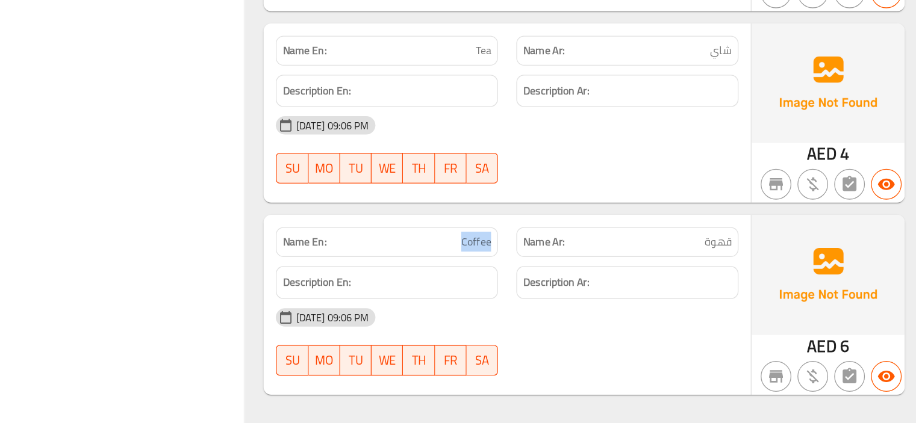
click at [561, 292] on div "Description En:" at bounding box center [470, 312] width 189 height 40
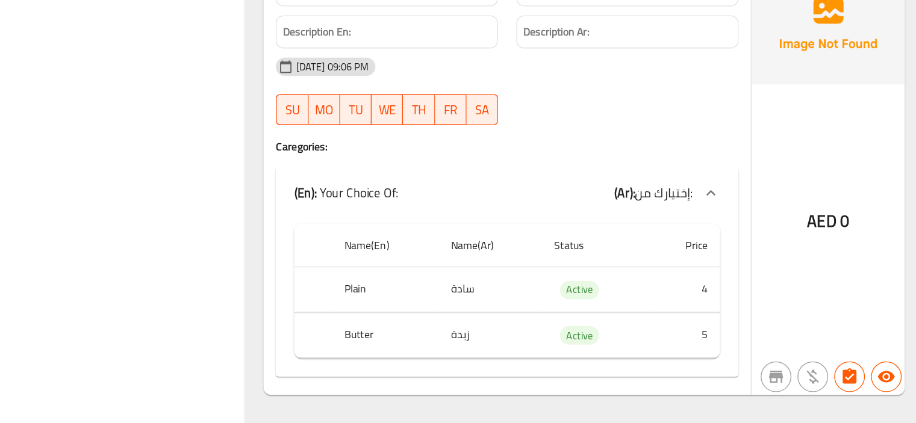
scroll to position [11930, 0]
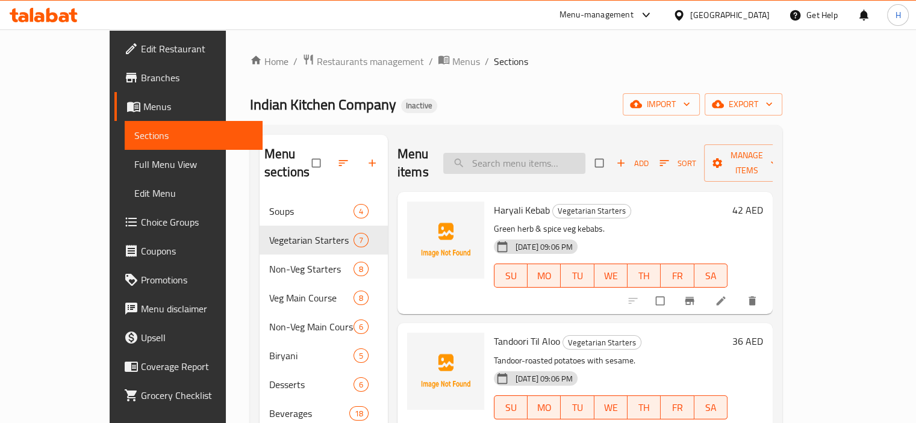
click at [527, 154] on input "search" at bounding box center [514, 163] width 142 height 21
paste input "Tandoori Prawns"
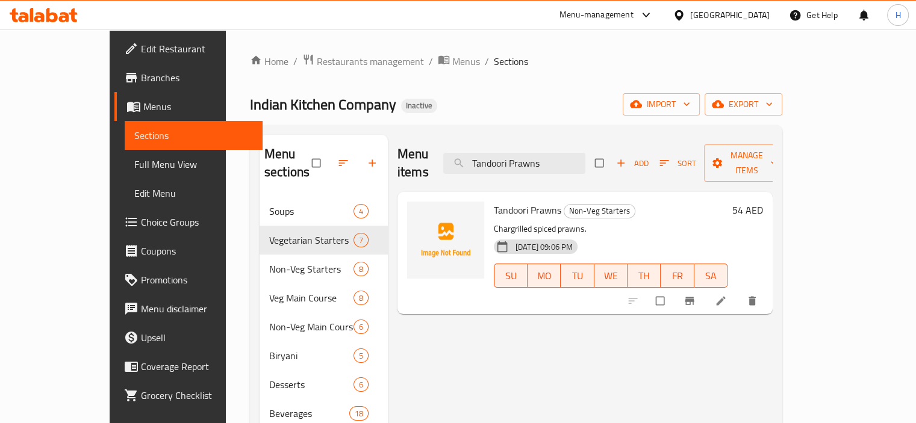
type input "Tandoori Prawns"
click at [729, 295] on link at bounding box center [722, 301] width 14 height 12
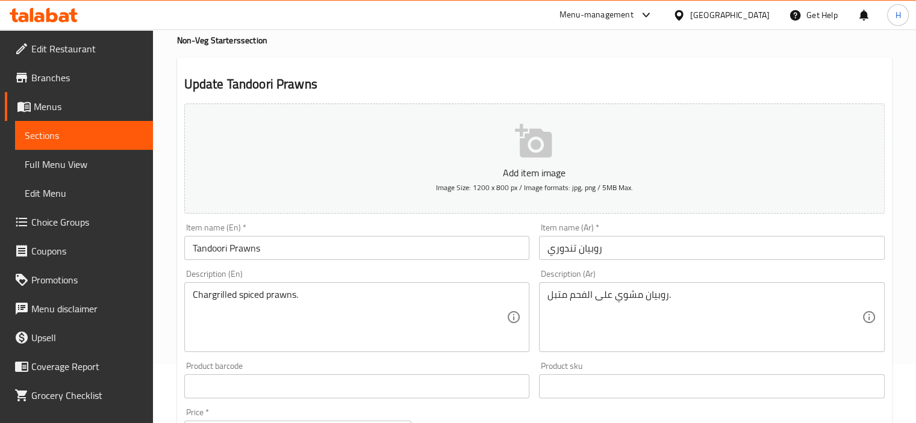
scroll to position [79, 0]
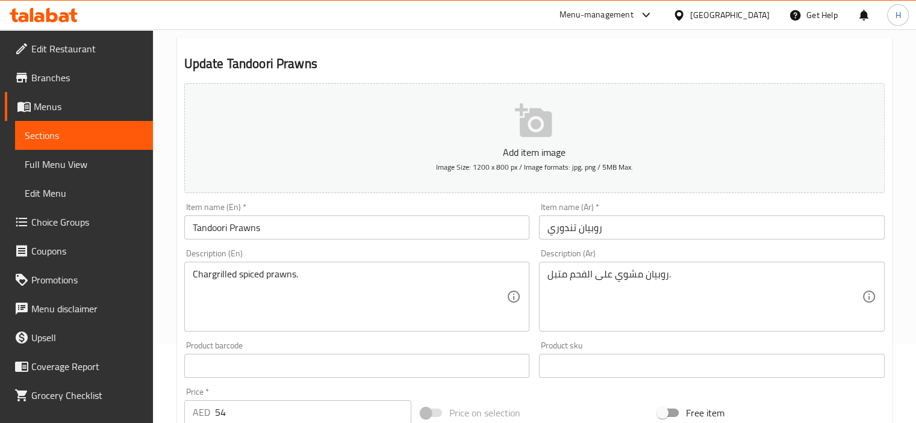
click at [558, 278] on textarea "روبيان مشوي على الفحم متبل." at bounding box center [704, 297] width 314 height 57
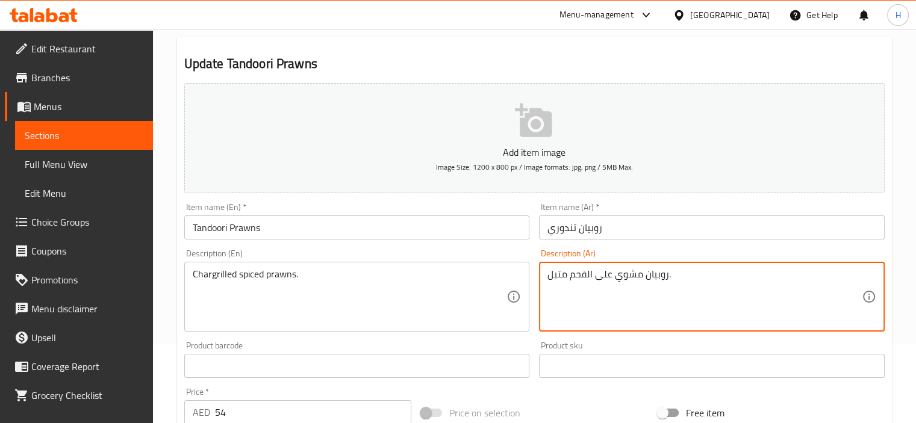
click at [558, 278] on textarea "روبيان مشوي على الفحم متبل." at bounding box center [704, 297] width 314 height 57
click at [585, 293] on textarea "روبيان مشوي على الفحم متبل." at bounding box center [704, 297] width 314 height 57
click at [559, 279] on textarea "روبيان مشوي على الفحم متبل." at bounding box center [704, 297] width 314 height 57
click at [592, 275] on textarea "روبيان مشوي على الفحم ." at bounding box center [704, 297] width 314 height 57
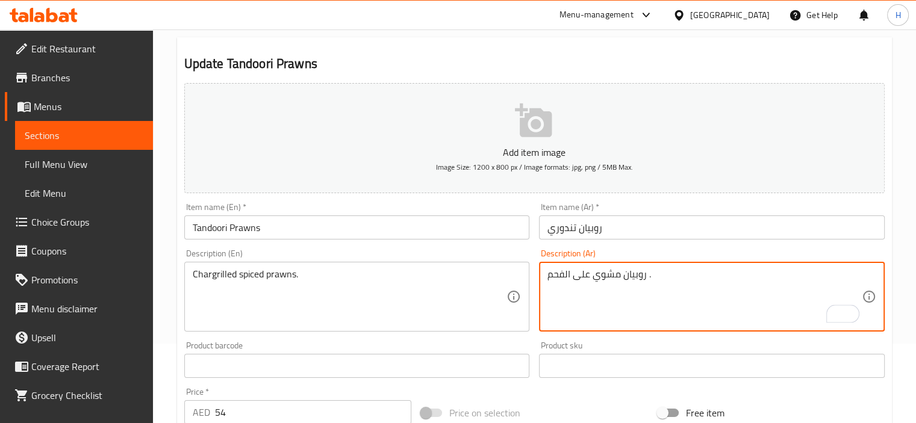
click at [621, 276] on textarea "روبيان مشوي على الفحم ." at bounding box center [704, 297] width 314 height 57
paste textarea "متبل"
type textarea "روبيان متبل مشوي على الفحم ."
click at [454, 228] on input "Tandoori Prawns" at bounding box center [357, 228] width 346 height 24
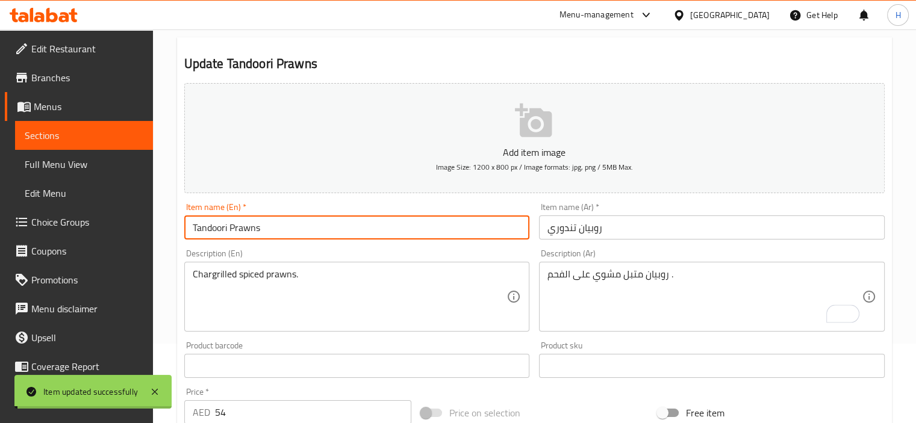
scroll to position [0, 0]
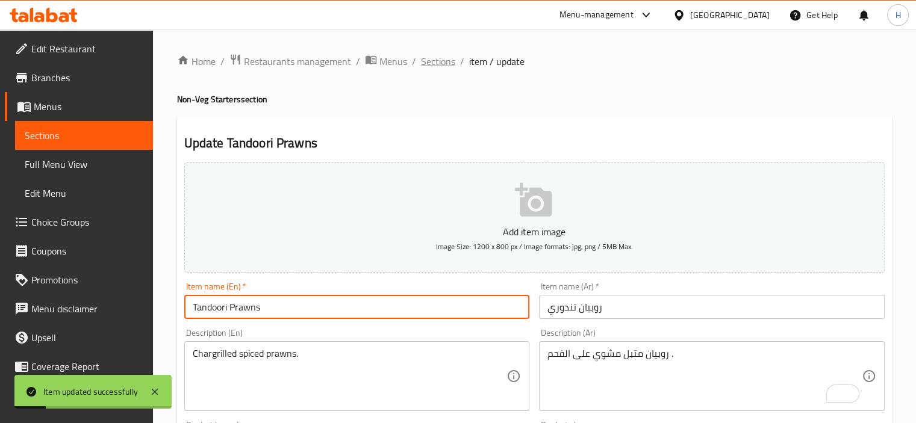
click at [426, 58] on span "Sections" at bounding box center [438, 61] width 34 height 14
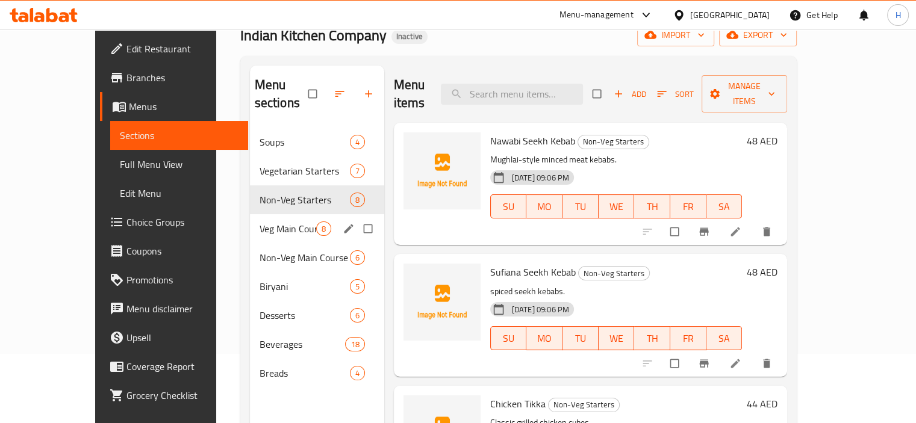
scroll to position [70, 0]
click at [259, 221] on span "Veg Main Course" at bounding box center [287, 228] width 57 height 14
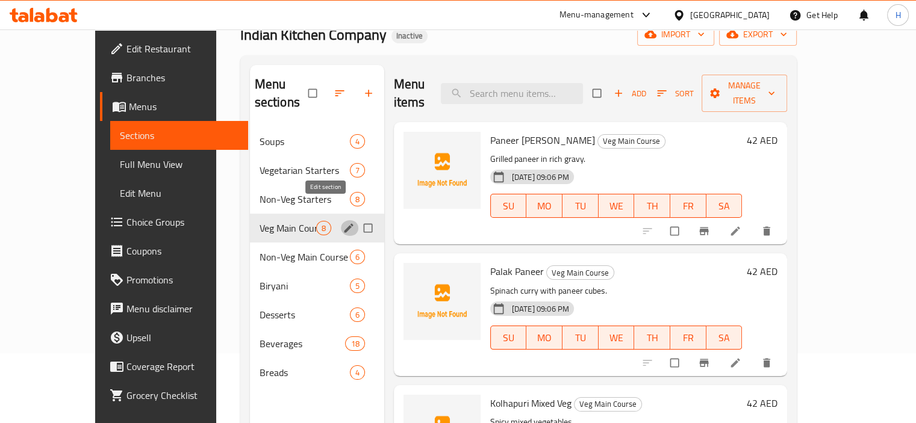
click at [344, 223] on icon "edit" at bounding box center [348, 227] width 9 height 9
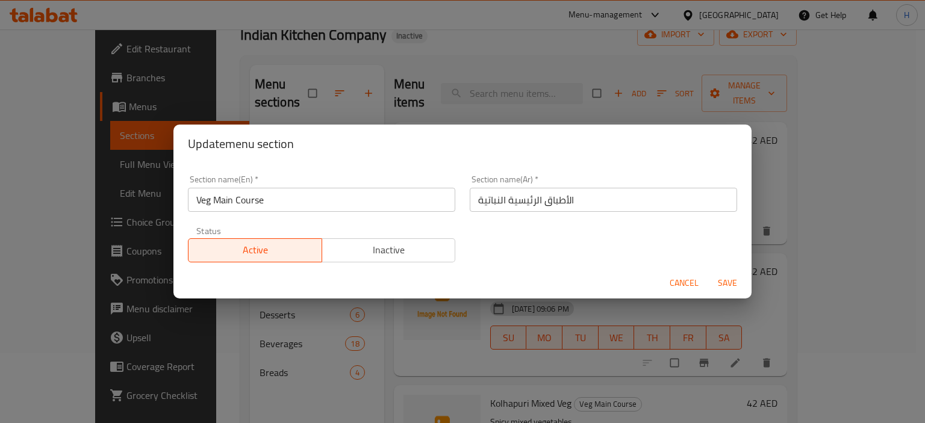
click at [503, 200] on input "الأطباق الرئيسية النباتية" at bounding box center [603, 200] width 267 height 24
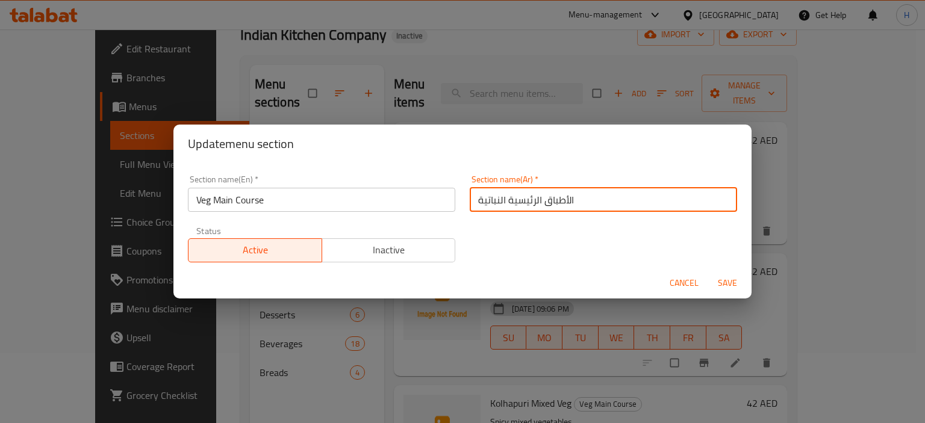
click at [503, 200] on input "الأطباق الرئيسية النباتية" at bounding box center [603, 200] width 267 height 24
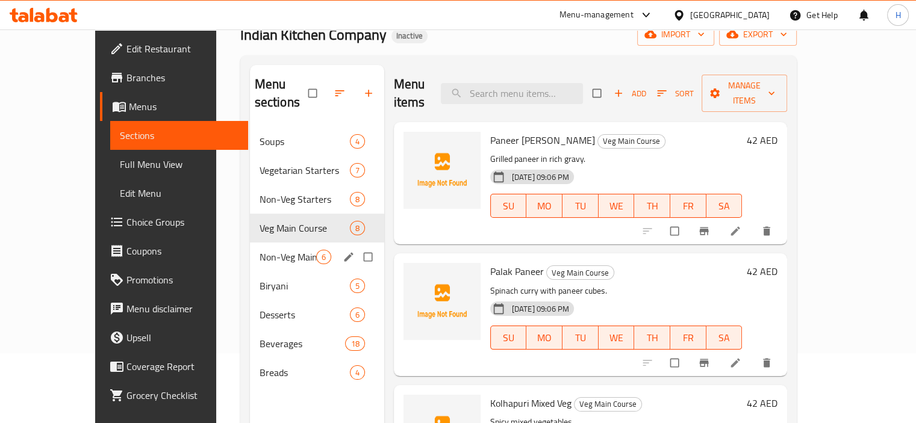
click at [259, 250] on span "Non-Veg Main Course" at bounding box center [287, 257] width 57 height 14
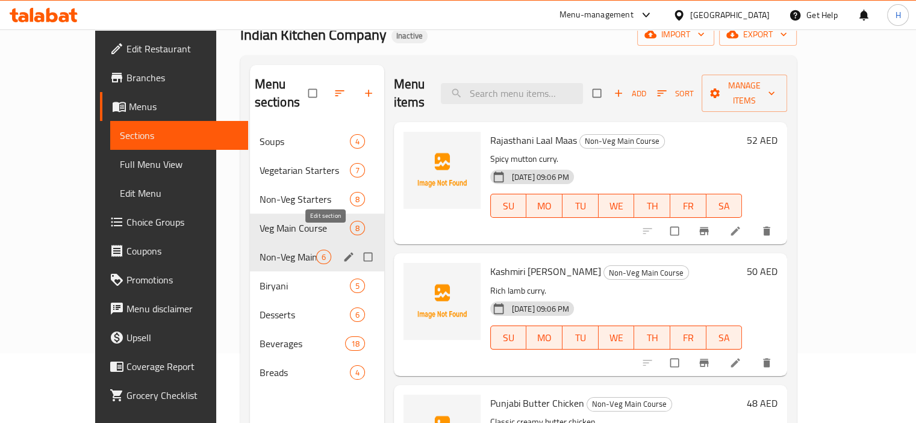
click at [343, 251] on icon "edit" at bounding box center [349, 257] width 12 height 12
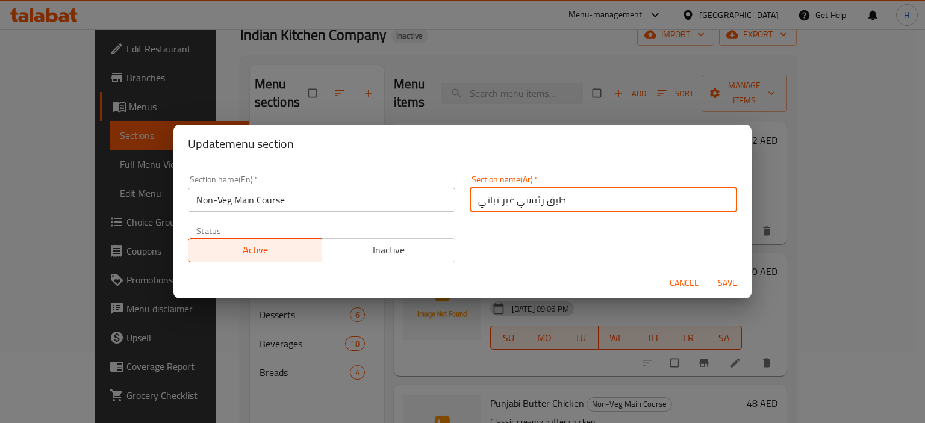
click at [561, 209] on input "طبق رئيسي غير نباتي" at bounding box center [603, 200] width 267 height 24
click at [558, 197] on input "طبق رئيسي غير نباتي" at bounding box center [603, 200] width 267 height 24
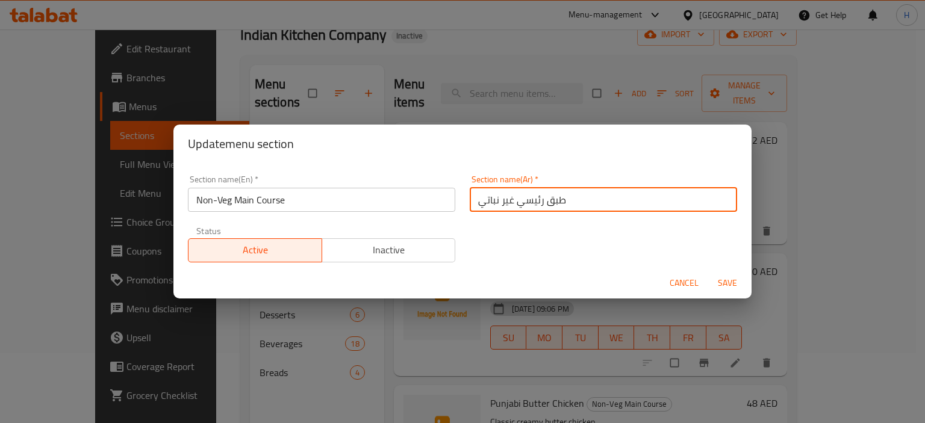
paste input "لأطباق الرئيسية النباتية"
click at [502, 201] on input "الأطباق الرئيسية النباتية" at bounding box center [603, 200] width 267 height 24
type input "الأطباق الرئيسية غير النباتية"
click at [708, 272] on button "Save" at bounding box center [727, 283] width 39 height 22
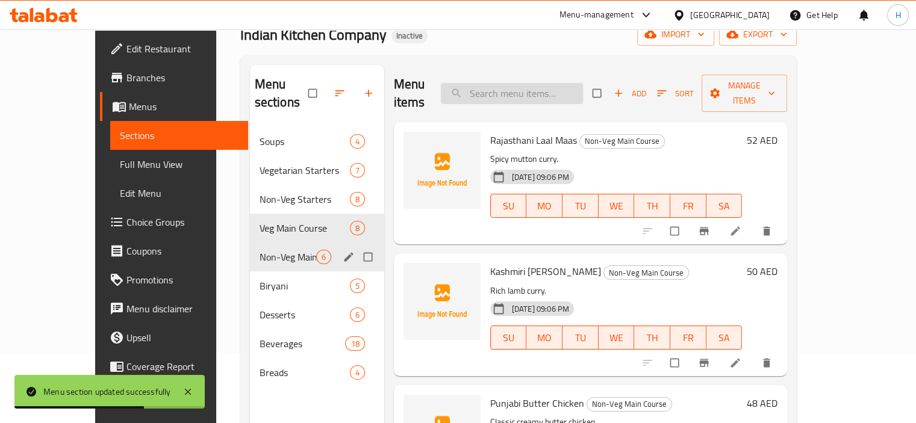
click at [525, 91] on input "search" at bounding box center [512, 93] width 142 height 21
paste input "Mumbai [PERSON_NAME]"
type input "Mumbai [PERSON_NAME]"
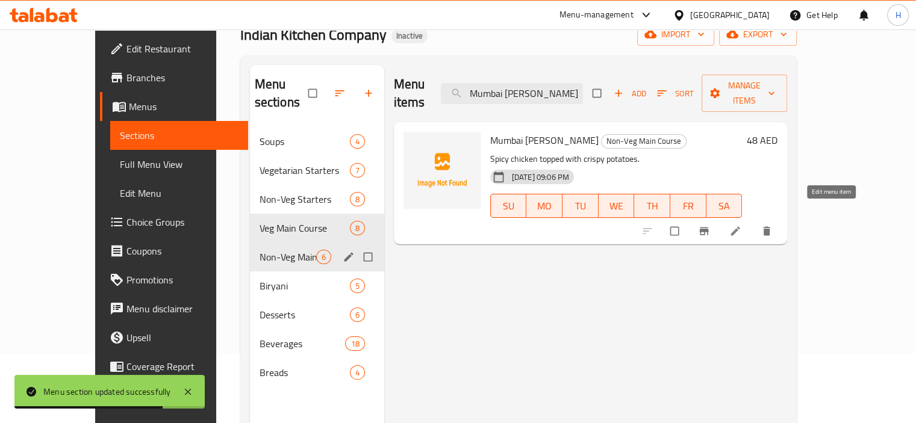
click at [744, 225] on link at bounding box center [736, 231] width 14 height 12
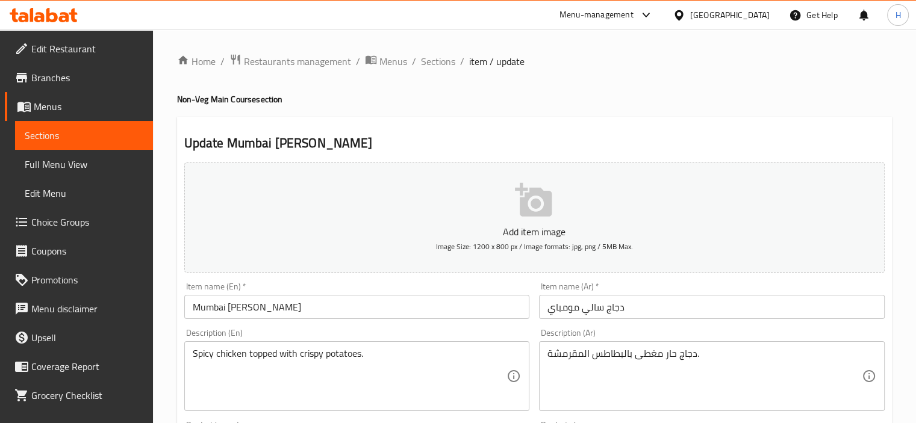
click at [597, 309] on input "دجاج سالي مومباي" at bounding box center [712, 307] width 346 height 24
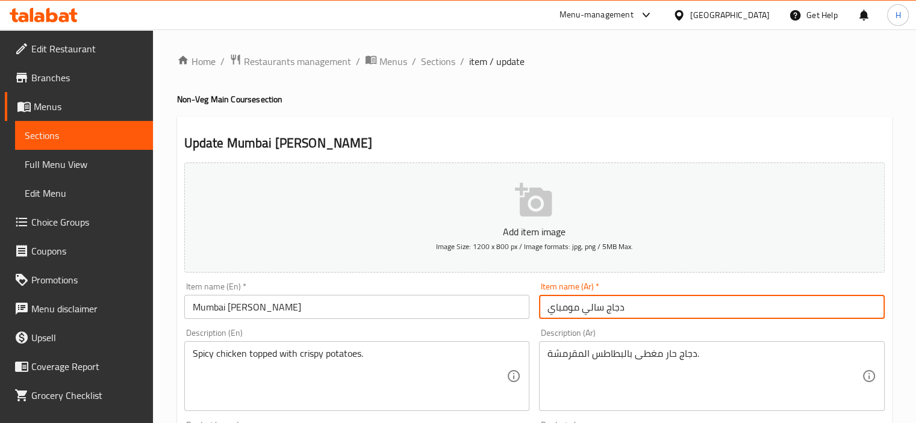
paste input "مومباي [PERSON_NAME]"
click at [597, 309] on input "مومباي [PERSON_NAME]" at bounding box center [712, 307] width 346 height 24
type input "مومباي [PERSON_NAME]"
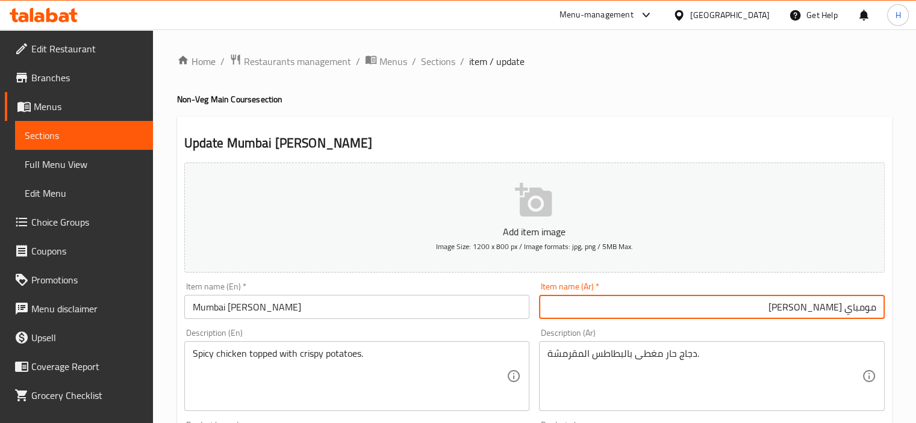
click at [549, 322] on div "Item name (Ar)   * [PERSON_NAME] name (Ar) *" at bounding box center [711, 301] width 355 height 46
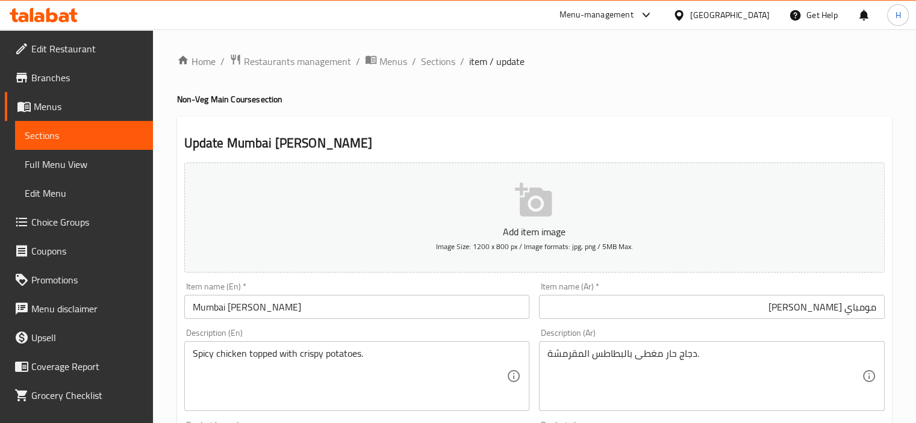
scroll to position [28, 0]
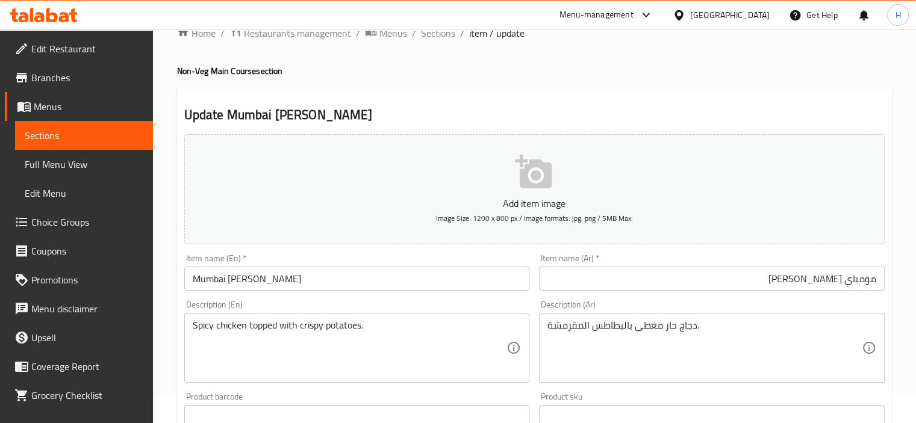
click at [399, 275] on input "Mumbai [PERSON_NAME]" at bounding box center [357, 279] width 346 height 24
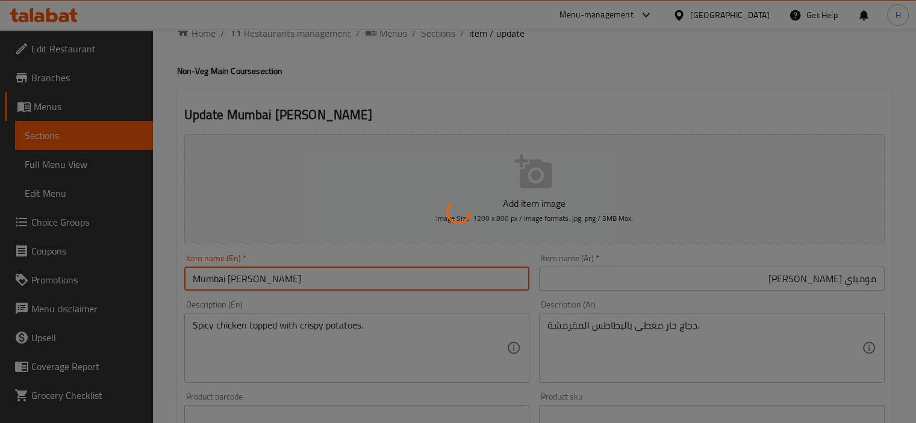
scroll to position [0, 0]
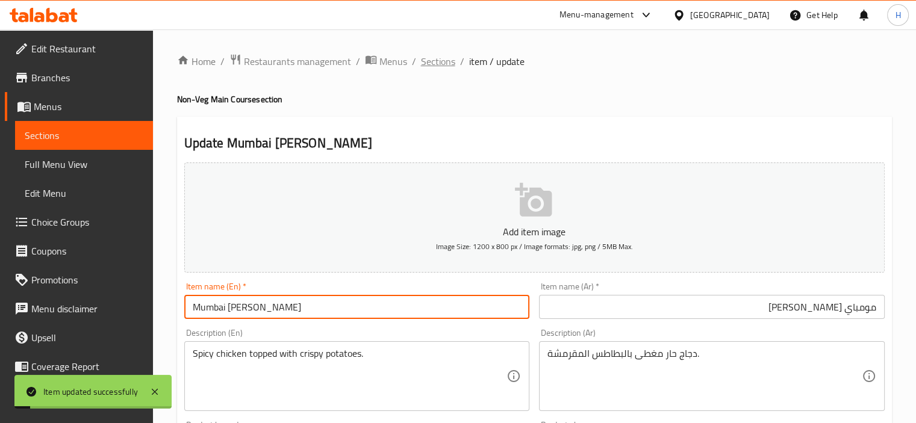
click at [439, 66] on span "Sections" at bounding box center [438, 61] width 34 height 14
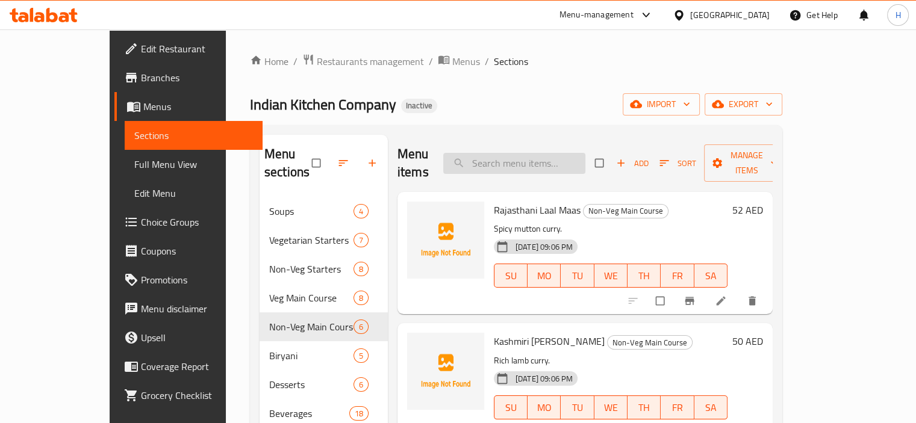
click at [519, 154] on input "search" at bounding box center [514, 163] width 142 height 21
paste input "Chicken Biryani"
type input "Chicken Biryani"
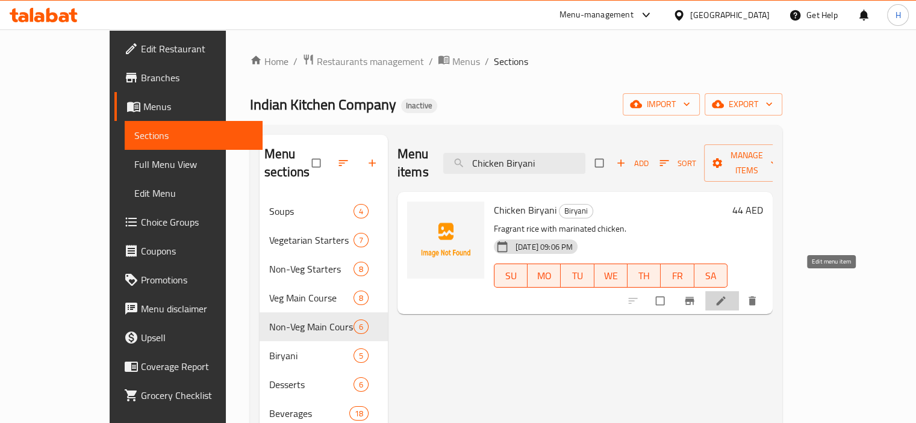
click at [727, 295] on icon at bounding box center [721, 301] width 12 height 12
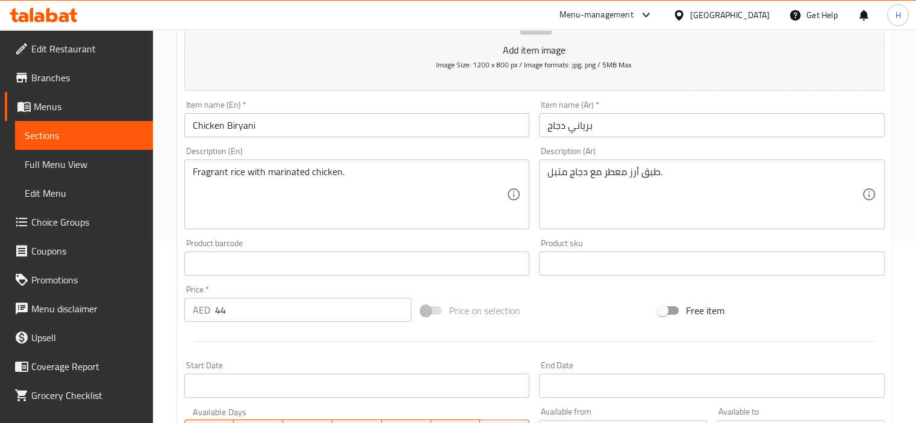
scroll to position [183, 0]
click at [381, 207] on textarea "Fragrant rice with marinated chicken." at bounding box center [350, 193] width 314 height 57
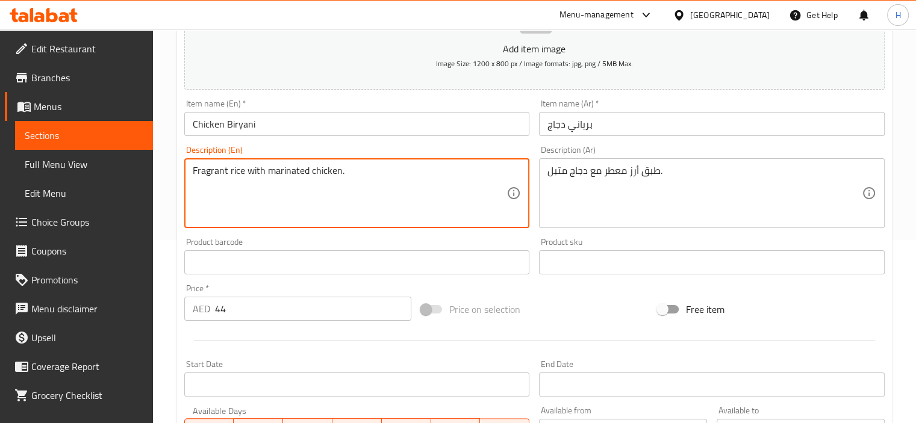
click at [381, 207] on textarea "Fragrant rice with marinated chicken." at bounding box center [350, 193] width 314 height 57
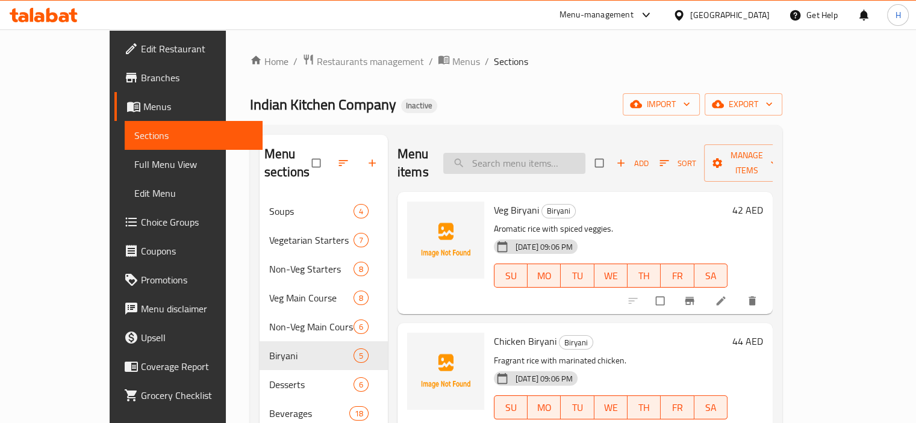
click at [527, 153] on input "search" at bounding box center [514, 163] width 142 height 21
paste input "Ice Cream"
type input "Ice Cream"
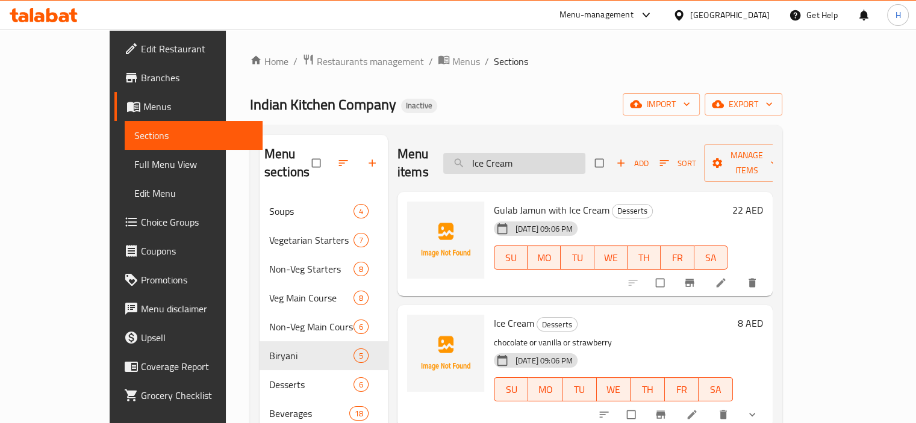
click at [567, 153] on input "Ice Cream" at bounding box center [514, 163] width 142 height 21
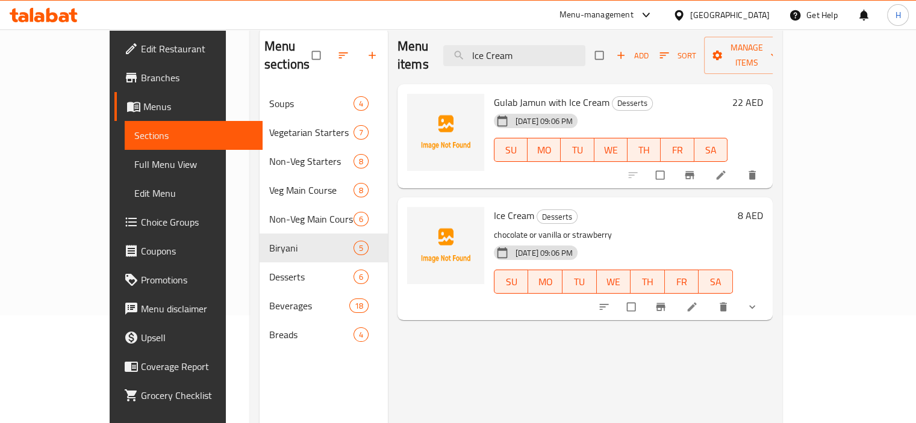
scroll to position [108, 0]
click at [696, 302] on icon at bounding box center [691, 306] width 9 height 9
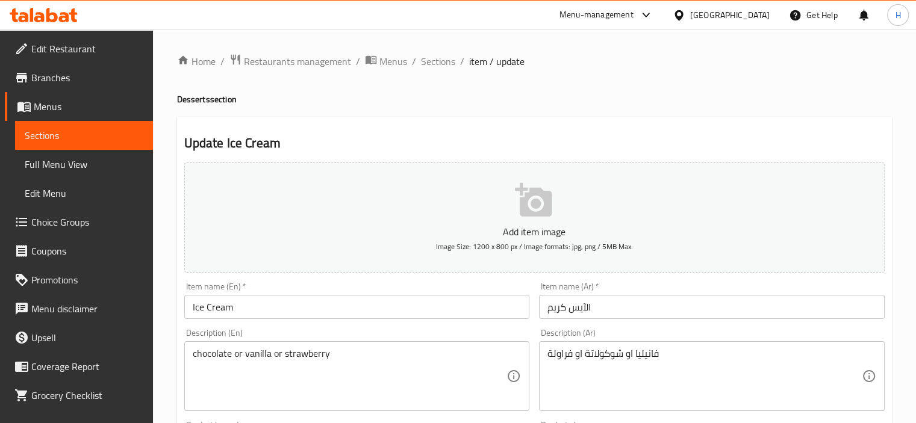
scroll to position [117, 0]
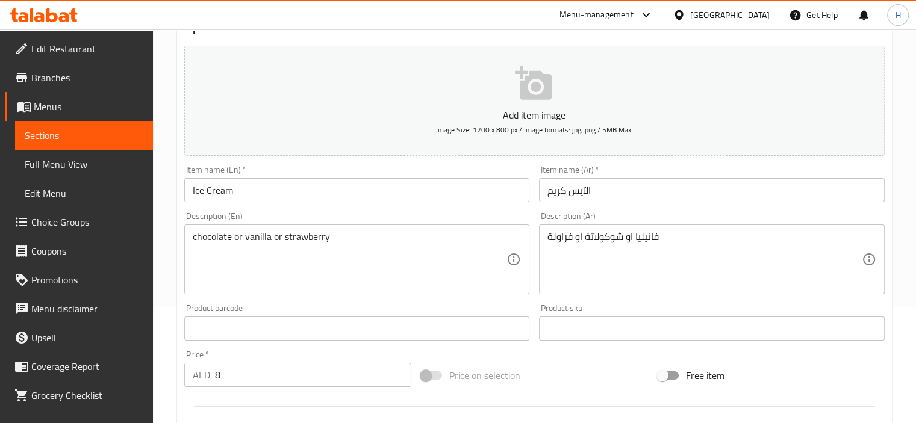
click at [615, 259] on textarea "فانيليا او شوكولاتة او فراولة" at bounding box center [704, 259] width 314 height 57
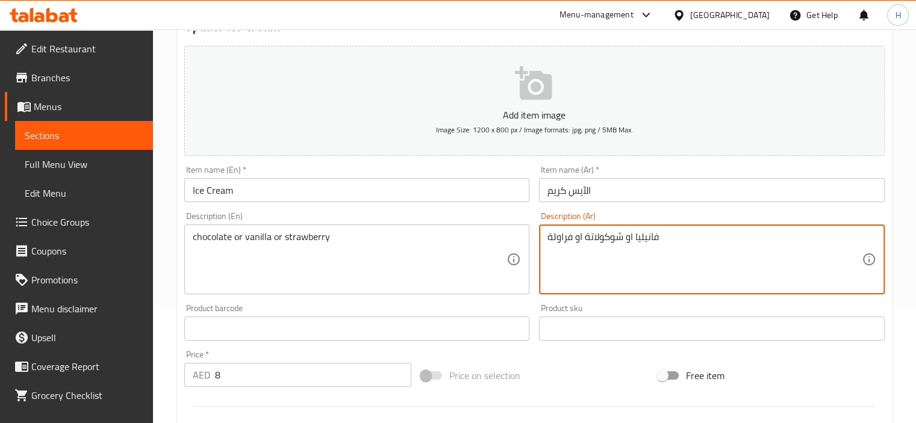
click at [615, 259] on textarea "فانيليا او شوكولاتة او فراولة" at bounding box center [704, 259] width 314 height 57
click at [778, 252] on textarea "فانيليا او شوكولاتة او فراولة" at bounding box center [704, 259] width 314 height 57
click at [815, 235] on textarea "فانيليا او شوكولاتة او فراولة" at bounding box center [704, 259] width 314 height 57
click at [814, 238] on textarea "فانيليا او شوكولاتة او فراولة" at bounding box center [704, 259] width 314 height 57
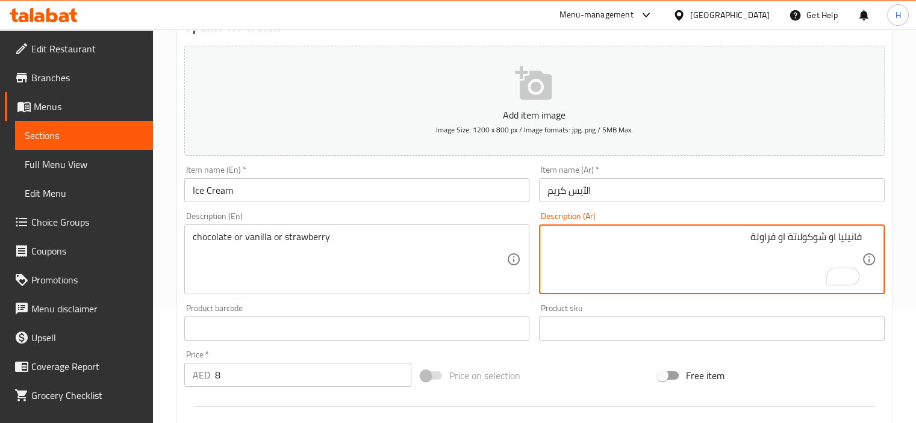
click at [814, 238] on textarea "فانيليا او شوكولاتة او فراولة" at bounding box center [704, 259] width 314 height 57
paste textarea "شوكولاتة"
click at [778, 240] on textarea "شوكولاتة h, فانيليا او او فراولة" at bounding box center [704, 259] width 314 height 57
click at [812, 240] on textarea "شوكولاتة h, فانيليا او فراولة" at bounding box center [704, 259] width 314 height 57
type textarea "شوكولاتة أو فانيليا أو فراولة"
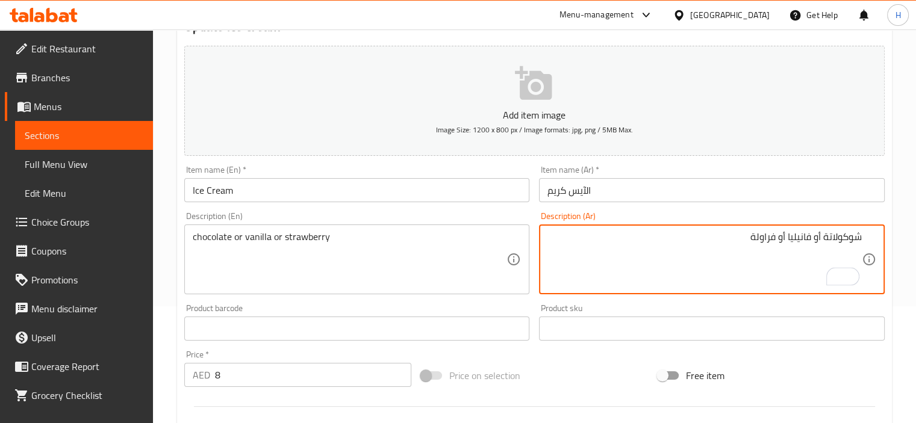
click at [521, 208] on div "Description (En) chocolate or vanilla or strawberry Description (En)" at bounding box center [356, 253] width 355 height 92
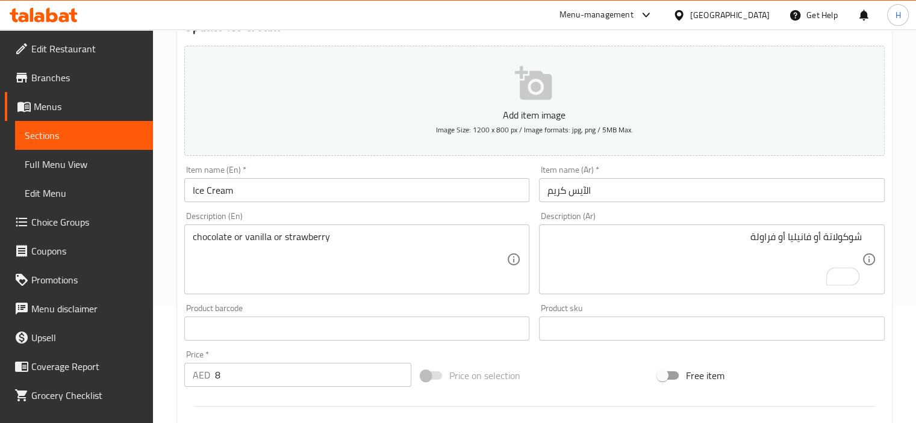
scroll to position [141, 0]
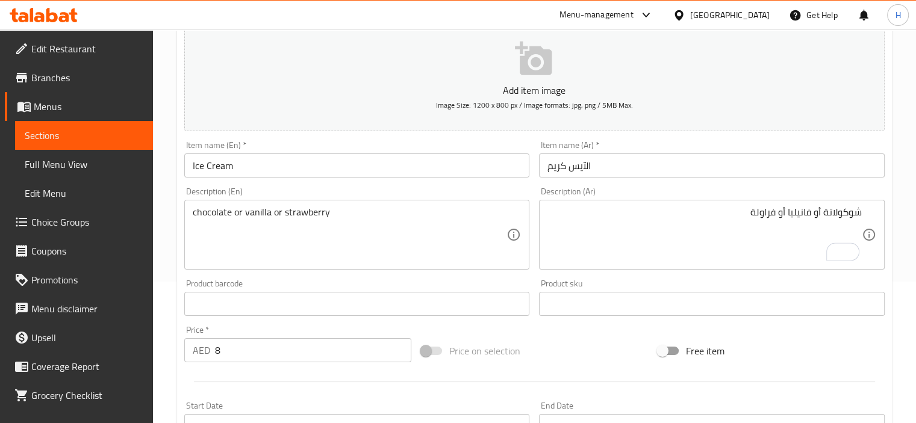
click at [441, 168] on input "Ice Cream" at bounding box center [357, 166] width 346 height 24
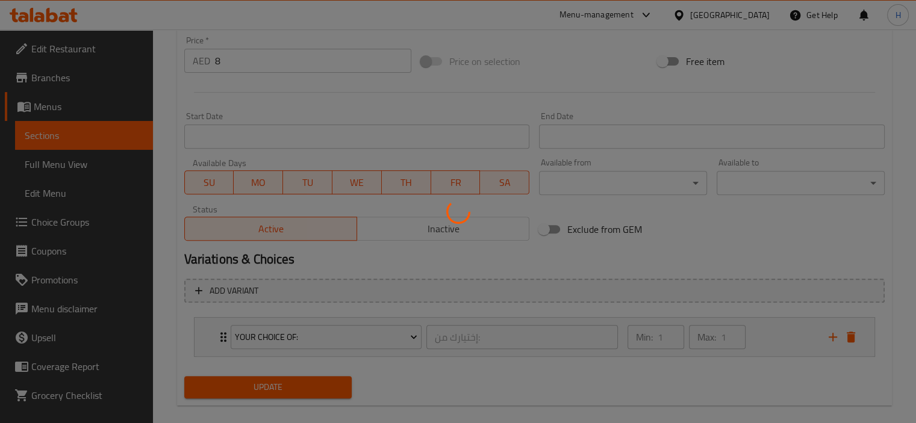
scroll to position [447, 0]
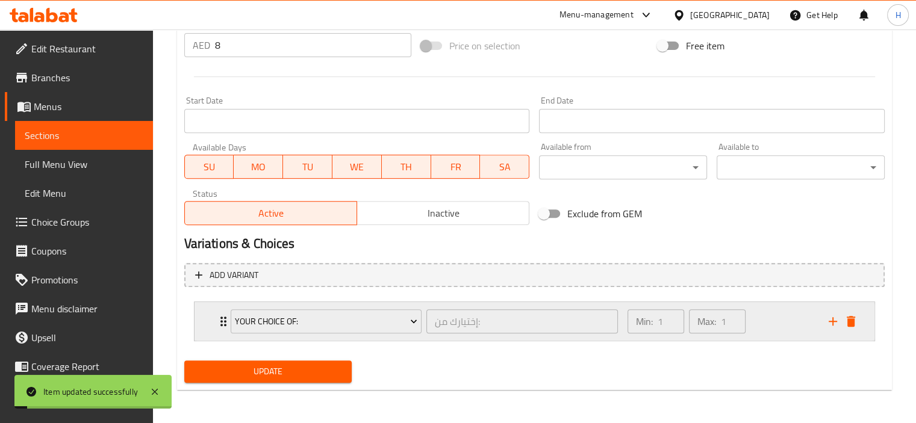
click at [747, 325] on div "Max: 1 ​" at bounding box center [716, 321] width 61 height 29
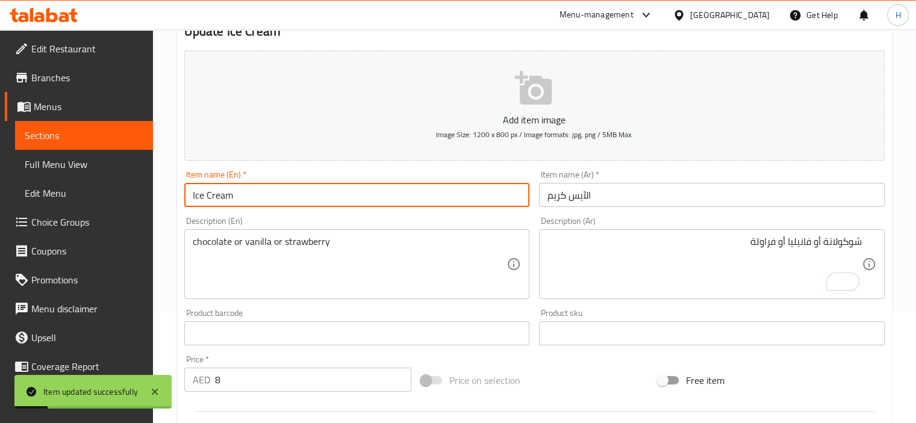
scroll to position [0, 0]
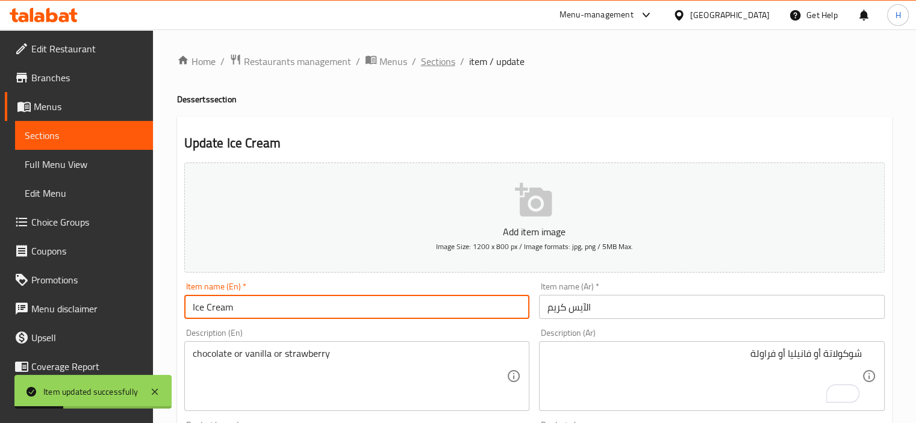
click at [430, 60] on span "Sections" at bounding box center [438, 61] width 34 height 14
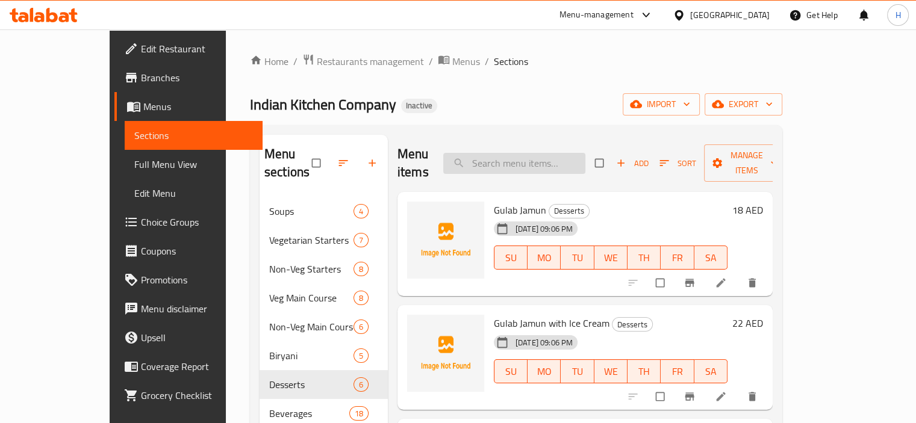
click at [585, 155] on input "search" at bounding box center [514, 163] width 142 height 21
paste input "Mint Lime Cooler"
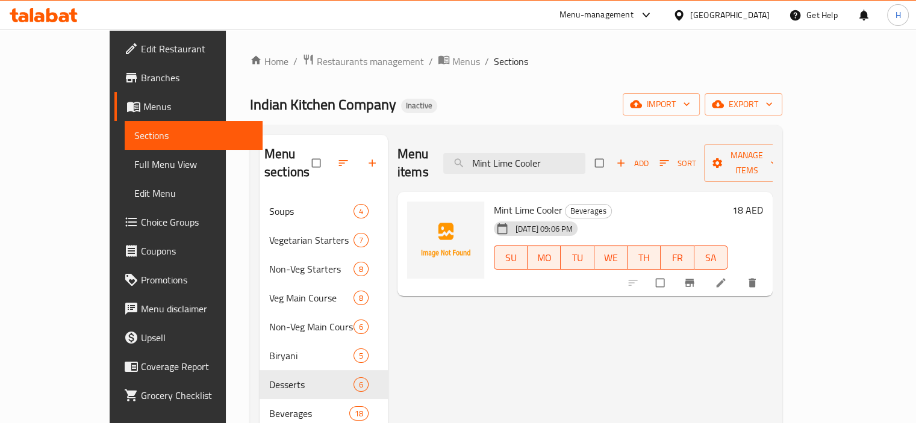
type input "Mint Lime Cooler"
click at [727, 277] on icon at bounding box center [721, 283] width 12 height 12
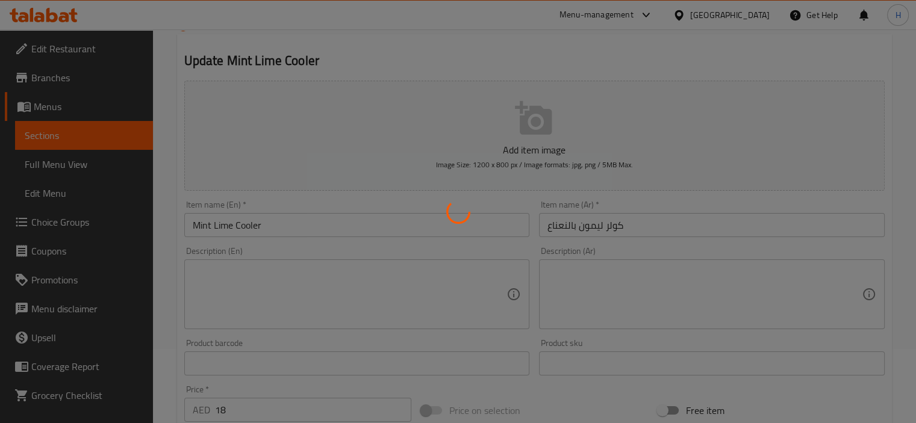
scroll to position [75, 0]
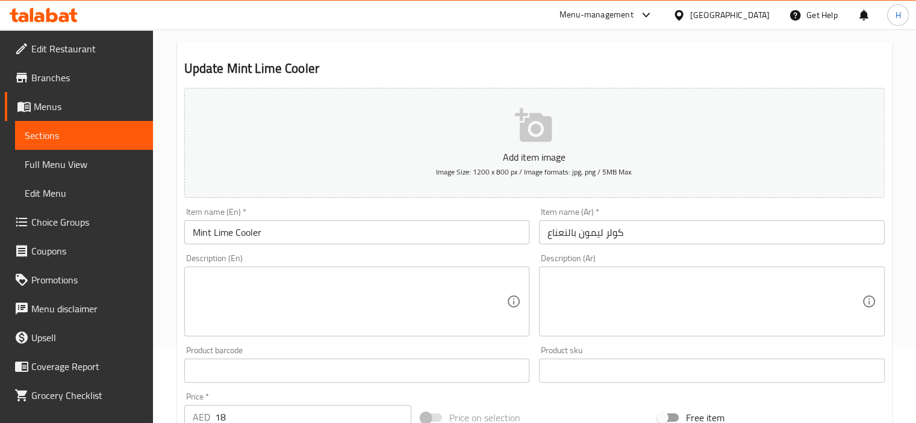
click at [593, 230] on input "كولر ليمون بالنعناع" at bounding box center [712, 232] width 346 height 24
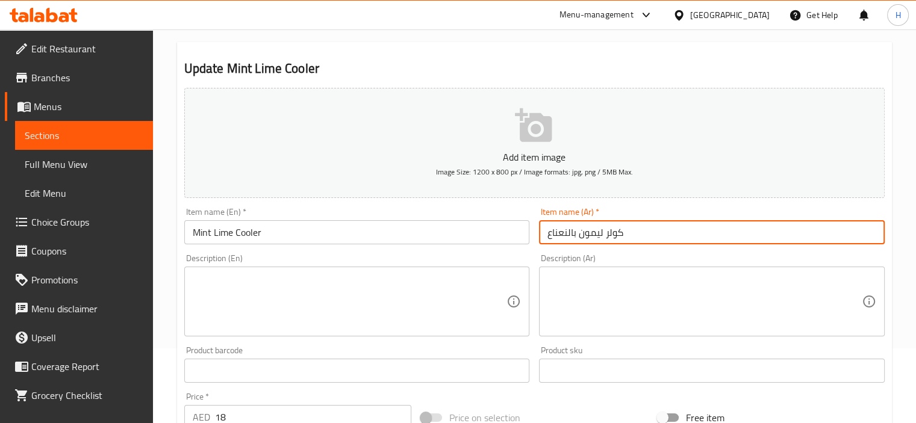
click at [593, 230] on input "كولر ليمون بالنعناع" at bounding box center [712, 232] width 346 height 24
type input "كولر حامض بالنعناع"
click at [440, 231] on input "Mint Lime Cooler" at bounding box center [357, 232] width 346 height 24
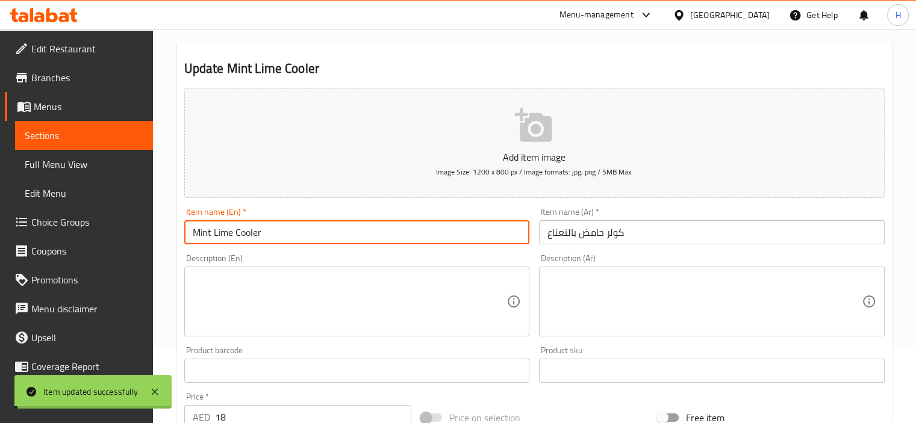
scroll to position [0, 0]
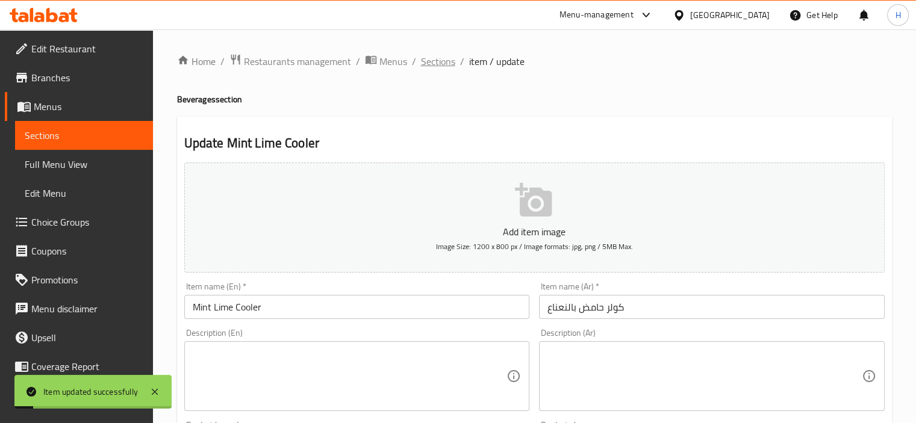
click at [436, 60] on span "Sections" at bounding box center [438, 61] width 34 height 14
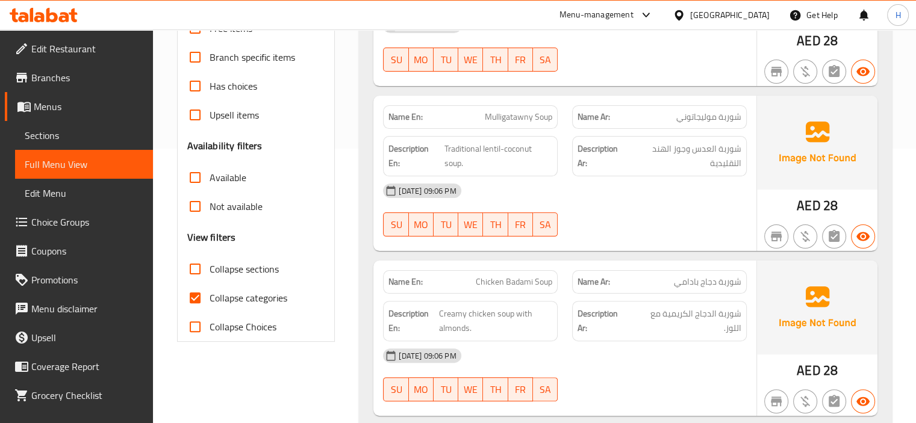
scroll to position [281, 0]
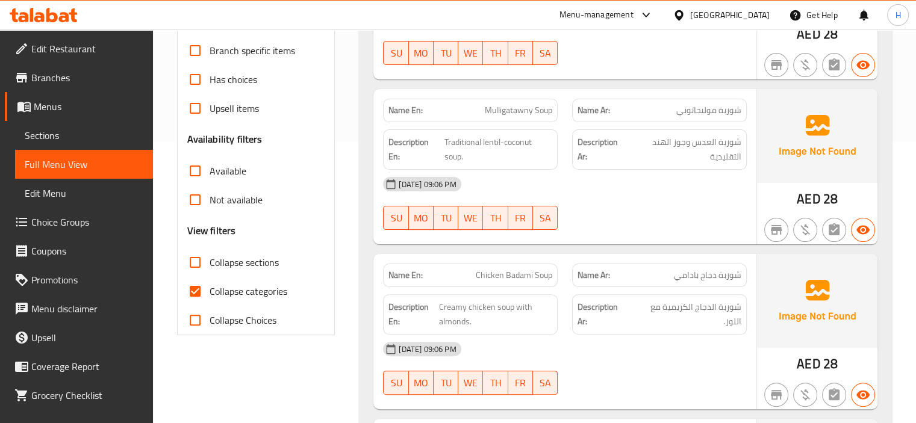
click at [192, 290] on input "Collapse categories" at bounding box center [195, 291] width 29 height 29
checkbox input "false"
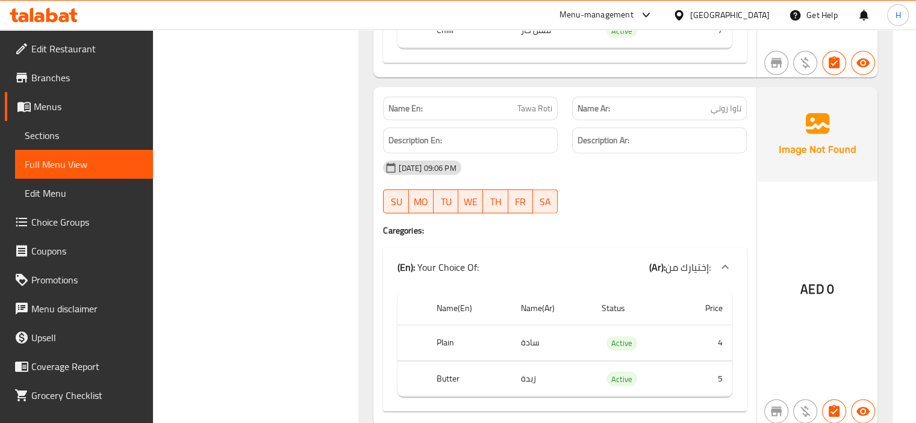
scroll to position [891, 0]
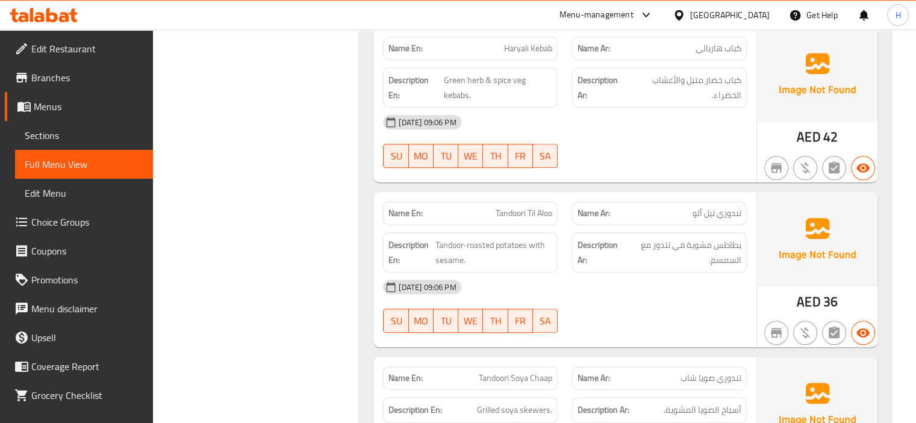
copy span "Tandoori"
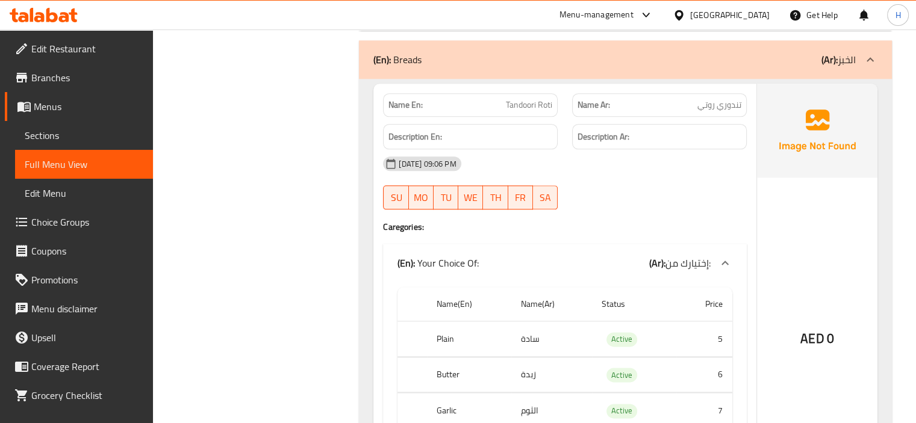
scroll to position [10564, 0]
